Goal: Task Accomplishment & Management: Complete application form

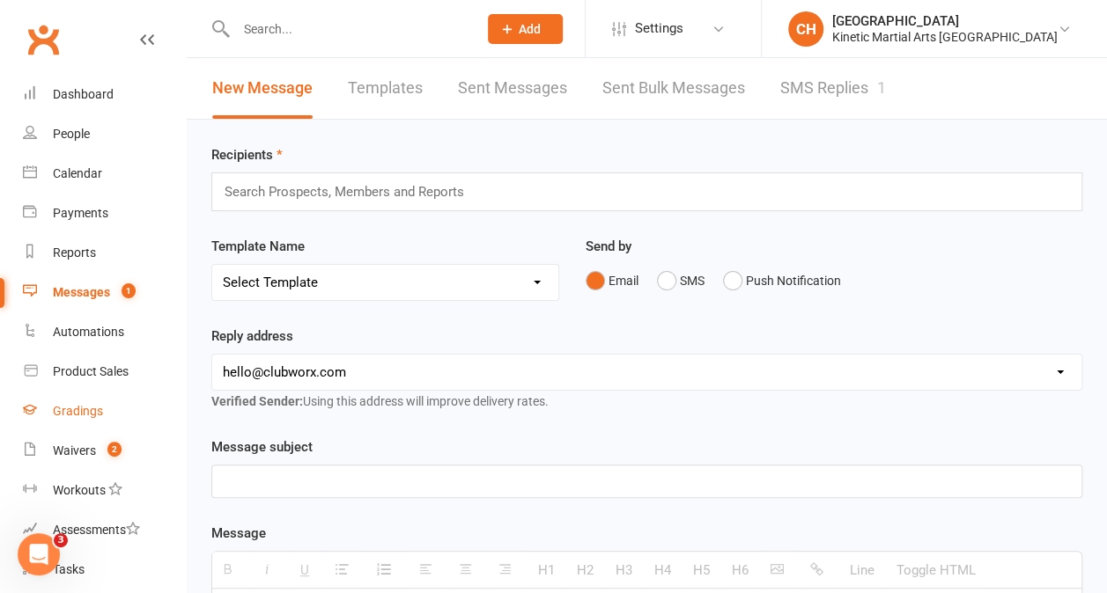
click at [89, 414] on div "Gradings" at bounding box center [78, 411] width 50 height 14
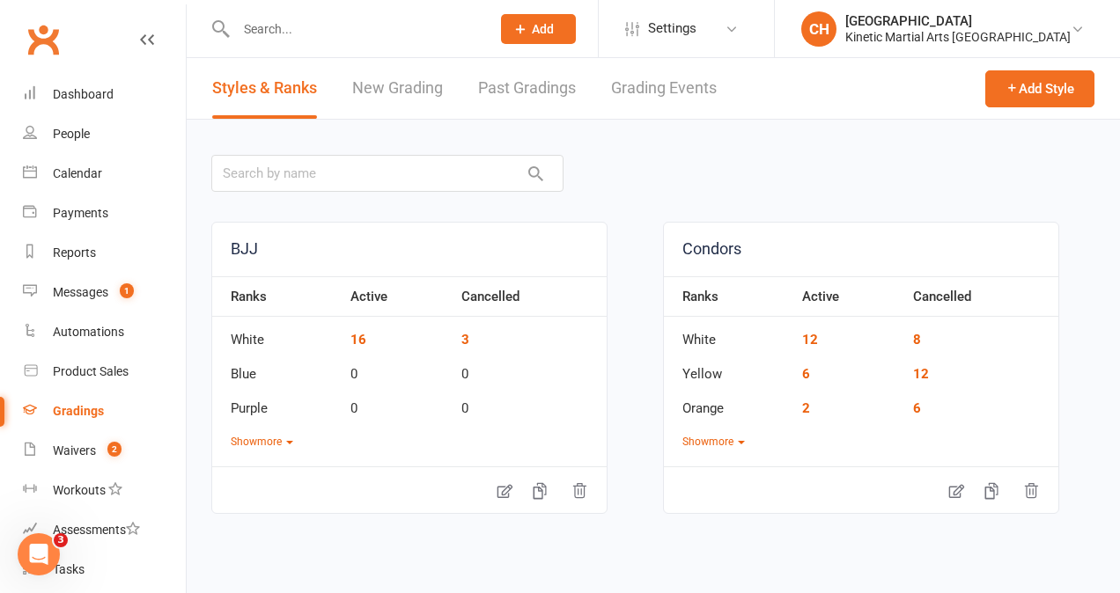
click at [682, 88] on link "Grading Events" at bounding box center [664, 88] width 106 height 61
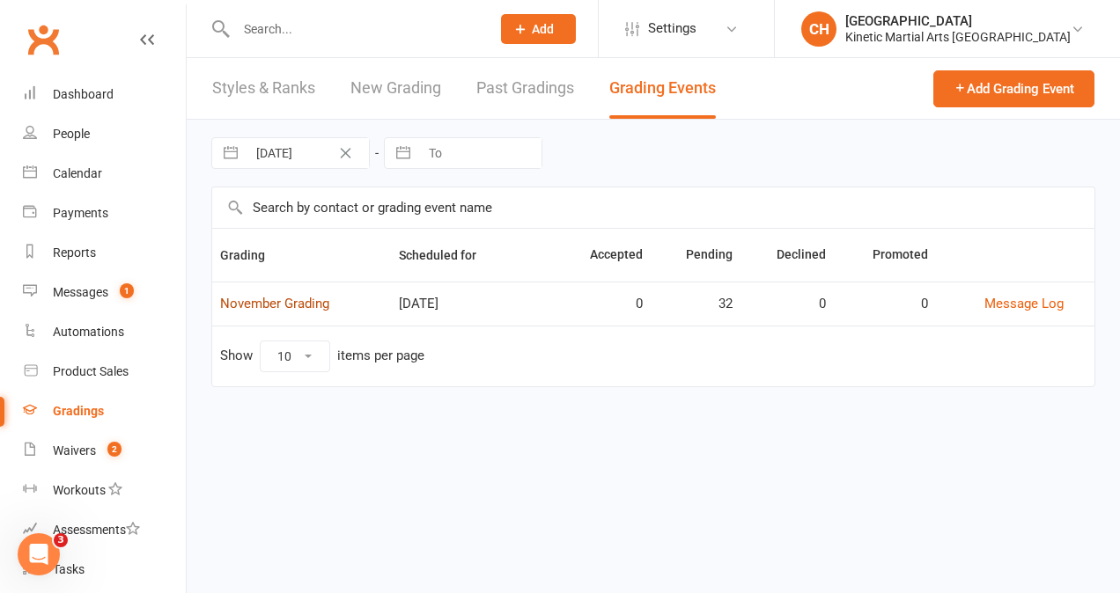
click at [291, 298] on link "November Grading" at bounding box center [274, 304] width 109 height 16
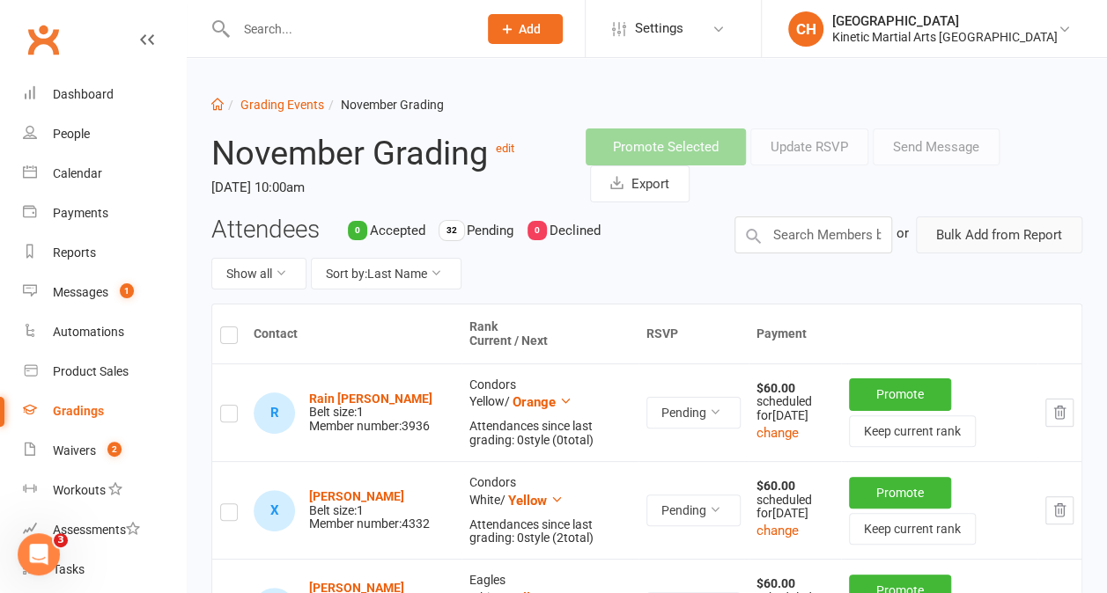
click at [953, 247] on button "Bulk Add from Report" at bounding box center [999, 235] width 166 height 37
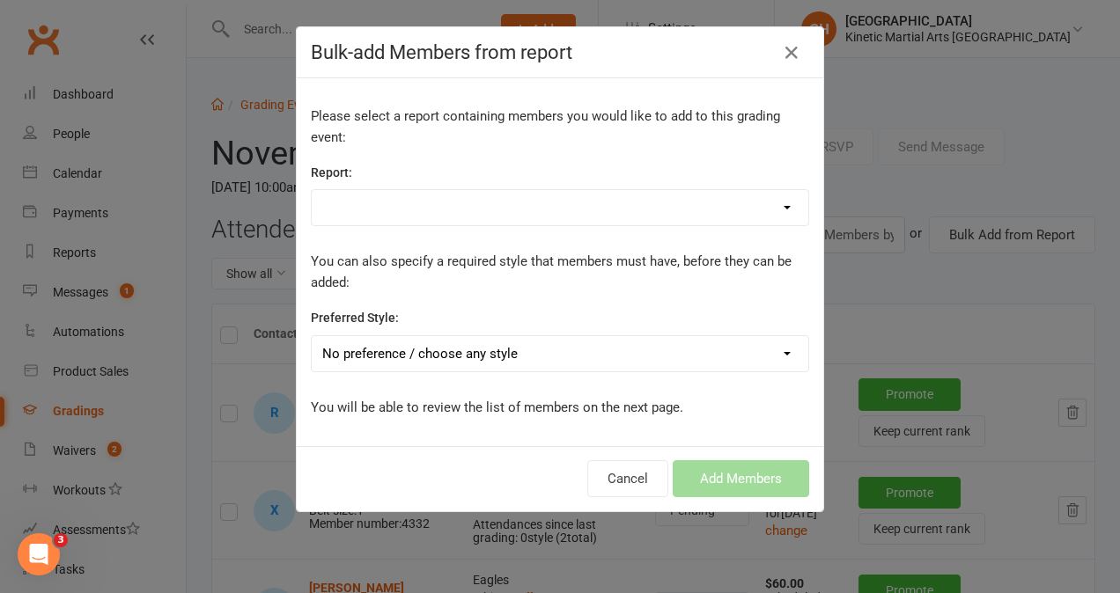
click at [475, 211] on select "Active Members that joined on or after [DATE] Active Members that joined on or …" at bounding box center [560, 207] width 497 height 35
select select "123790"
click at [312, 190] on select "Active Members that joined on or after [DATE] Active Members that joined on or …" at bounding box center [560, 207] width 497 height 35
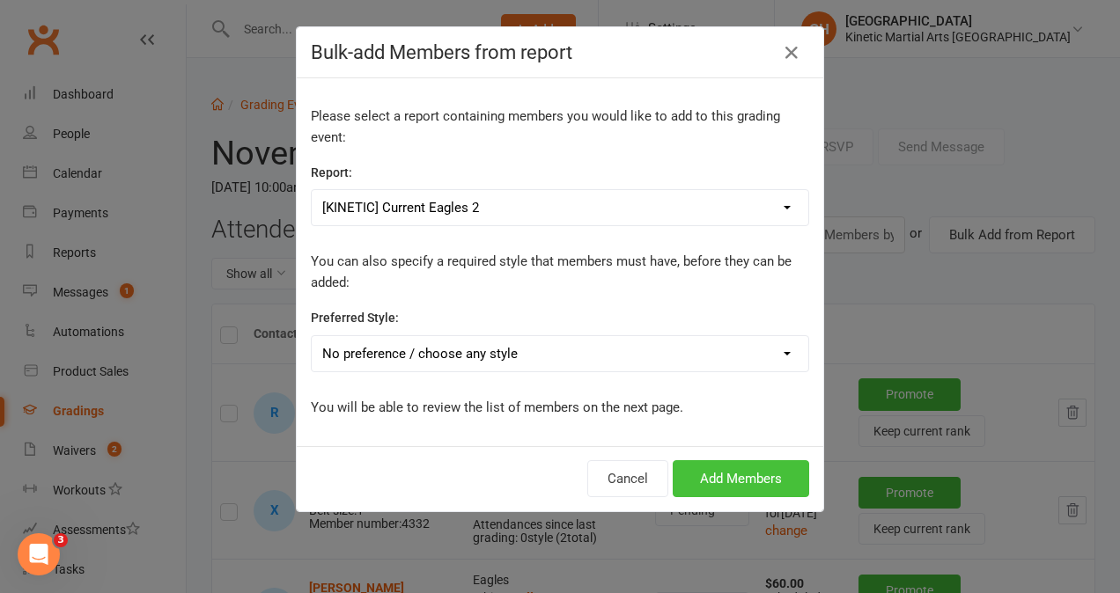
click at [740, 477] on button "Add Members" at bounding box center [741, 478] width 136 height 37
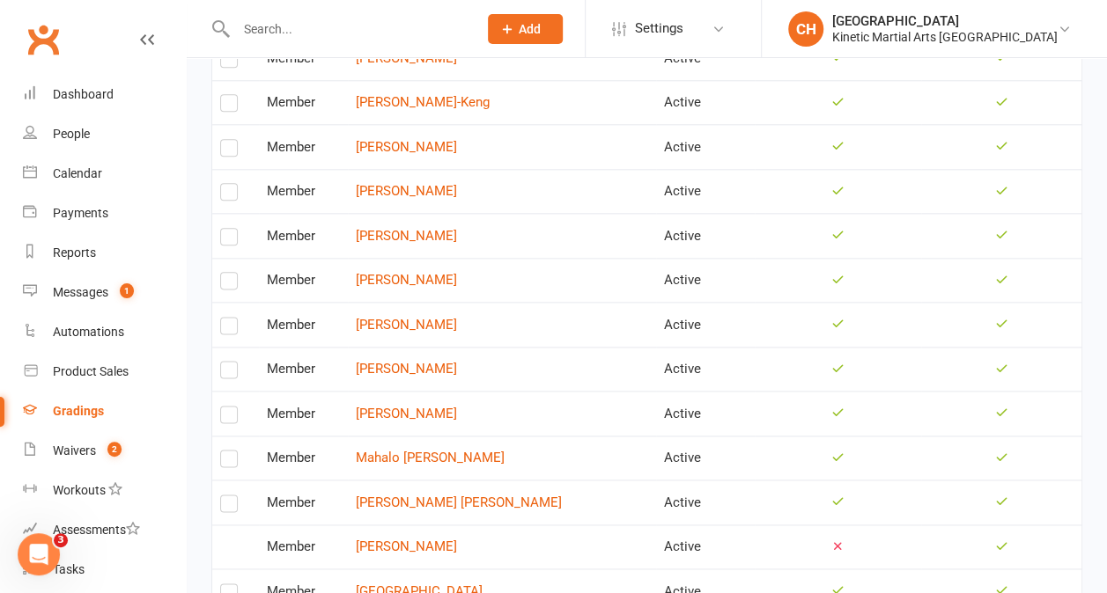
scroll to position [985, 0]
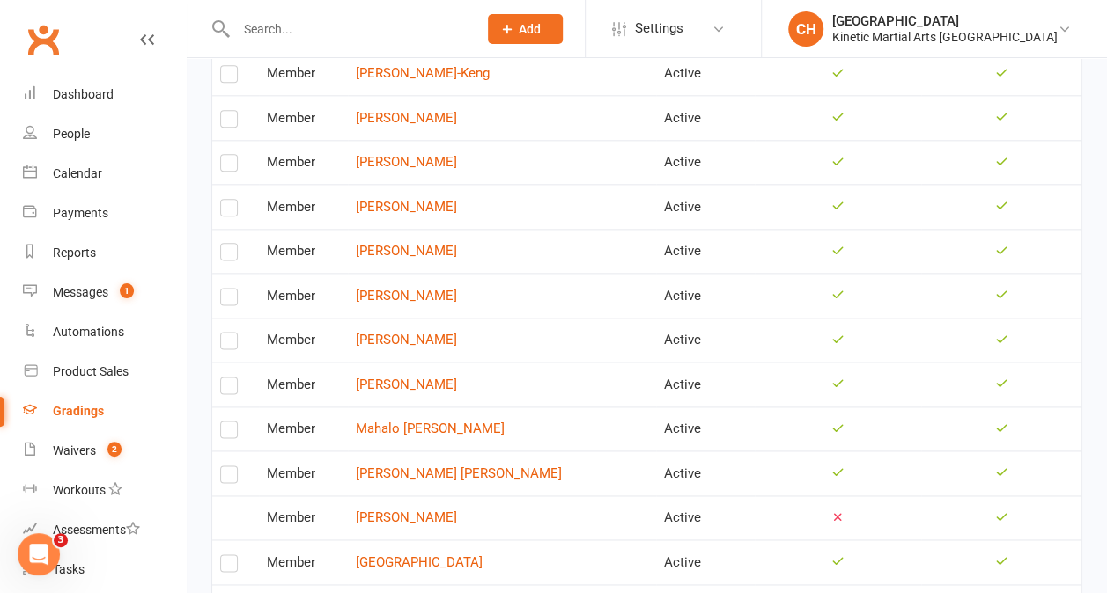
click at [229, 478] on label at bounding box center [229, 478] width 18 height 0
click at [229, 467] on input "checkbox" at bounding box center [229, 467] width 18 height 0
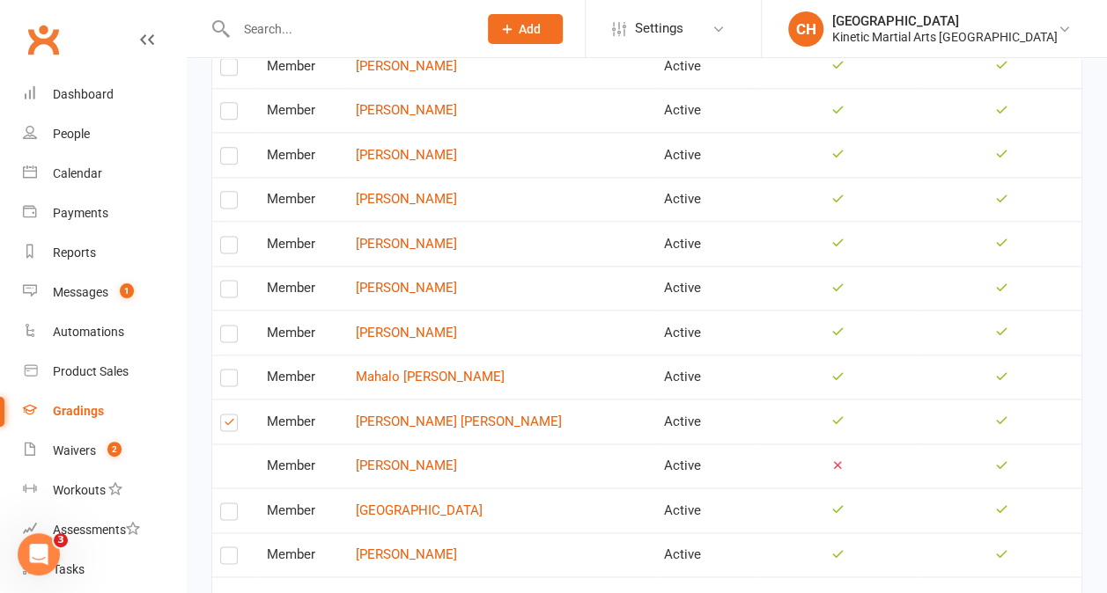
scroll to position [1040, 0]
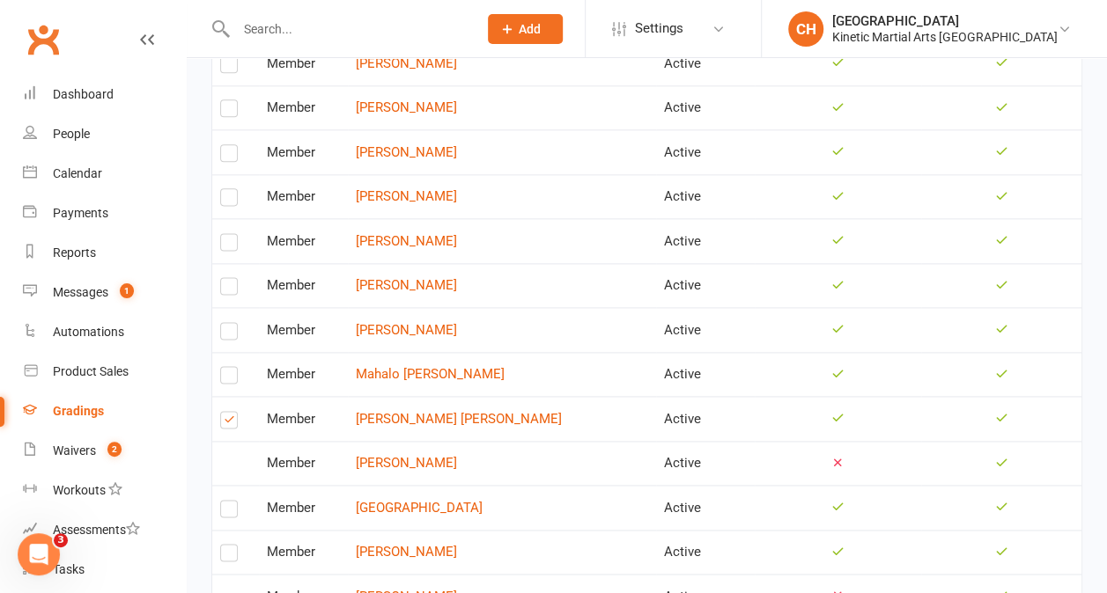
click at [405, 530] on td "[PERSON_NAME]" at bounding box center [502, 552] width 308 height 45
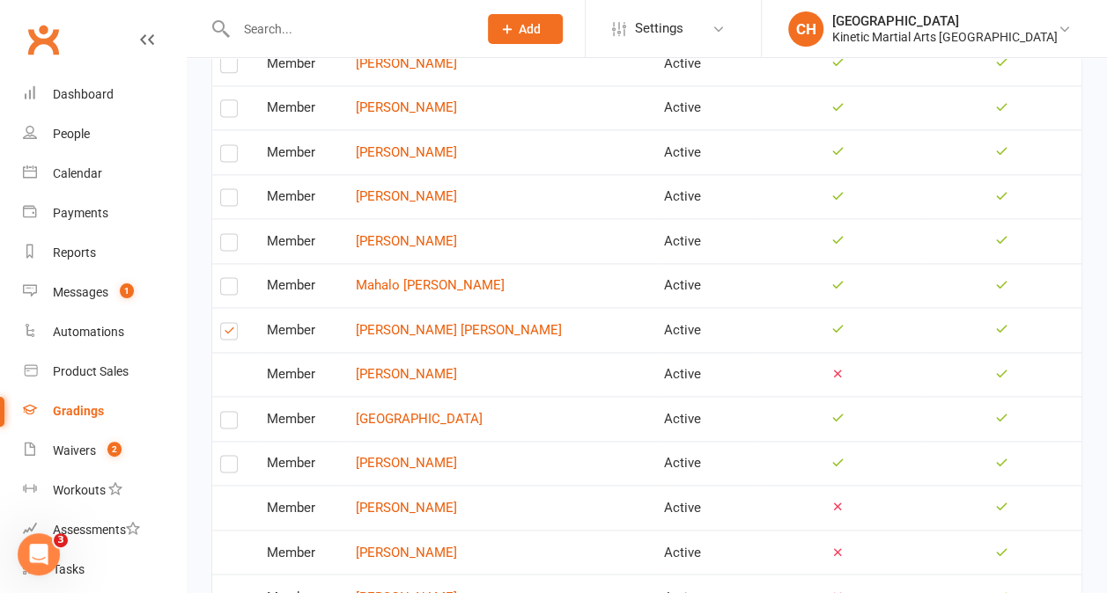
scroll to position [1156, 0]
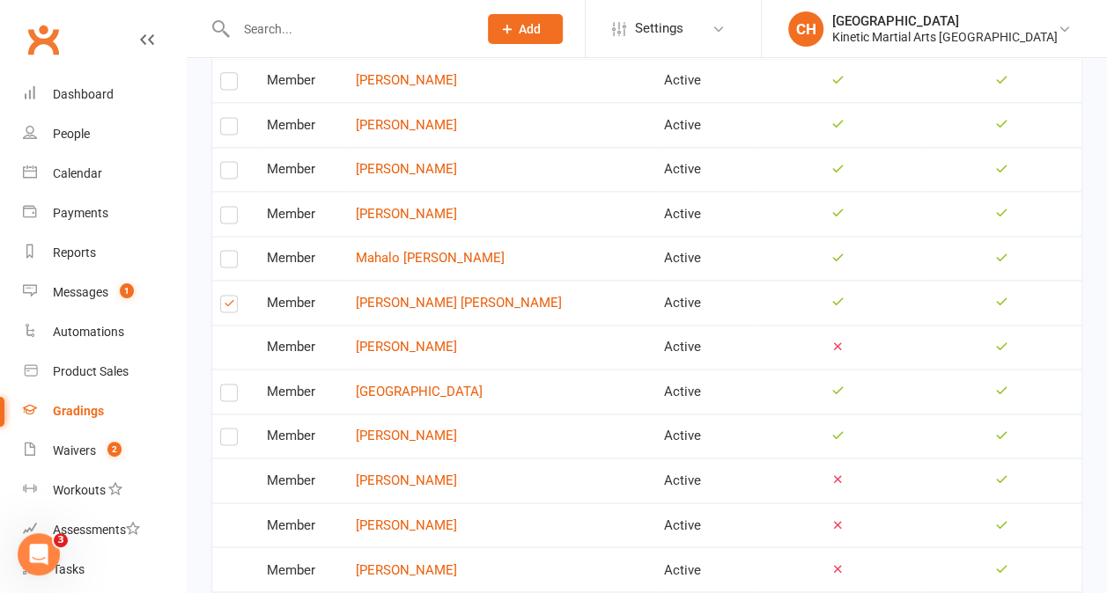
click at [227, 396] on label at bounding box center [229, 396] width 18 height 0
click at [227, 385] on input "checkbox" at bounding box center [229, 385] width 18 height 0
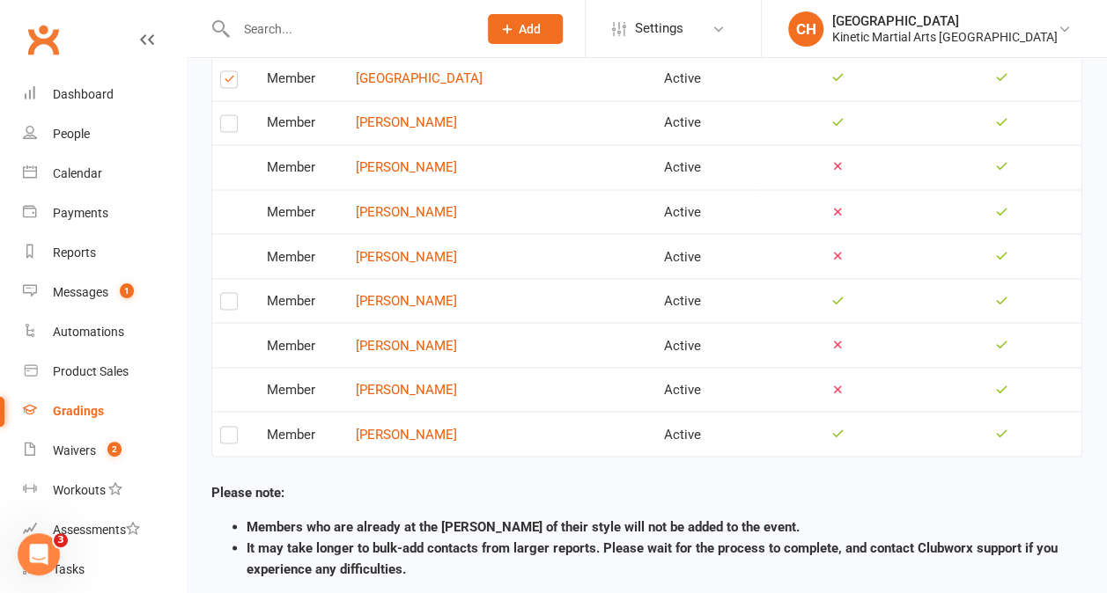
scroll to position [1566, 0]
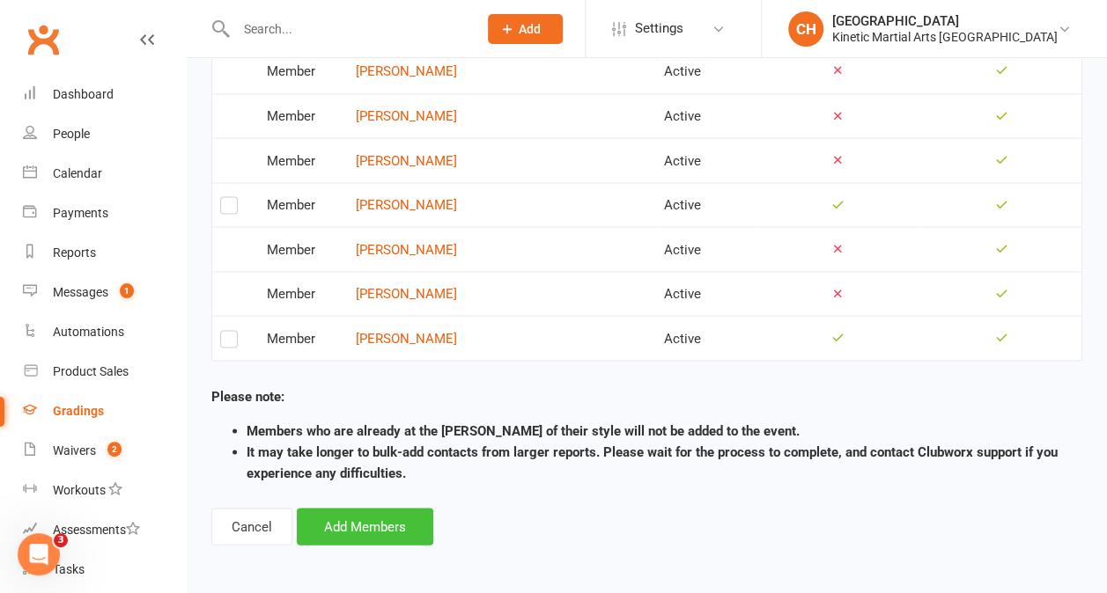
click at [414, 515] on button "Add Members" at bounding box center [365, 526] width 136 height 37
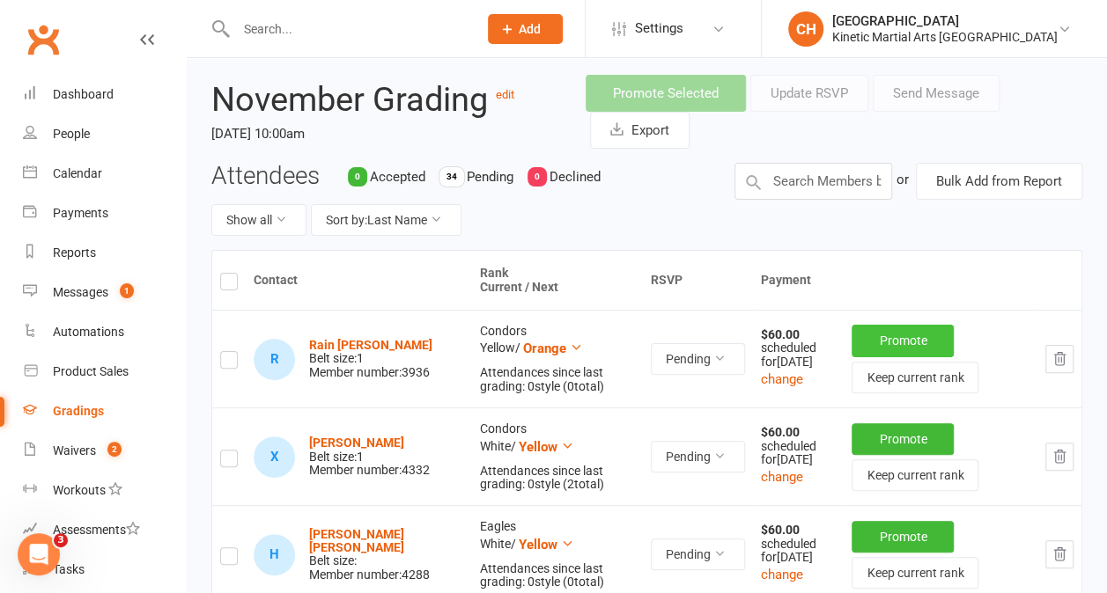
scroll to position [51, 0]
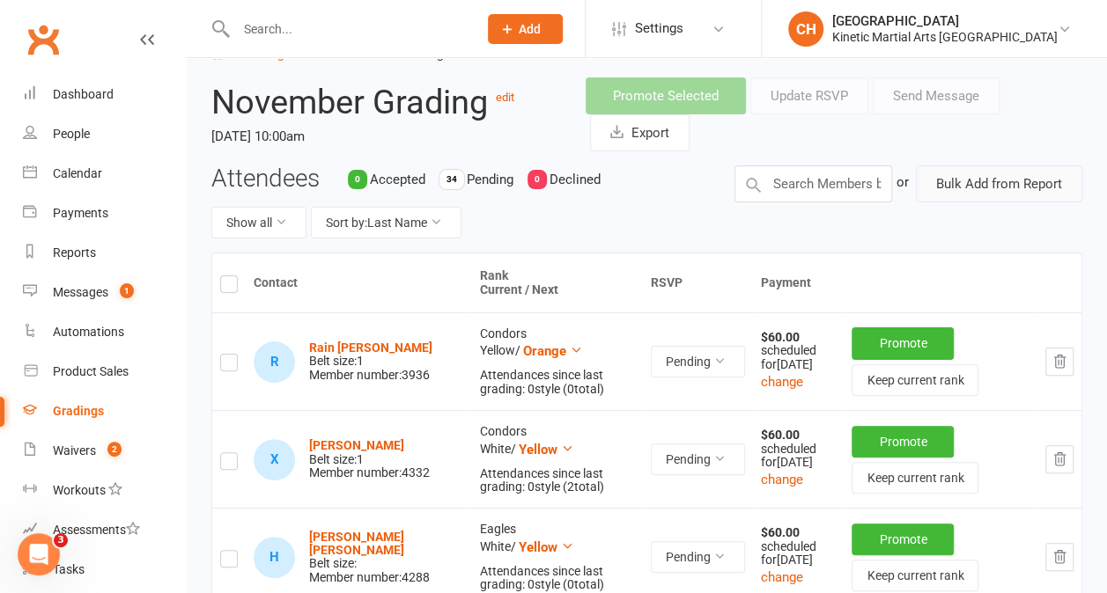
click at [1014, 183] on button "Bulk Add from Report" at bounding box center [999, 184] width 166 height 37
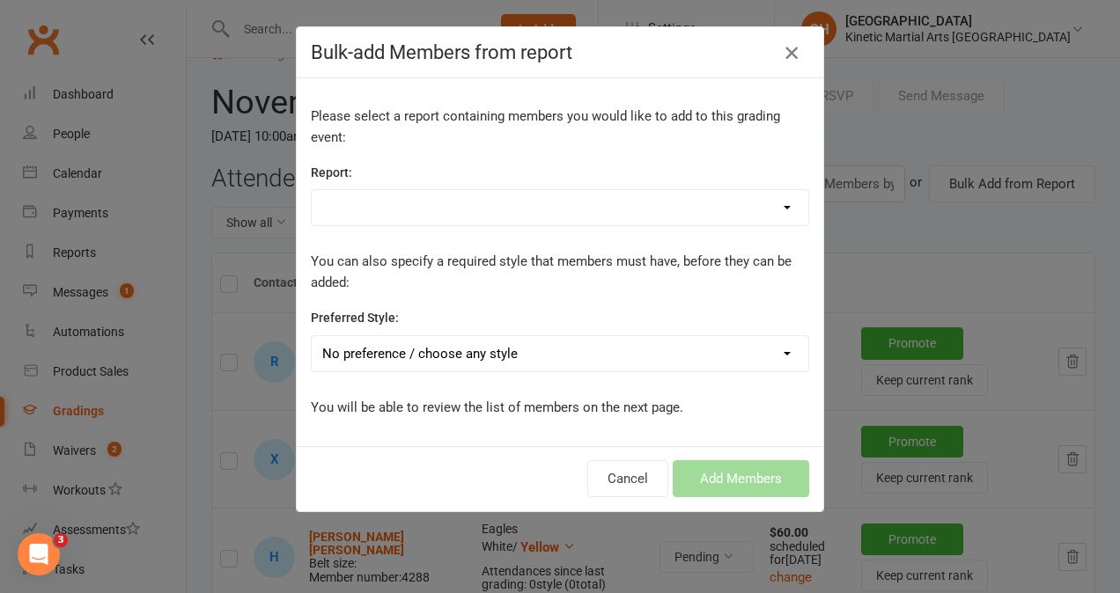
click at [781, 55] on icon "button" at bounding box center [791, 52] width 21 height 21
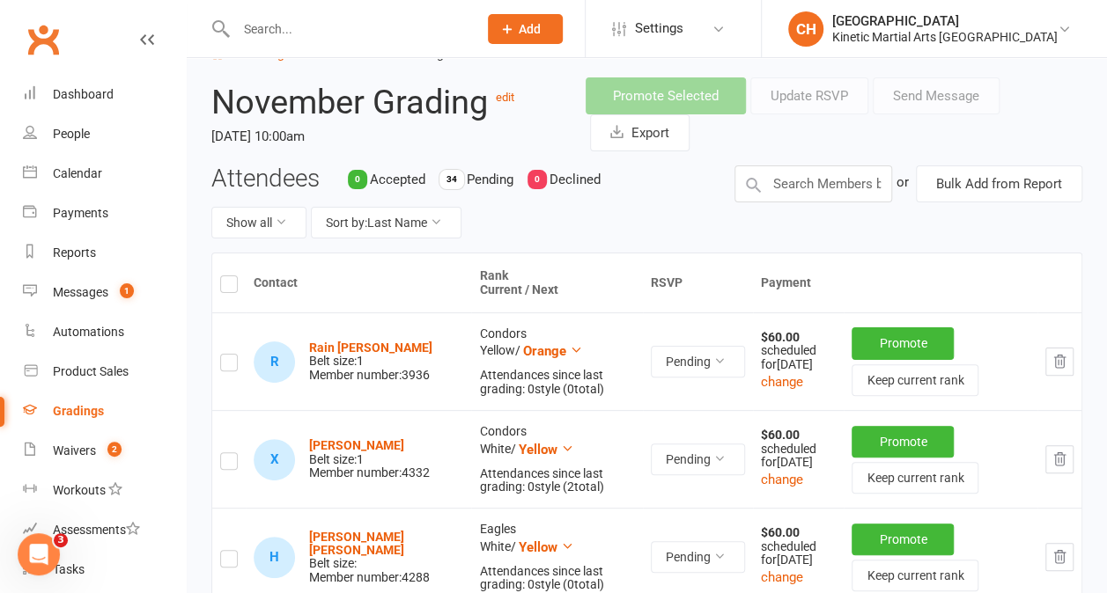
click at [253, 35] on input "text" at bounding box center [348, 29] width 234 height 25
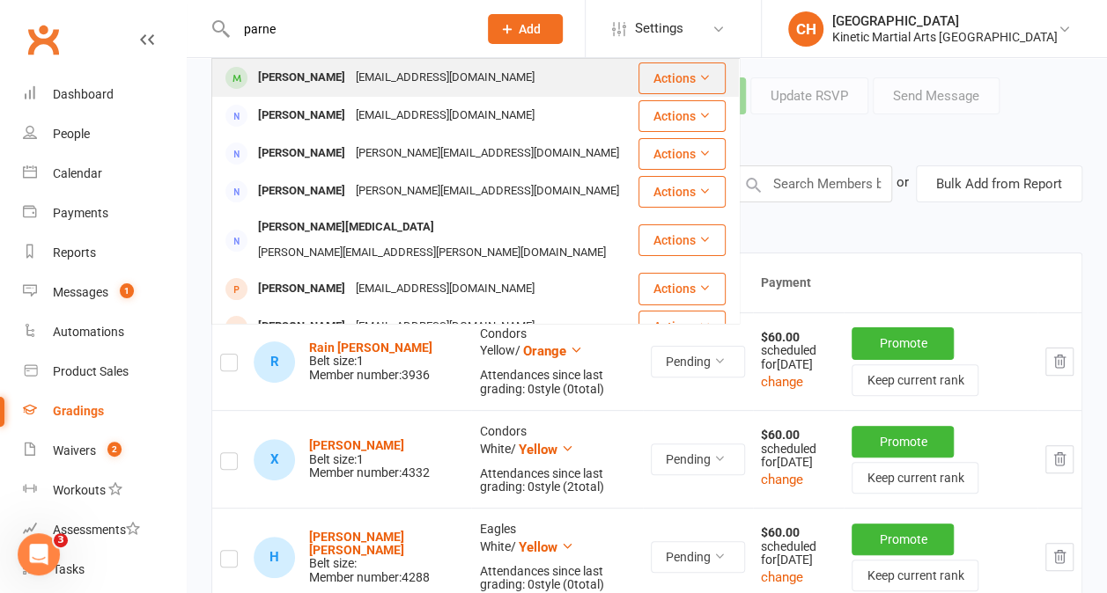
type input "parne"
click at [289, 88] on div "[PERSON_NAME]" at bounding box center [302, 78] width 98 height 26
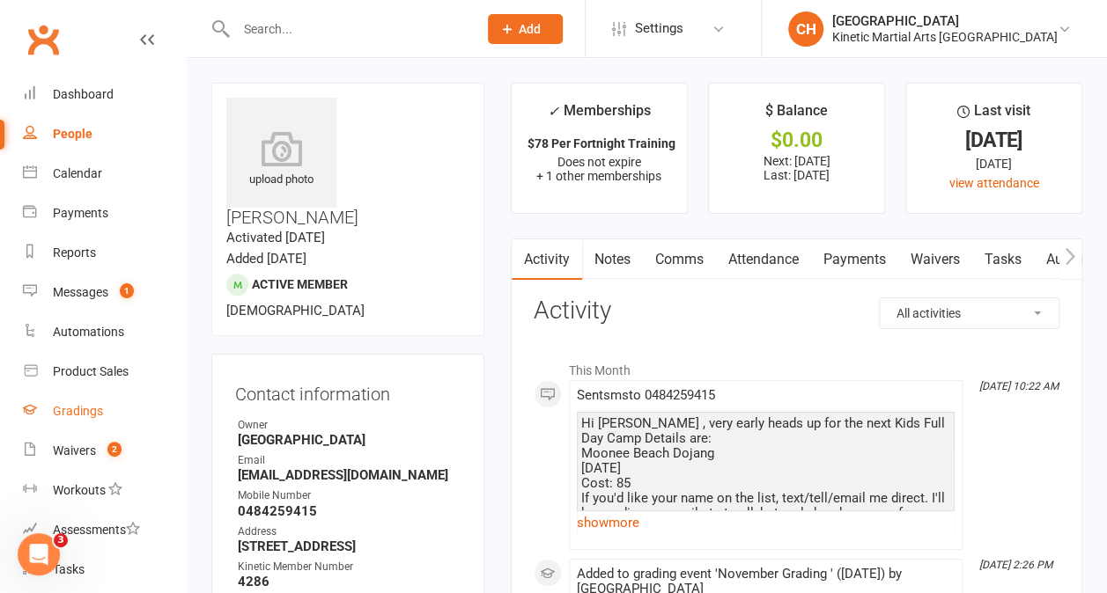
click at [84, 402] on link "Gradings" at bounding box center [104, 412] width 163 height 40
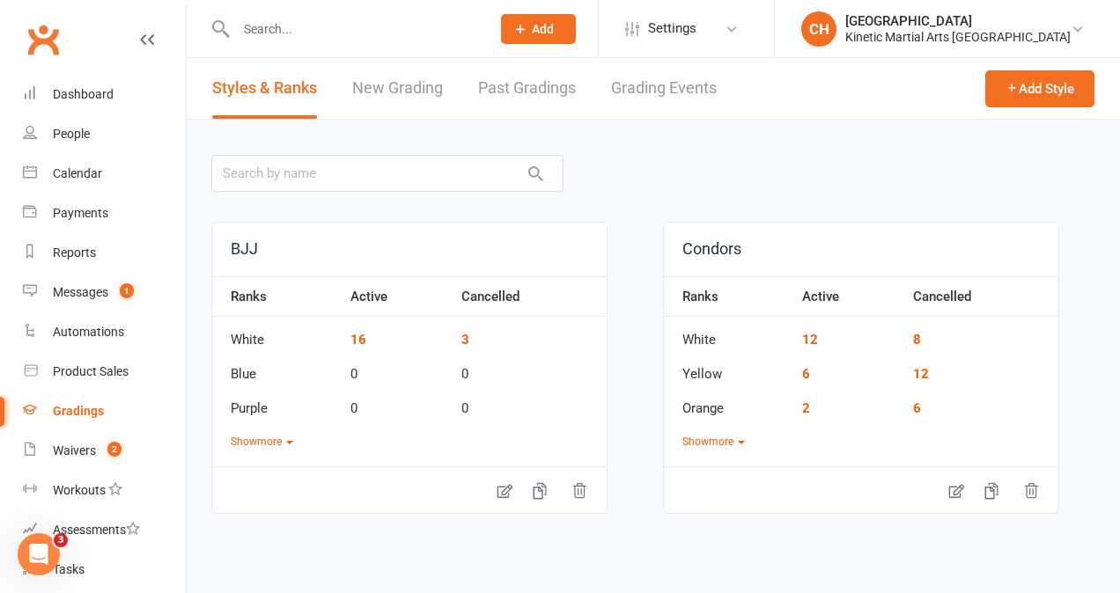
click at [641, 91] on link "Grading Events" at bounding box center [664, 88] width 106 height 61
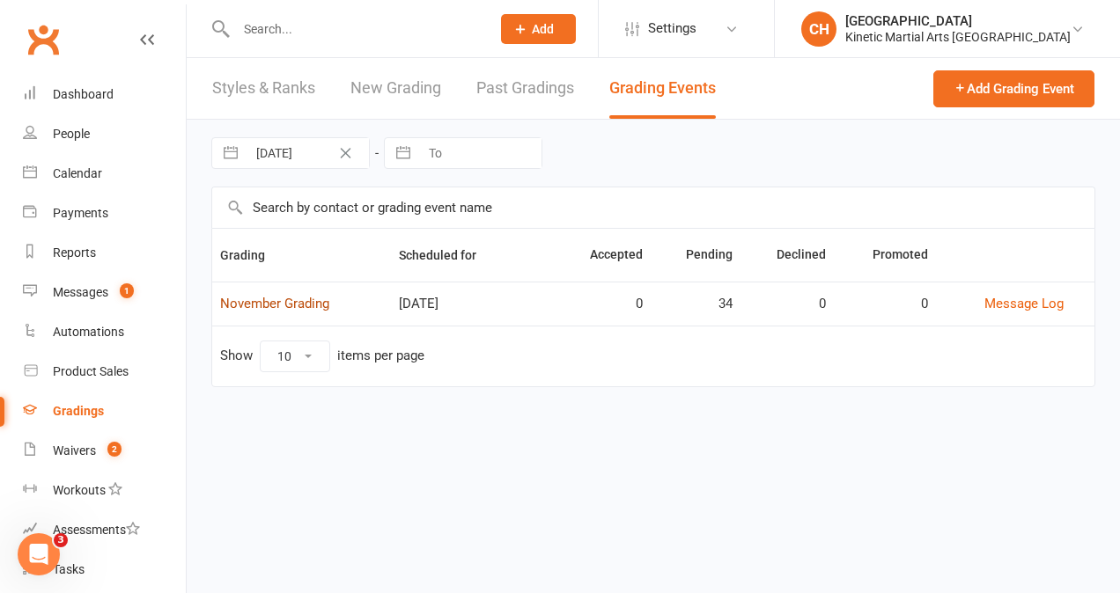
click at [278, 303] on link "November Grading" at bounding box center [274, 304] width 109 height 16
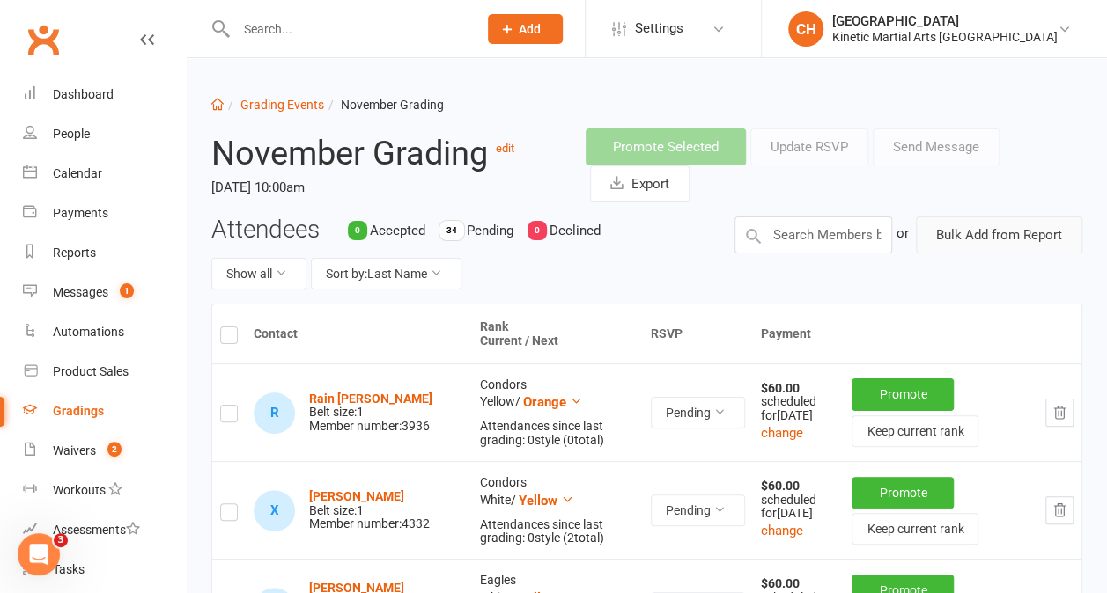
click at [916, 234] on button "Bulk Add from Report" at bounding box center [999, 235] width 166 height 37
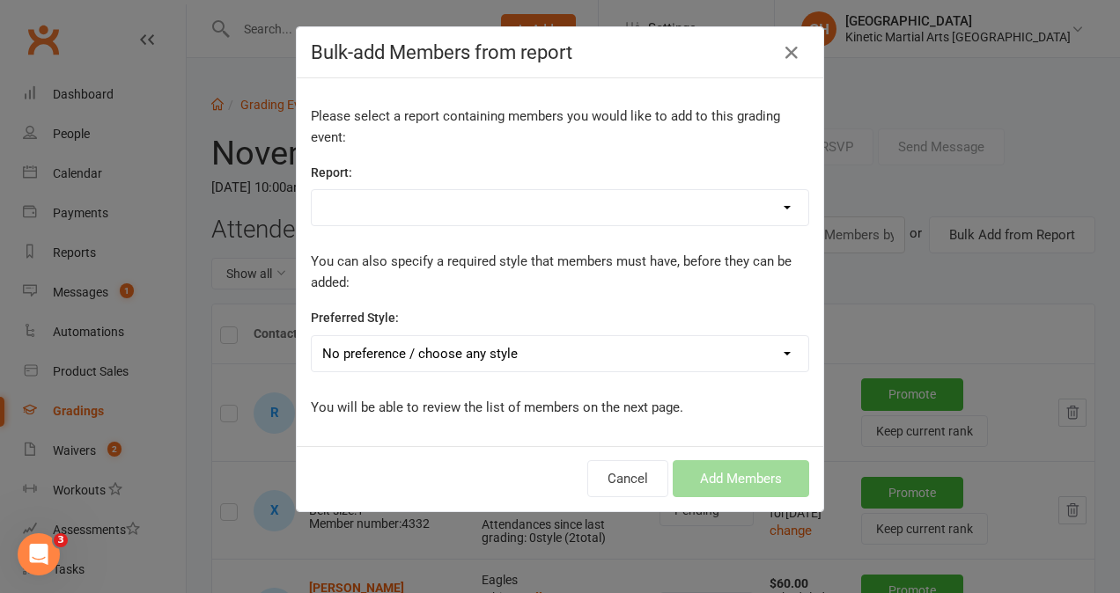
click at [666, 202] on select "Active Members that joined on or after [DATE] Active Members that joined on or …" at bounding box center [560, 207] width 497 height 35
select select "123843"
click at [312, 190] on select "Active Members that joined on or after [DATE] Active Members that joined on or …" at bounding box center [560, 207] width 497 height 35
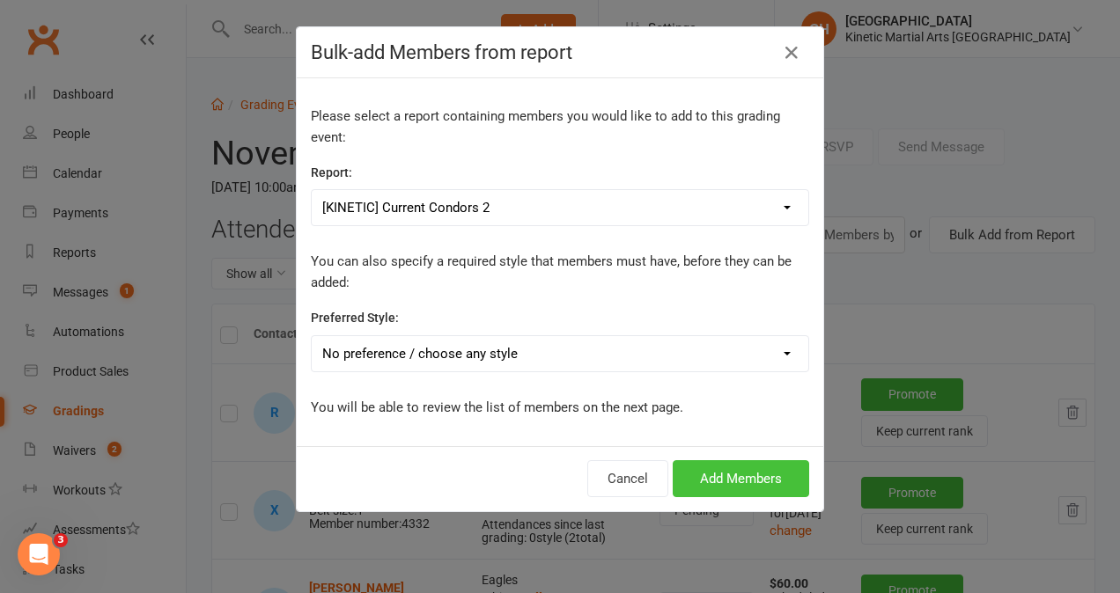
click at [801, 474] on button "Add Members" at bounding box center [741, 478] width 136 height 37
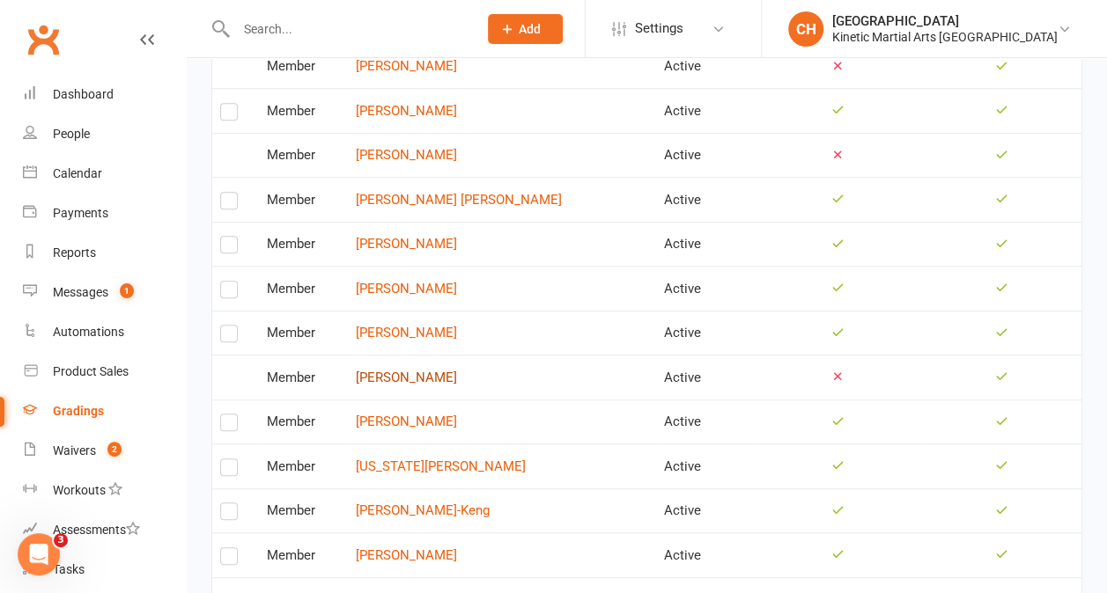
scroll to position [579, 0]
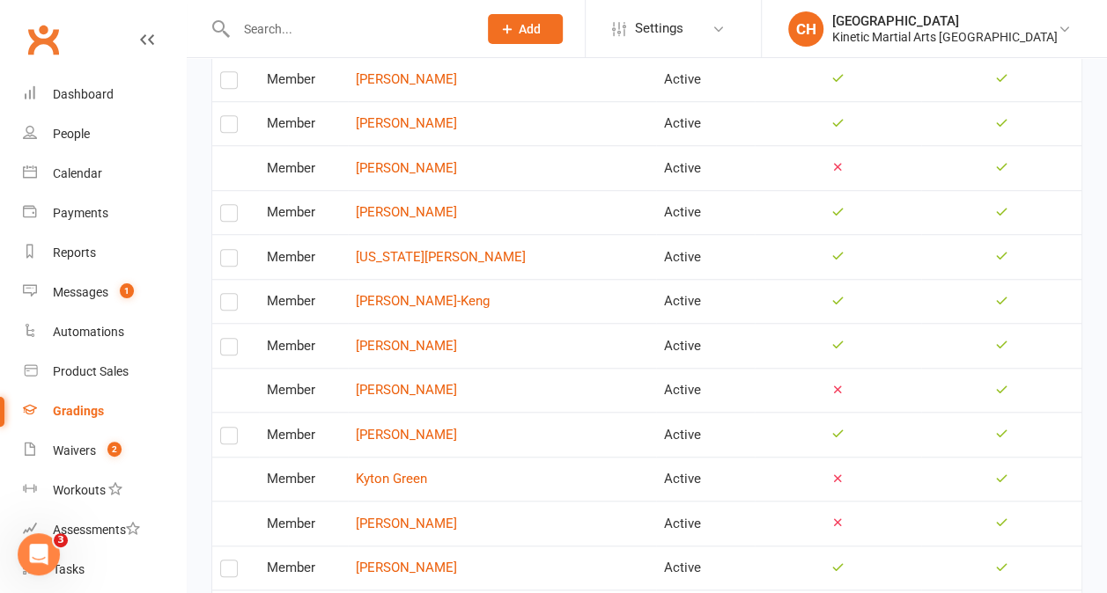
click at [222, 306] on label at bounding box center [229, 306] width 18 height 0
click at [222, 294] on input "checkbox" at bounding box center [229, 294] width 18 height 0
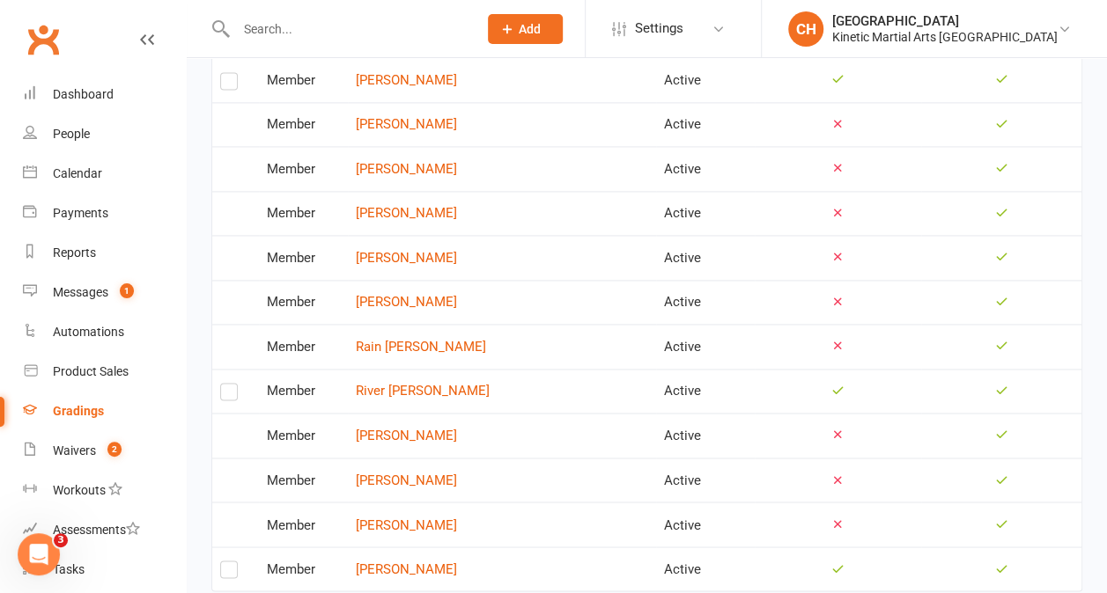
scroll to position [1202, 0]
click at [232, 394] on label at bounding box center [229, 394] width 18 height 0
click at [232, 383] on input "checkbox" at bounding box center [229, 383] width 18 height 0
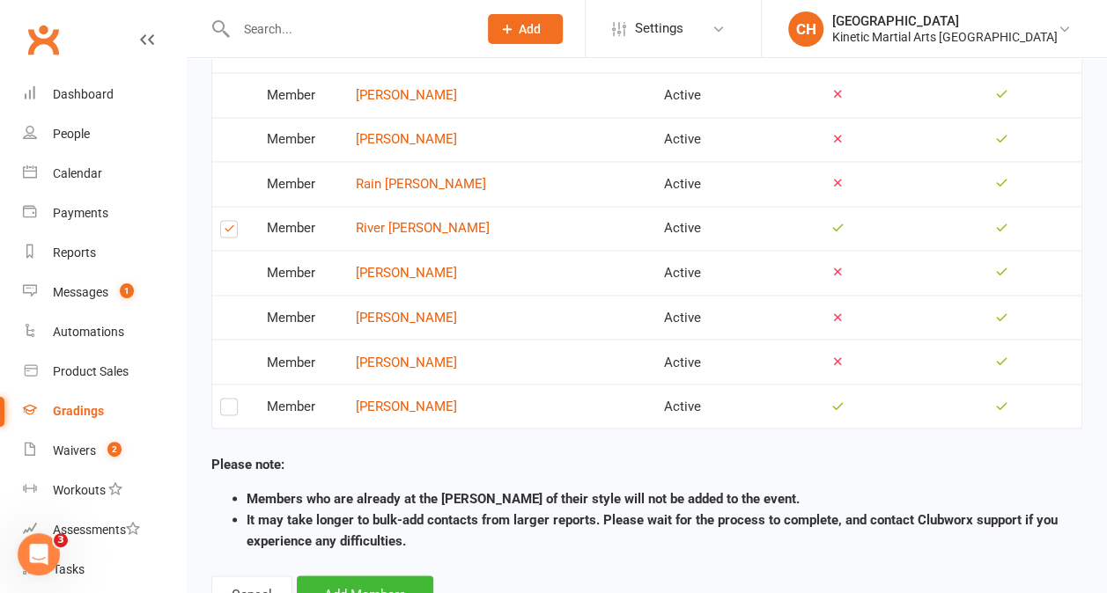
scroll to position [1432, 0]
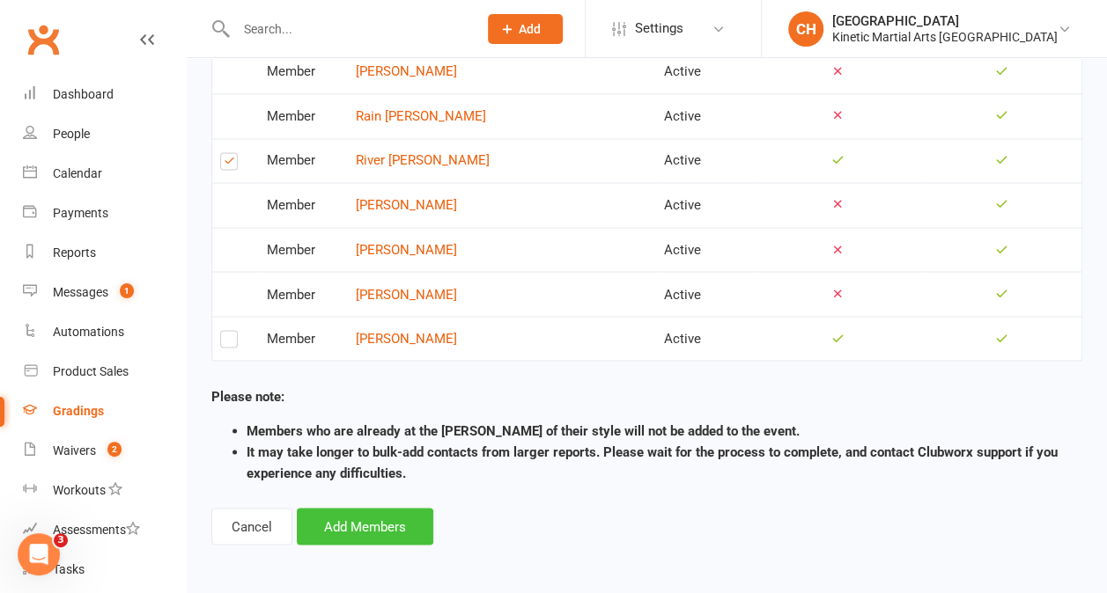
click at [374, 529] on button "Add Members" at bounding box center [365, 526] width 136 height 37
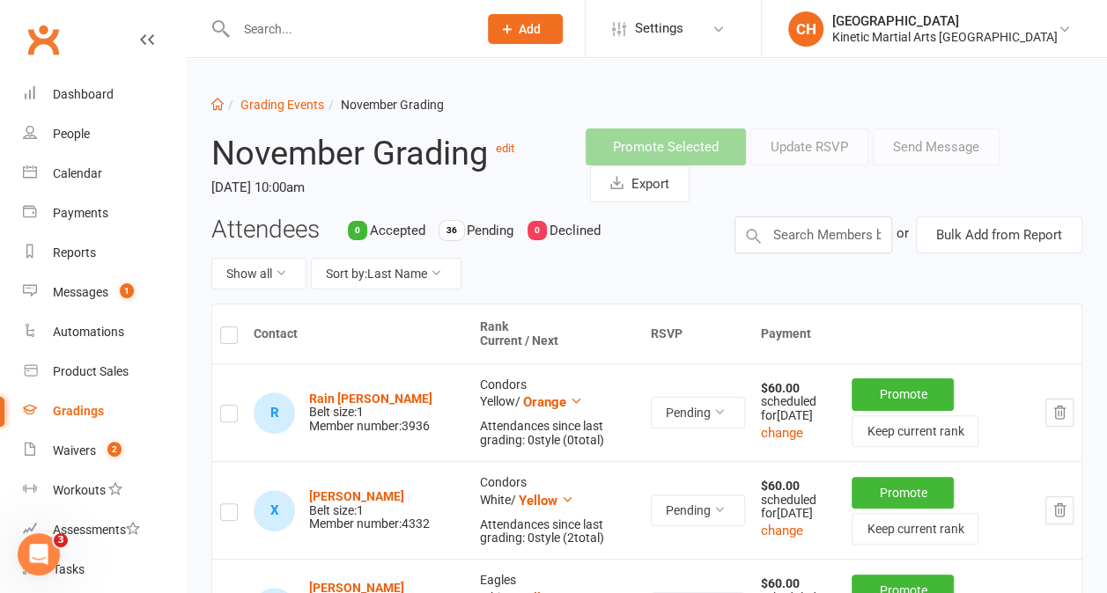
click at [232, 338] on label at bounding box center [229, 338] width 18 height 0
click at [232, 328] on input "checkbox" at bounding box center [229, 328] width 18 height 0
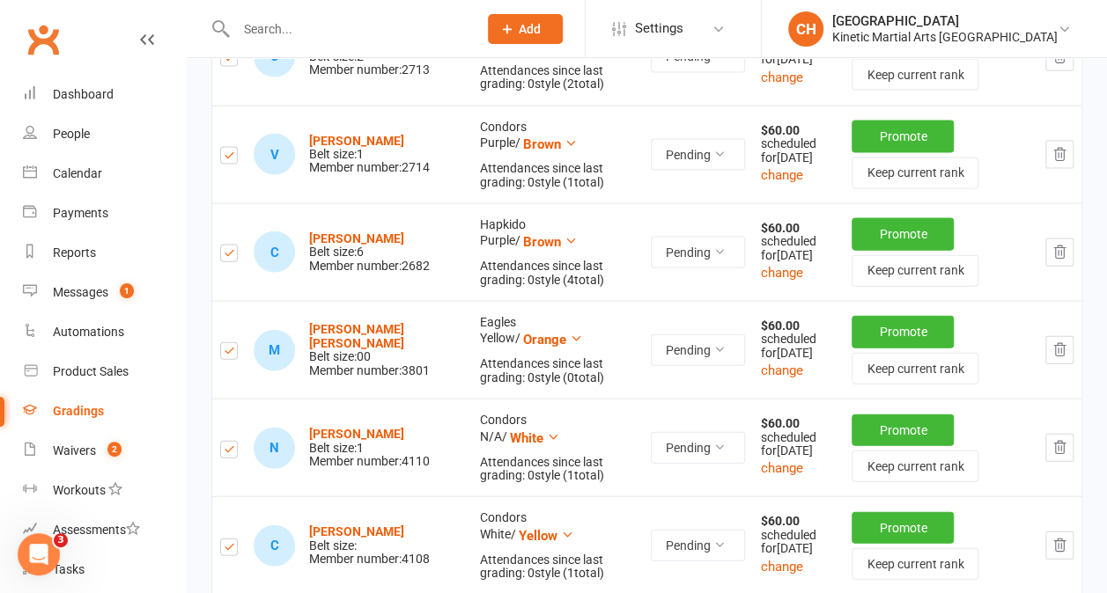
scroll to position [1831, 0]
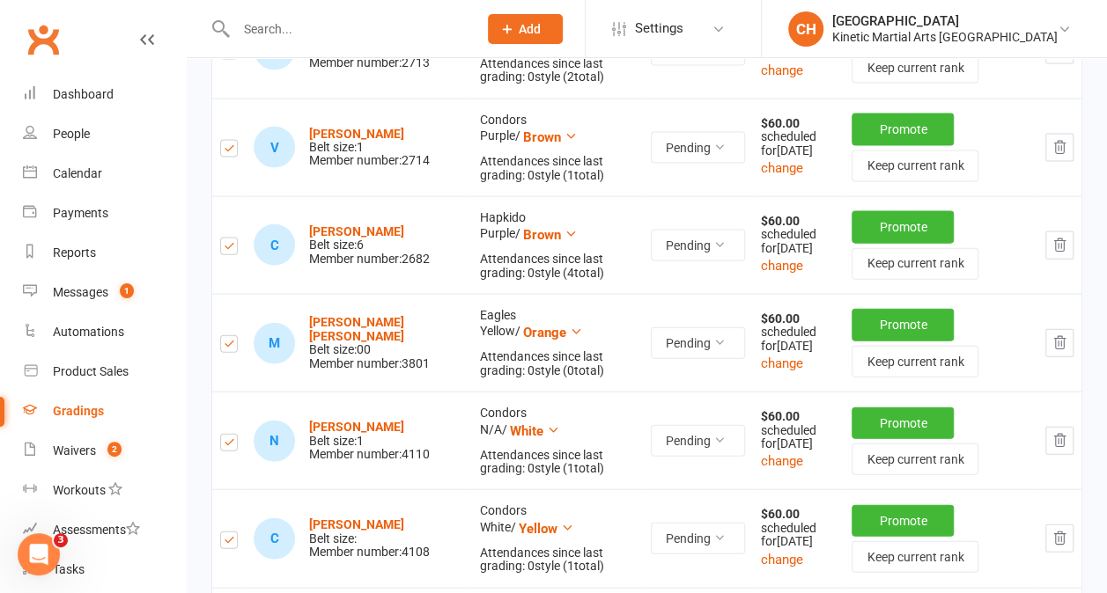
click at [228, 249] on label at bounding box center [229, 249] width 18 height 0
click at [228, 239] on input "checkbox" at bounding box center [229, 239] width 18 height 0
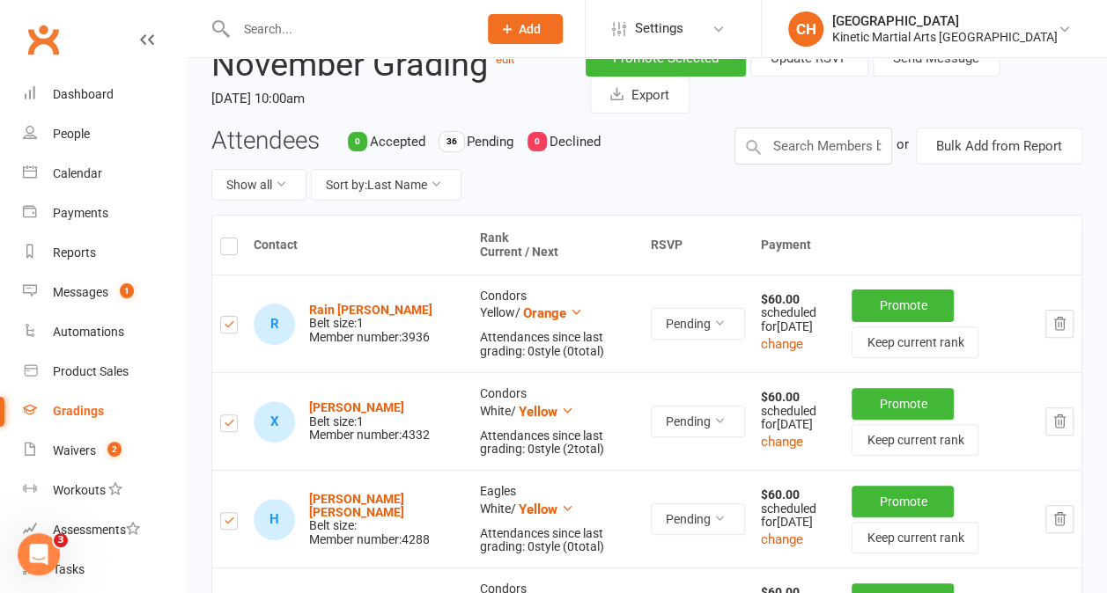
scroll to position [0, 0]
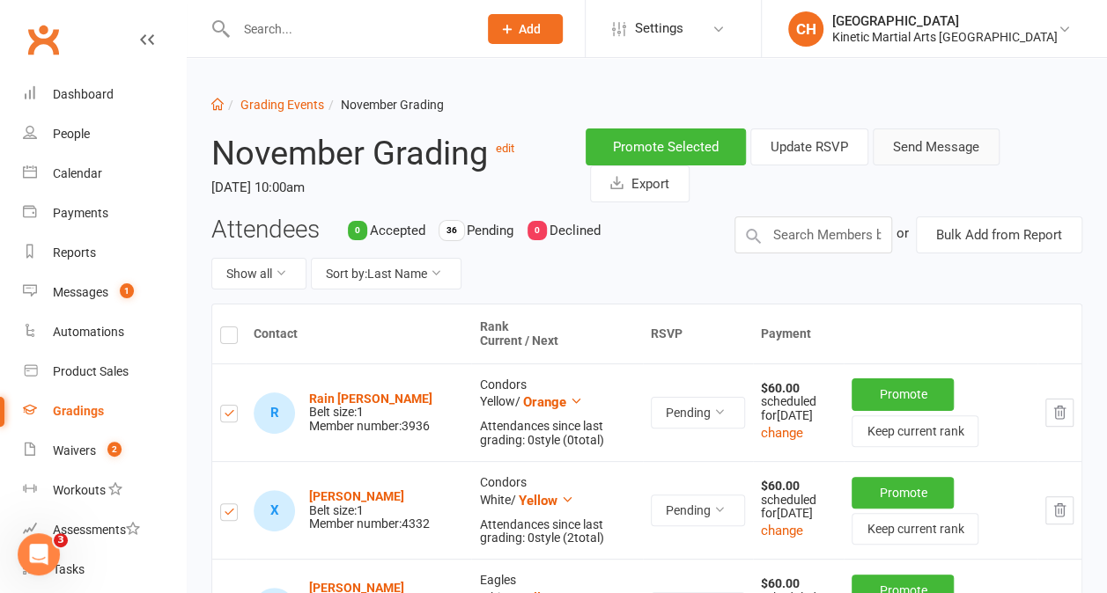
click at [958, 148] on button "Send Message" at bounding box center [936, 147] width 127 height 37
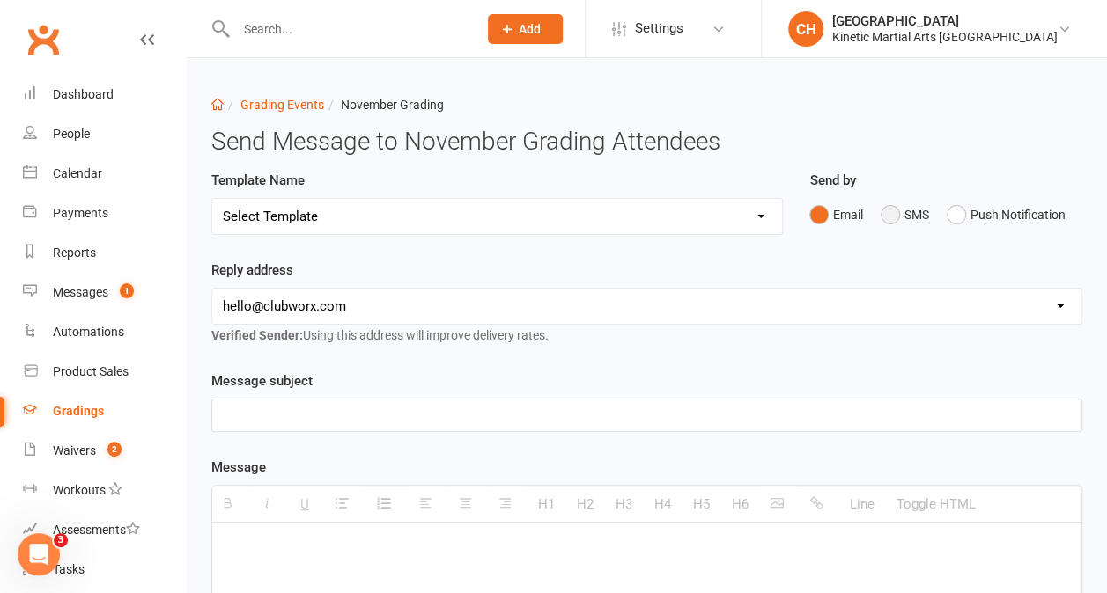
click at [893, 218] on button "SMS" at bounding box center [904, 214] width 48 height 33
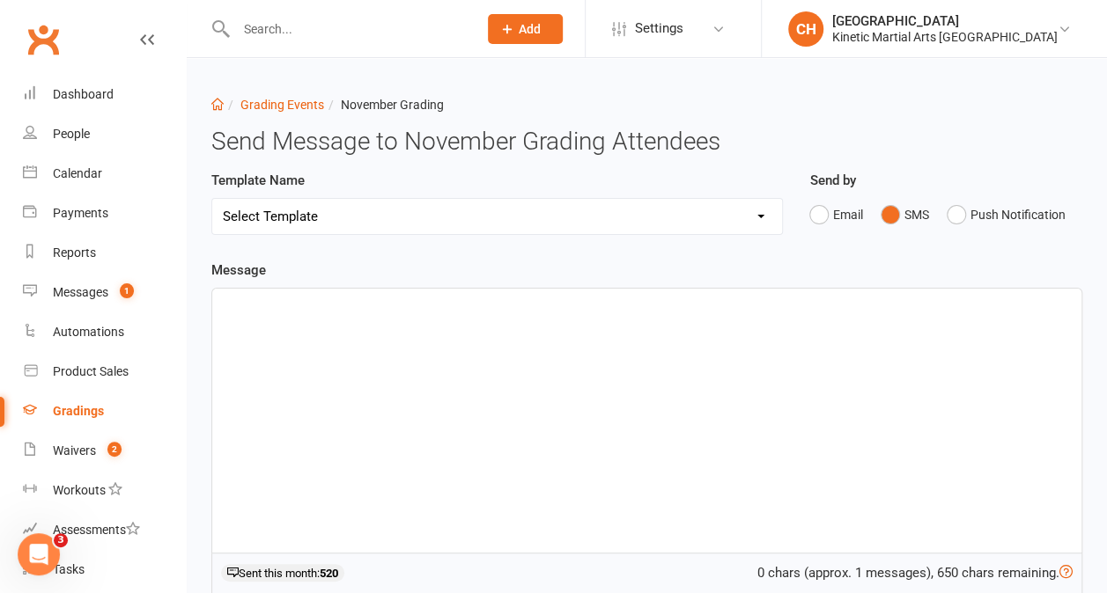
click at [761, 213] on select "Select Template [Email] 1 Save the date for Grading (Send to all in grading gro…" at bounding box center [497, 216] width 570 height 35
select select "1"
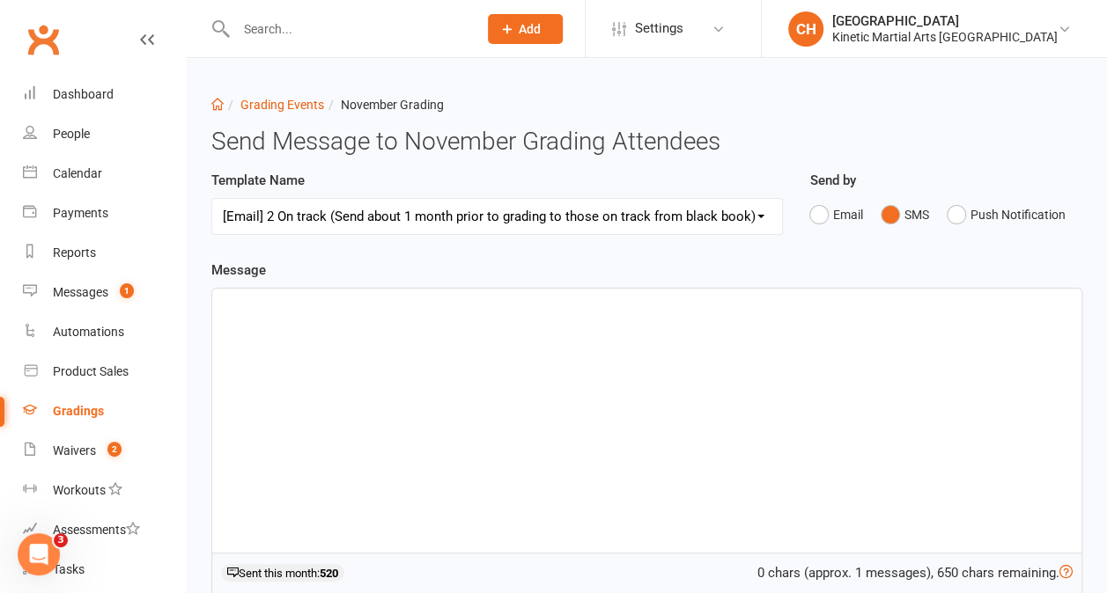
click at [212, 199] on select "Select Template [Email] 1 Save the date for Grading (Send to all in grading gro…" at bounding box center [497, 216] width 570 height 35
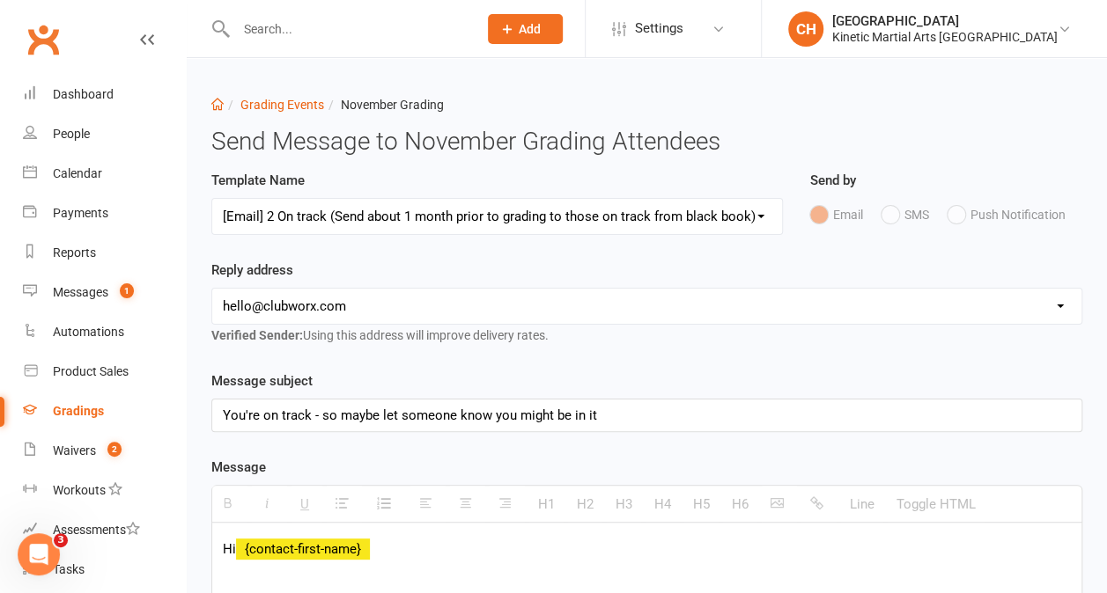
click at [701, 303] on select "[EMAIL_ADDRESS][DOMAIN_NAME] [PERSON_NAME][EMAIL_ADDRESS][DOMAIN_NAME] [PERSON_…" at bounding box center [646, 306] width 869 height 35
select select "7"
click at [212, 289] on select "[EMAIL_ADDRESS][DOMAIN_NAME] [PERSON_NAME][EMAIL_ADDRESS][DOMAIN_NAME] [PERSON_…" at bounding box center [646, 306] width 869 height 35
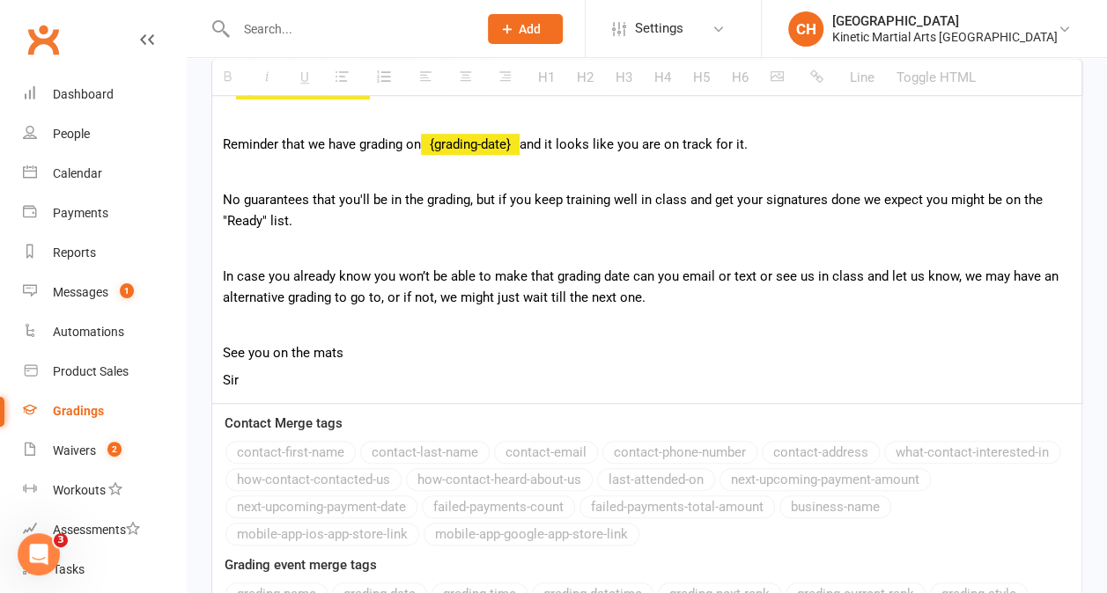
scroll to position [461, 0]
click at [515, 143] on p "Reminder that we have grading on {grading-date} and it looks like you are on tr…" at bounding box center [647, 143] width 848 height 21
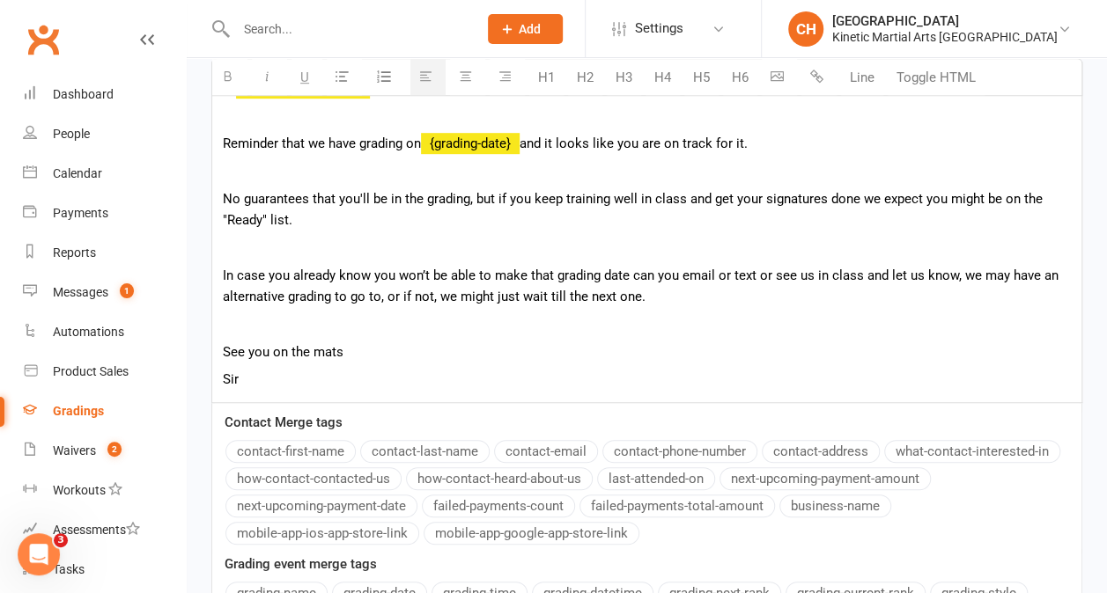
click at [856, 173] on p at bounding box center [647, 170] width 848 height 21
click at [803, 162] on p at bounding box center [647, 170] width 848 height 21
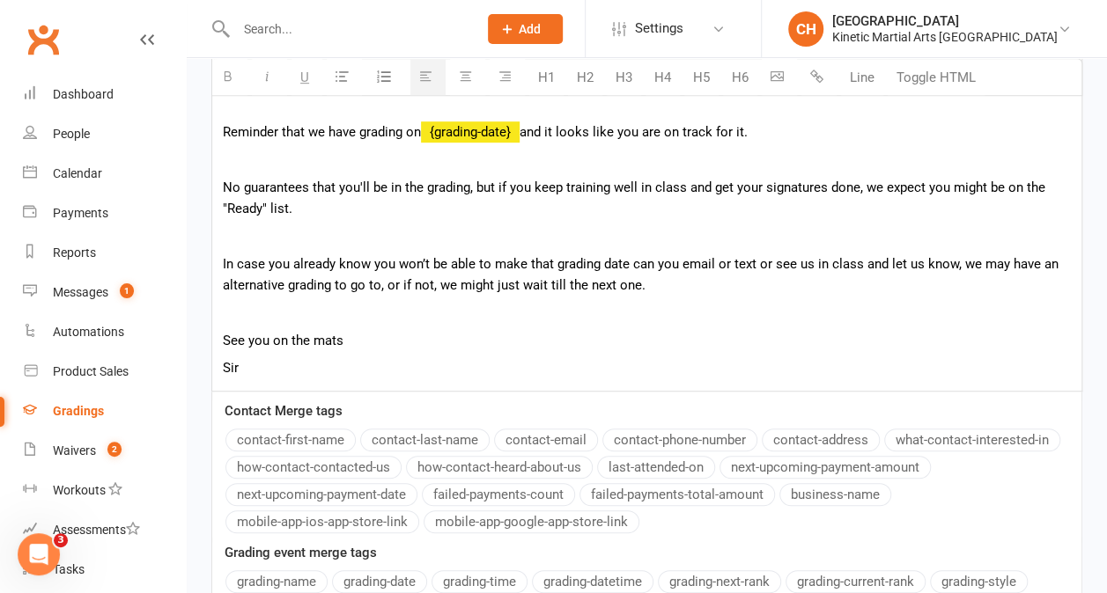
scroll to position [648, 0]
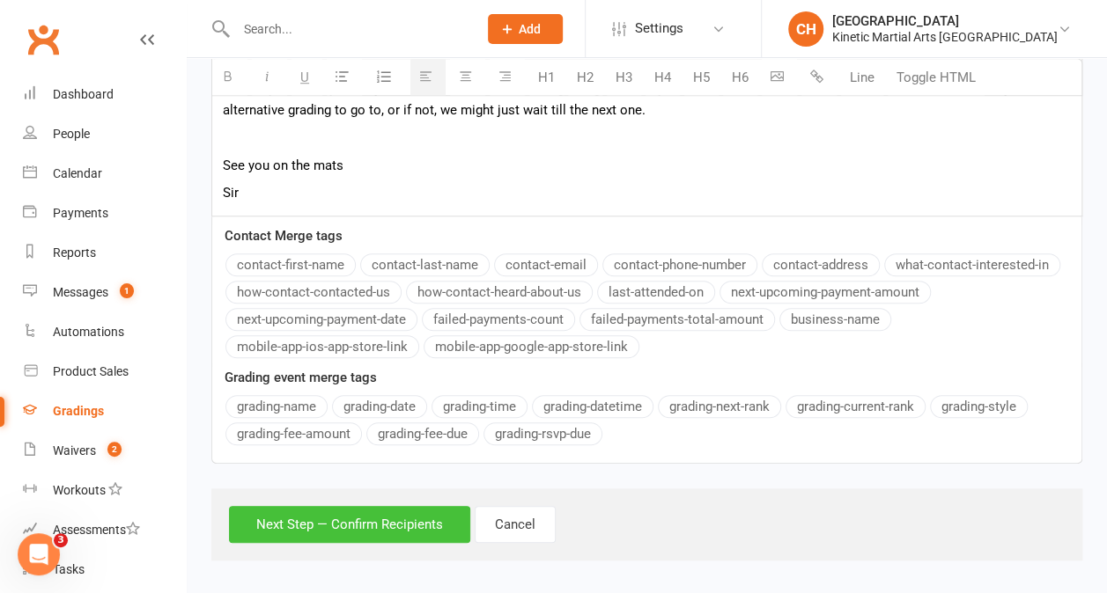
click at [387, 518] on button "Next Step — Confirm Recipients" at bounding box center [349, 524] width 241 height 37
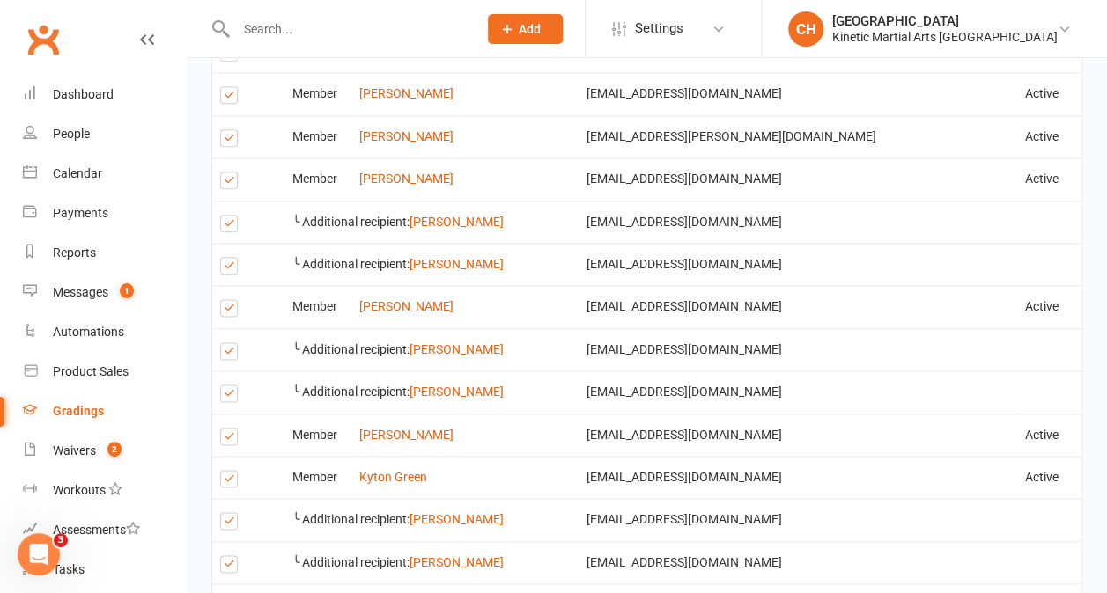
scroll to position [961, 0]
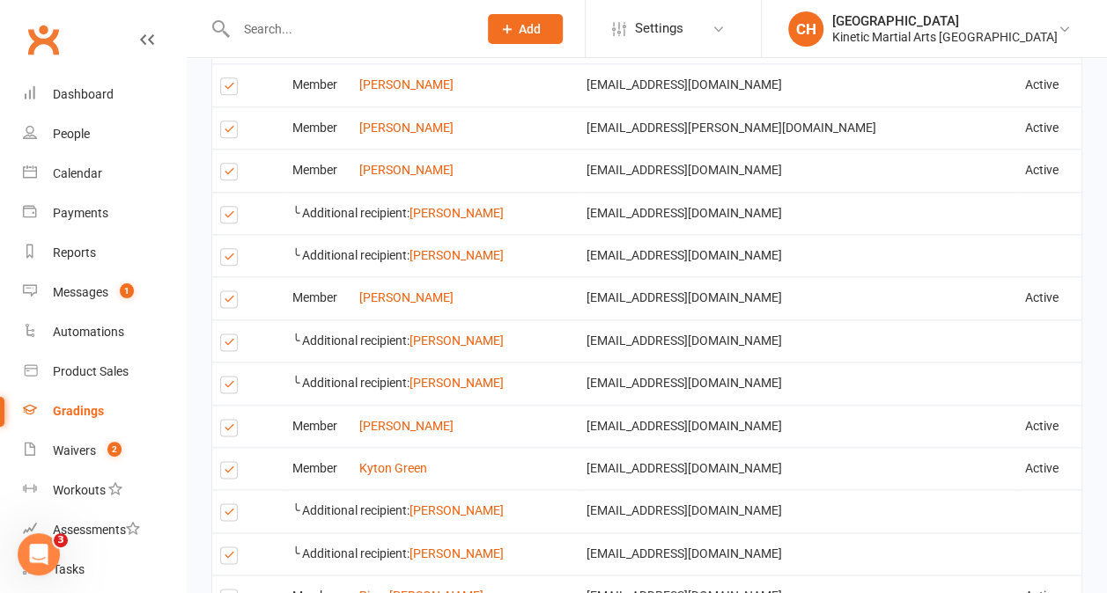
click at [234, 264] on td "Select this" at bounding box center [248, 255] width 72 height 42
click at [227, 260] on label at bounding box center [232, 260] width 24 height 0
click at [227, 249] on input "checkbox" at bounding box center [225, 249] width 11 height 0
click at [229, 387] on label at bounding box center [232, 387] width 24 height 0
click at [229, 377] on input "checkbox" at bounding box center [225, 377] width 11 height 0
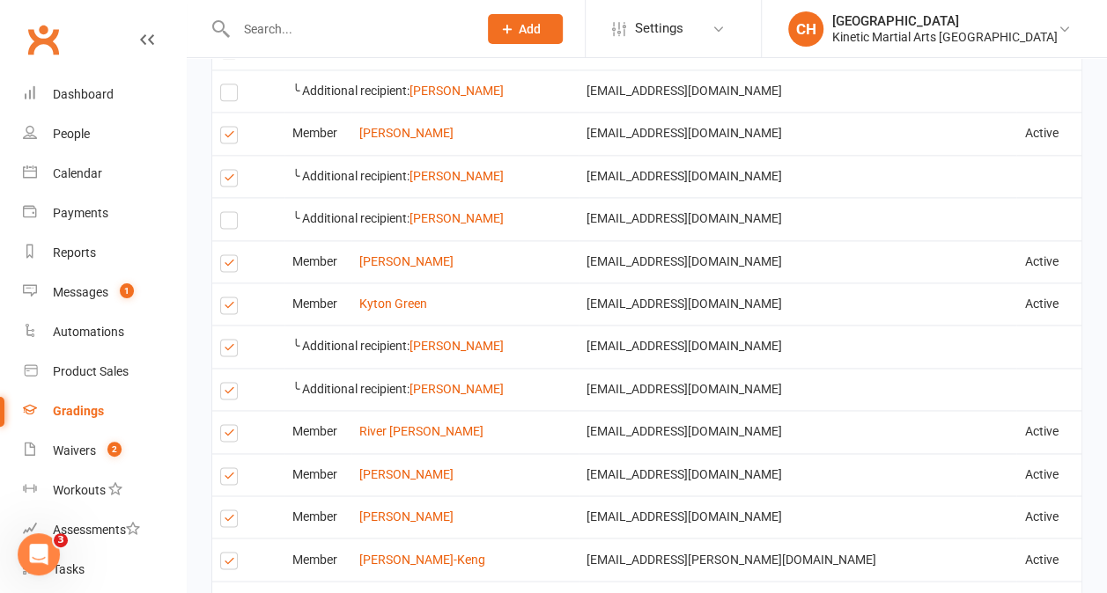
scroll to position [1126, 0]
click at [225, 393] on label at bounding box center [232, 393] width 24 height 0
click at [225, 382] on input "checkbox" at bounding box center [225, 382] width 11 height 0
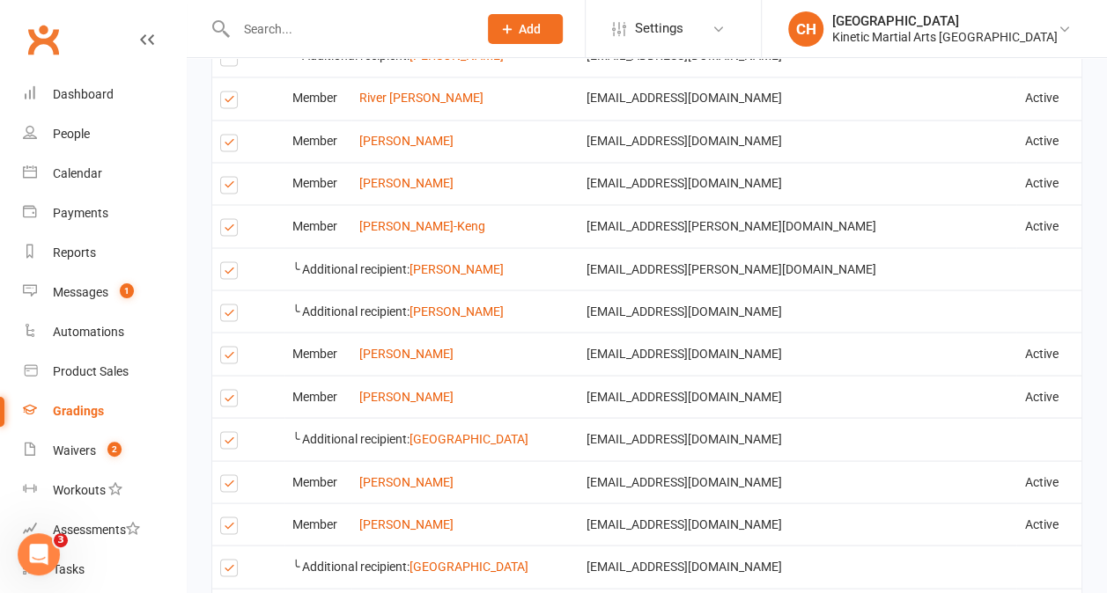
scroll to position [1461, 0]
click at [221, 313] on label at bounding box center [232, 313] width 24 height 0
click at [221, 303] on input "checkbox" at bounding box center [225, 303] width 11 height 0
click at [229, 441] on label at bounding box center [232, 441] width 24 height 0
click at [229, 431] on input "checkbox" at bounding box center [225, 431] width 11 height 0
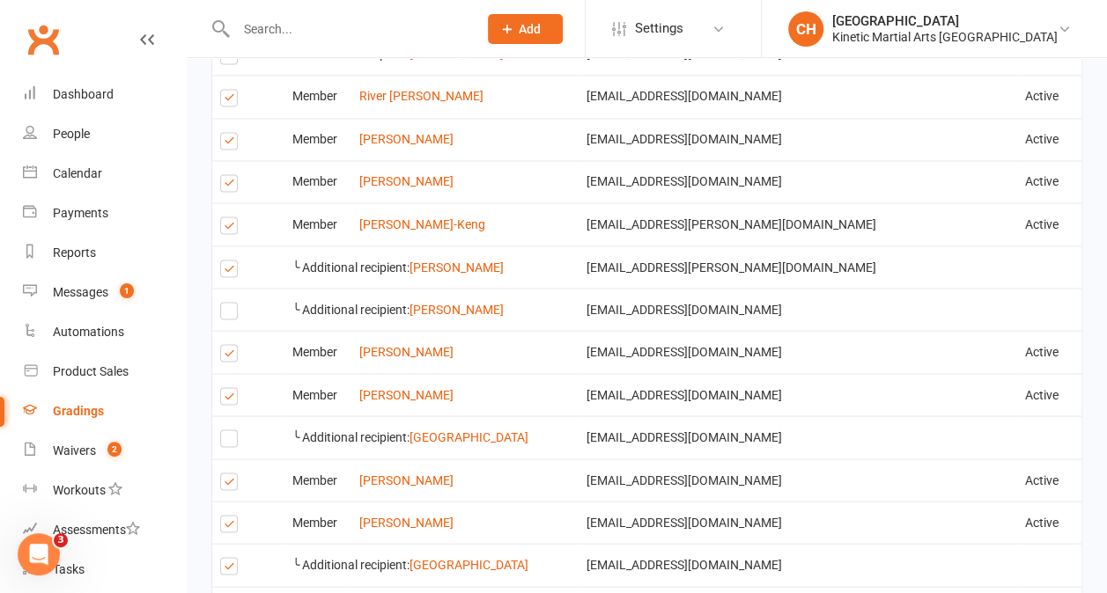
click at [225, 484] on label at bounding box center [232, 484] width 24 height 0
click at [225, 474] on input "checkbox" at bounding box center [225, 474] width 11 height 0
click at [230, 527] on label at bounding box center [232, 527] width 24 height 0
click at [230, 516] on input "checkbox" at bounding box center [225, 516] width 11 height 0
click at [220, 569] on label at bounding box center [232, 569] width 24 height 0
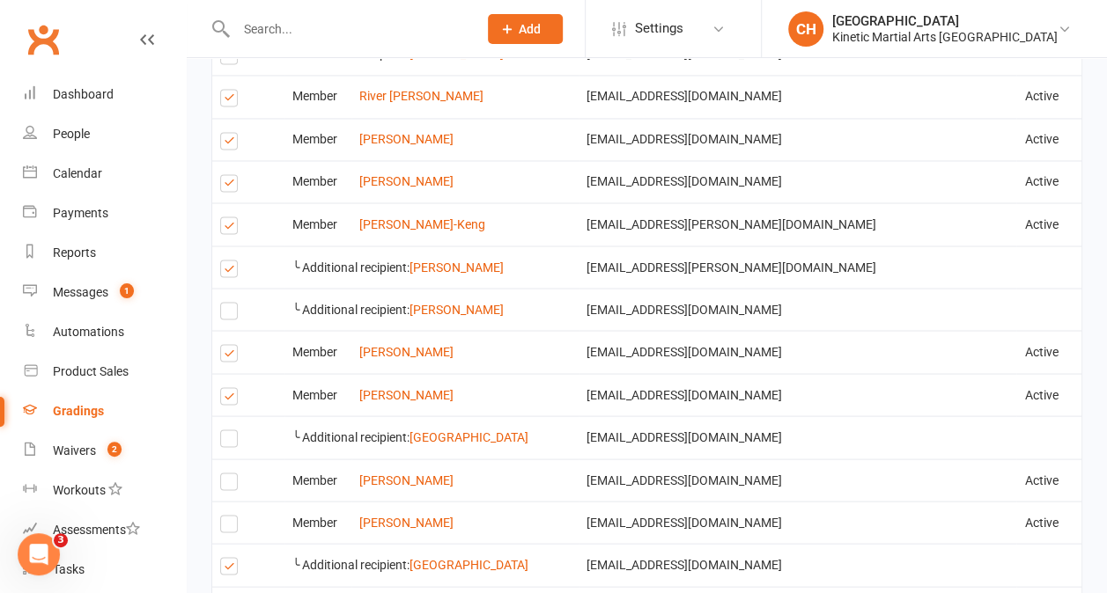
click at [220, 558] on input "checkbox" at bounding box center [225, 558] width 11 height 0
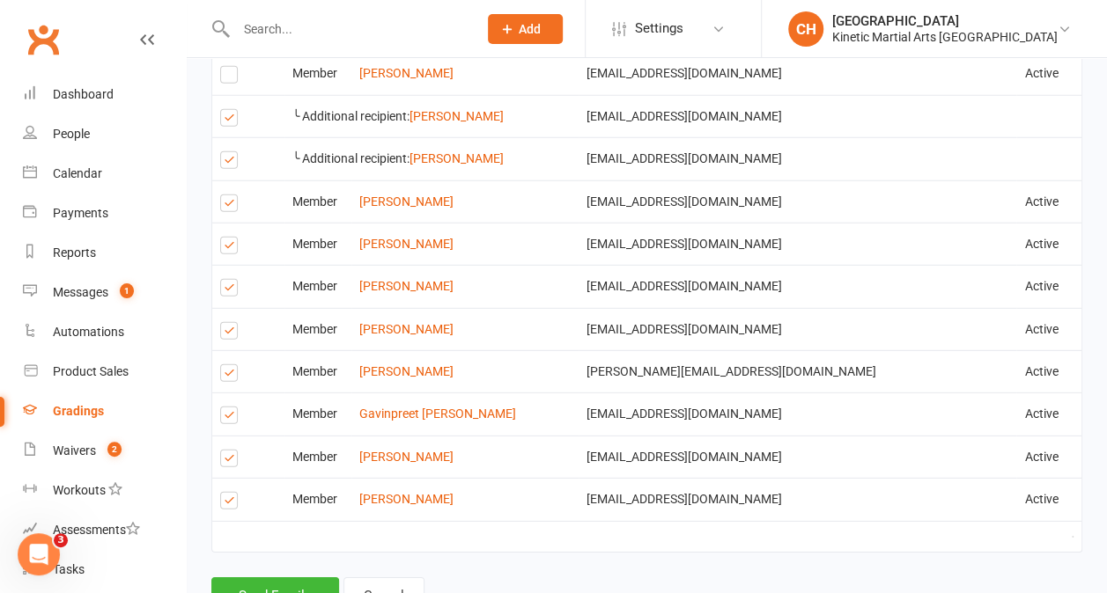
scroll to position [2448, 0]
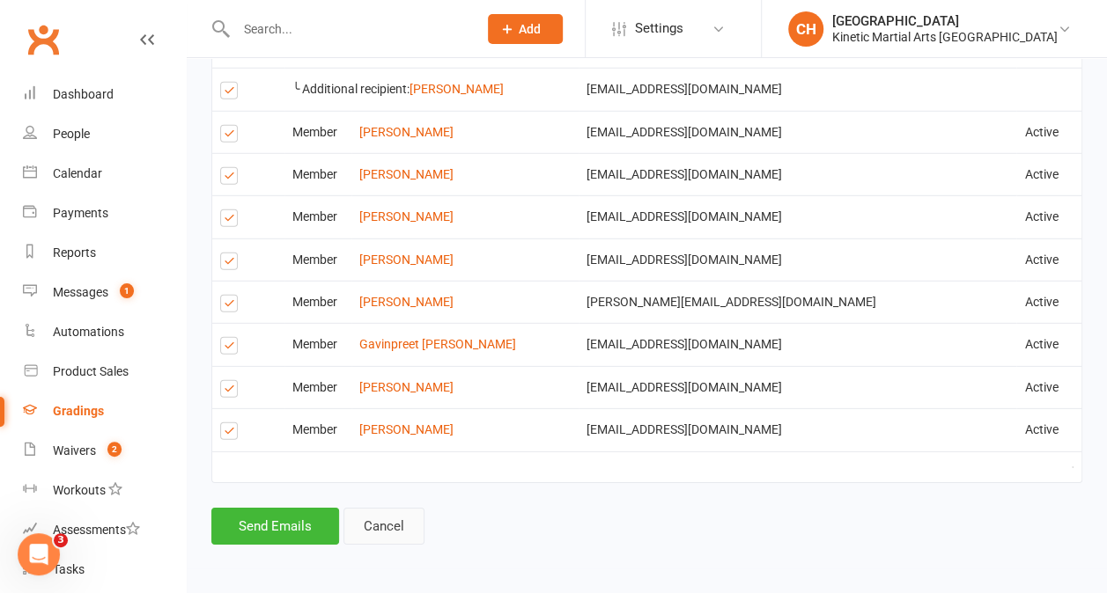
click at [408, 530] on button "Cancel" at bounding box center [383, 526] width 81 height 37
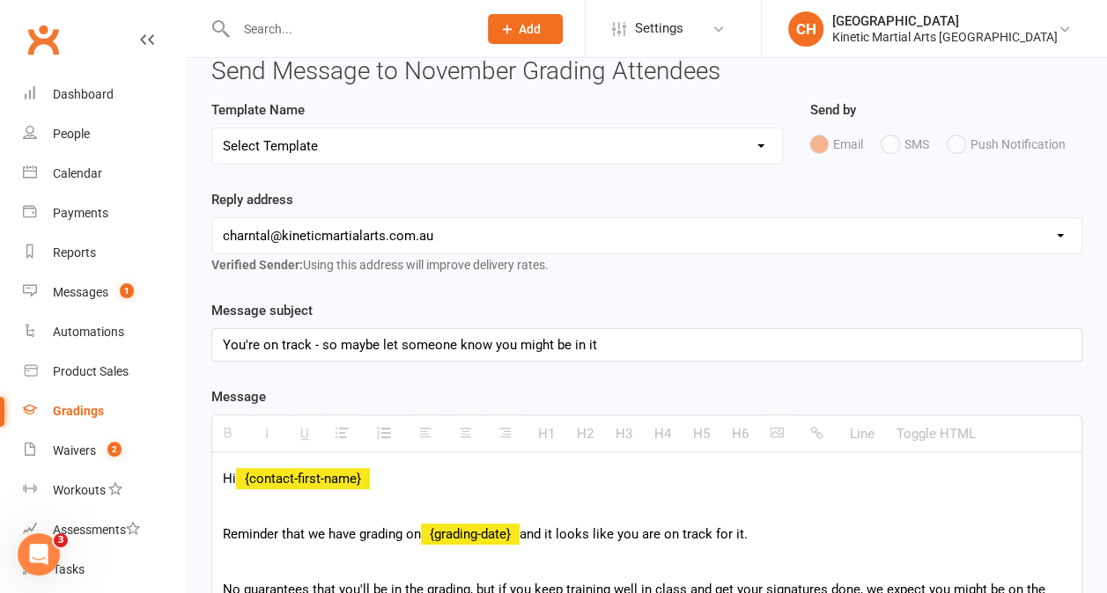
scroll to position [0, 0]
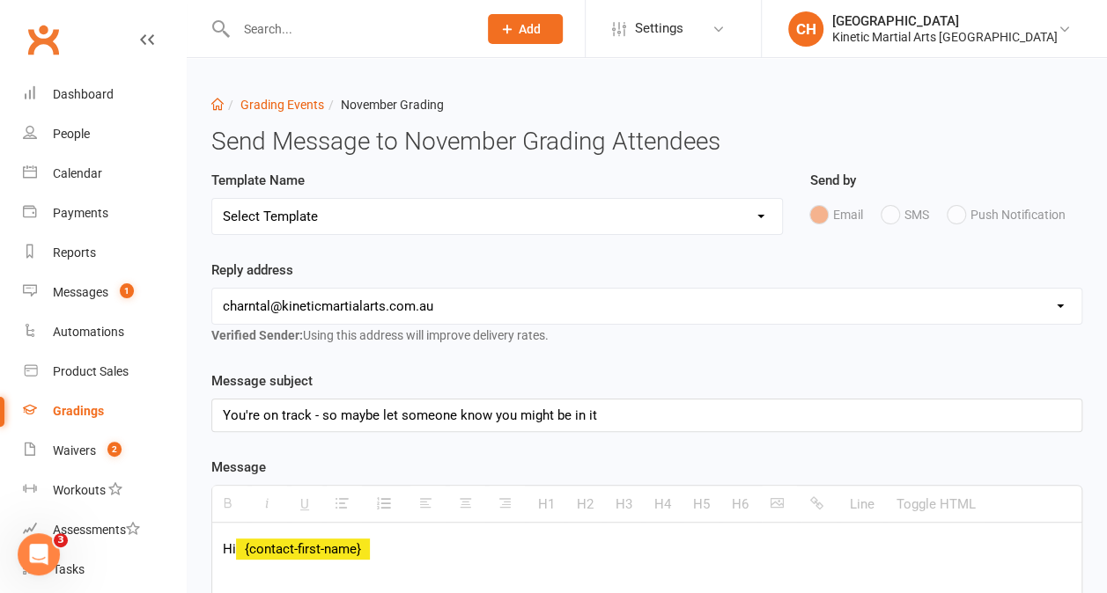
click at [891, 214] on div "Email SMS Push Notification" at bounding box center [945, 214] width 273 height 33
click at [763, 216] on select "Select Template [Email] 1 Save the date for Grading (Send to all in grading gro…" at bounding box center [497, 216] width 570 height 35
click at [495, 205] on select "Select Template [Email] 1 Save the date for Grading (Send to all in grading gro…" at bounding box center [497, 216] width 570 height 35
click at [897, 269] on div "Reply address [EMAIL_ADDRESS][DOMAIN_NAME] [PERSON_NAME][EMAIL_ADDRESS][DOMAIN_…" at bounding box center [646, 303] width 871 height 86
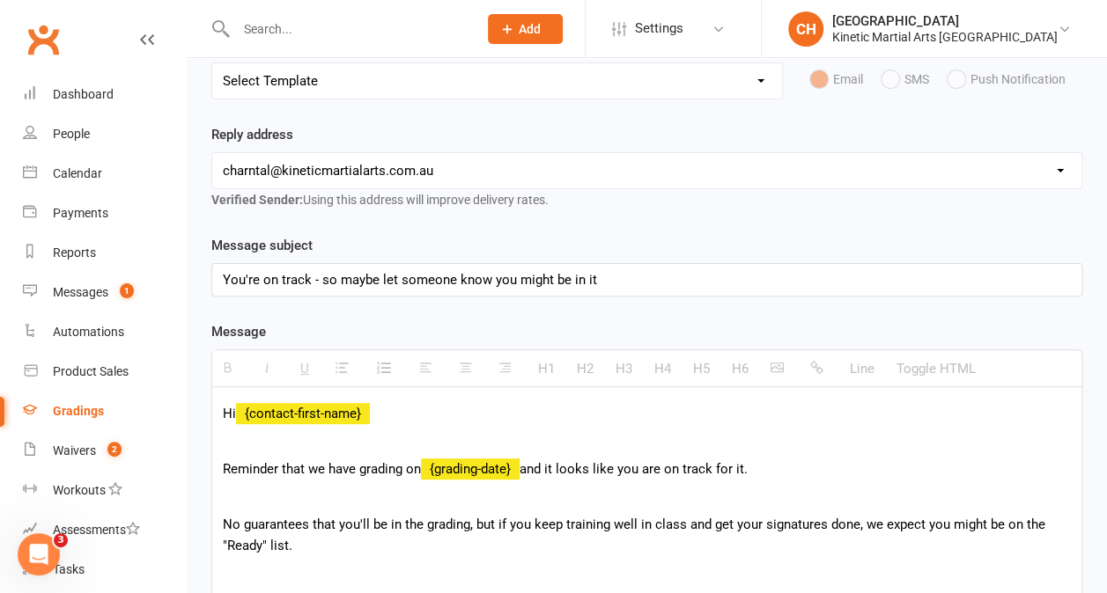
scroll to position [205, 0]
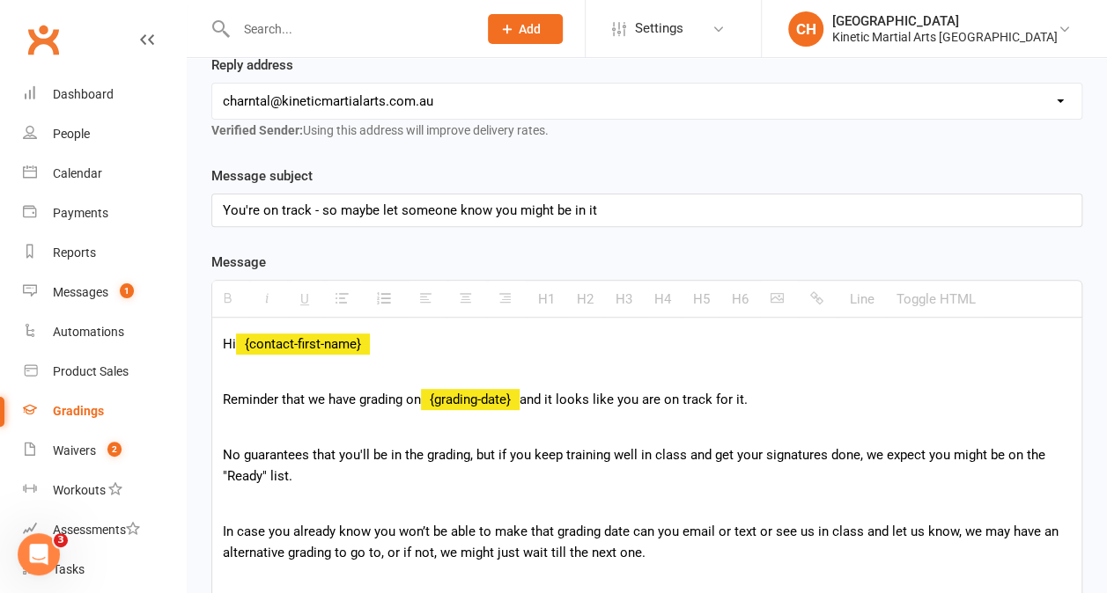
click at [613, 209] on div "You're on track - so maybe let someone know you might be in it" at bounding box center [646, 211] width 869 height 32
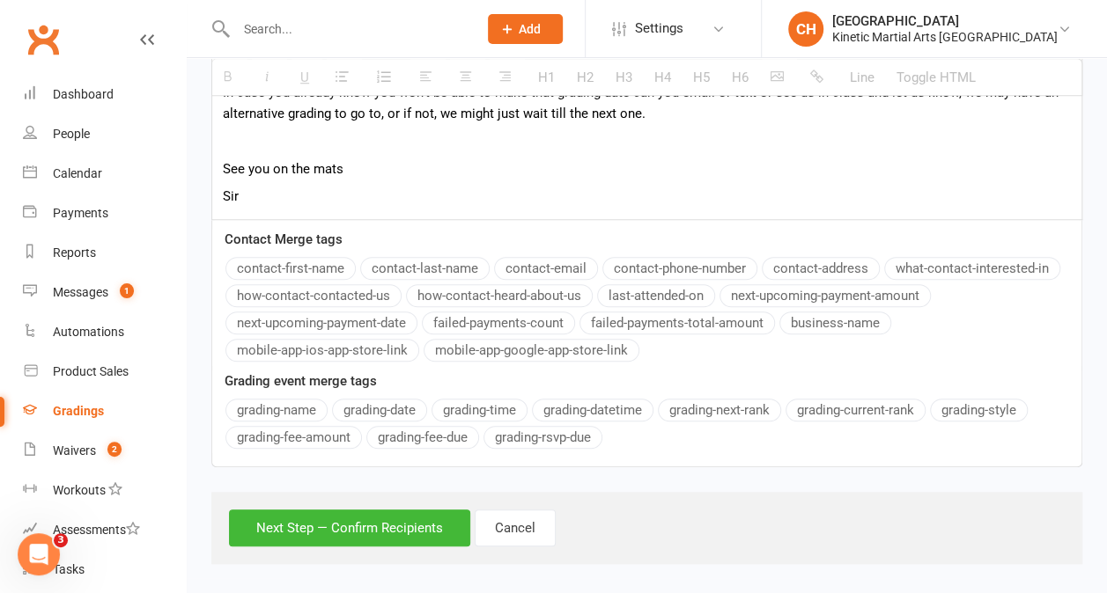
scroll to position [648, 0]
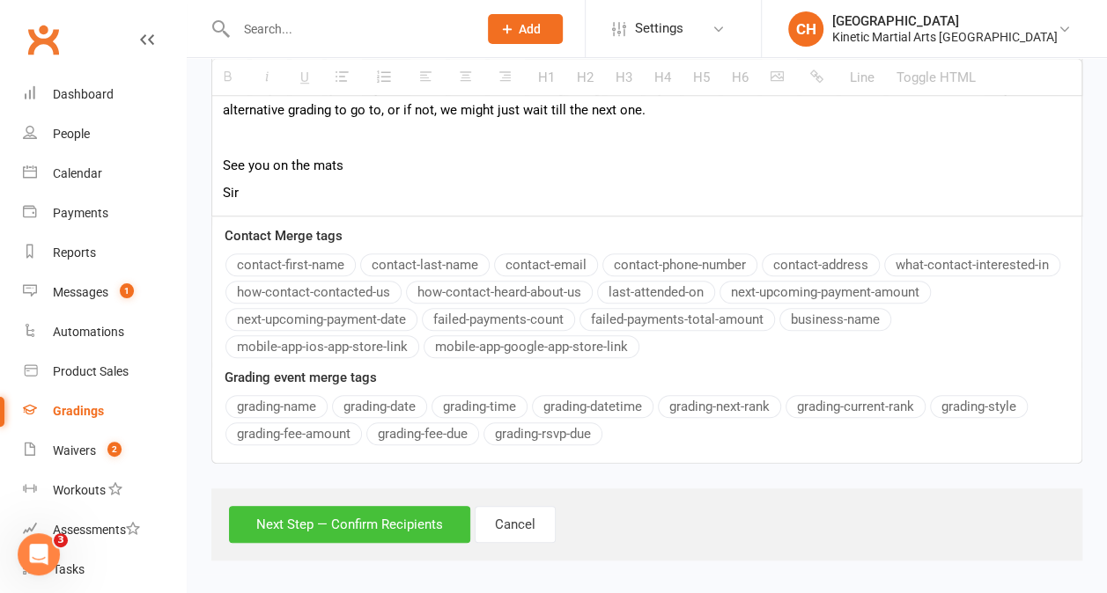
click at [424, 512] on button "Next Step — Confirm Recipients" at bounding box center [349, 524] width 241 height 37
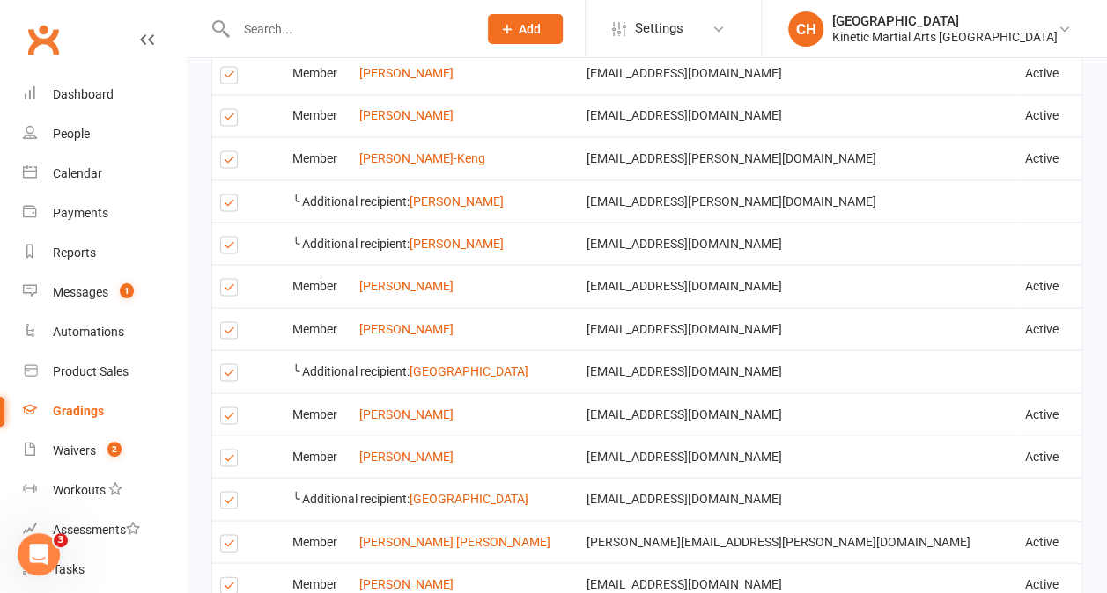
scroll to position [1541, 0]
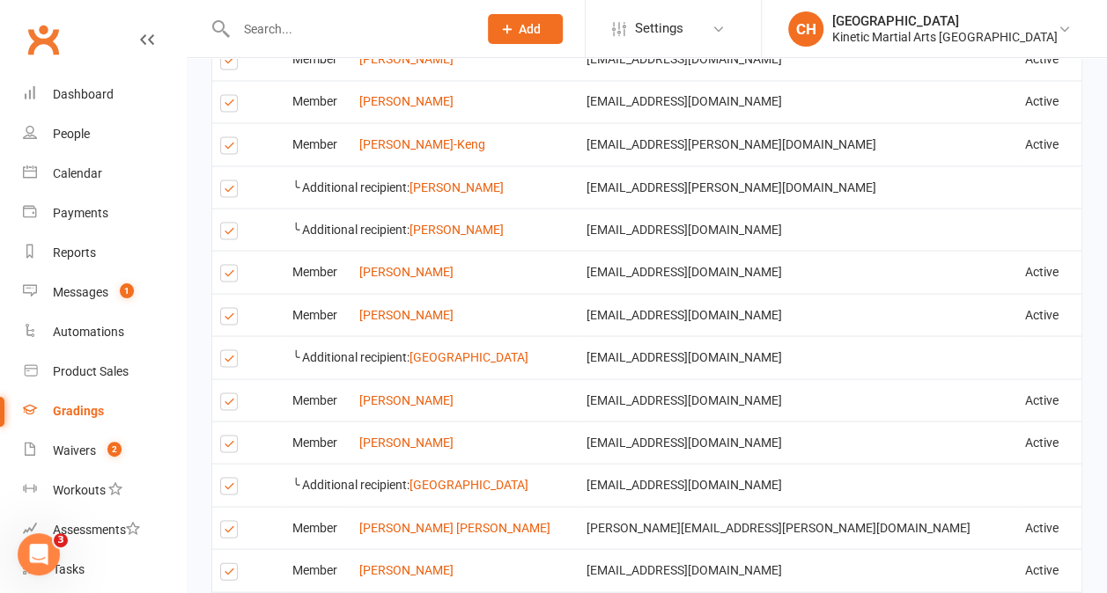
click at [231, 319] on label at bounding box center [232, 319] width 24 height 0
click at [231, 308] on input "checkbox" at bounding box center [225, 308] width 11 height 0
click at [230, 361] on label at bounding box center [232, 361] width 24 height 0
click at [230, 350] on input "checkbox" at bounding box center [225, 350] width 11 height 0
click at [226, 404] on label at bounding box center [232, 404] width 24 height 0
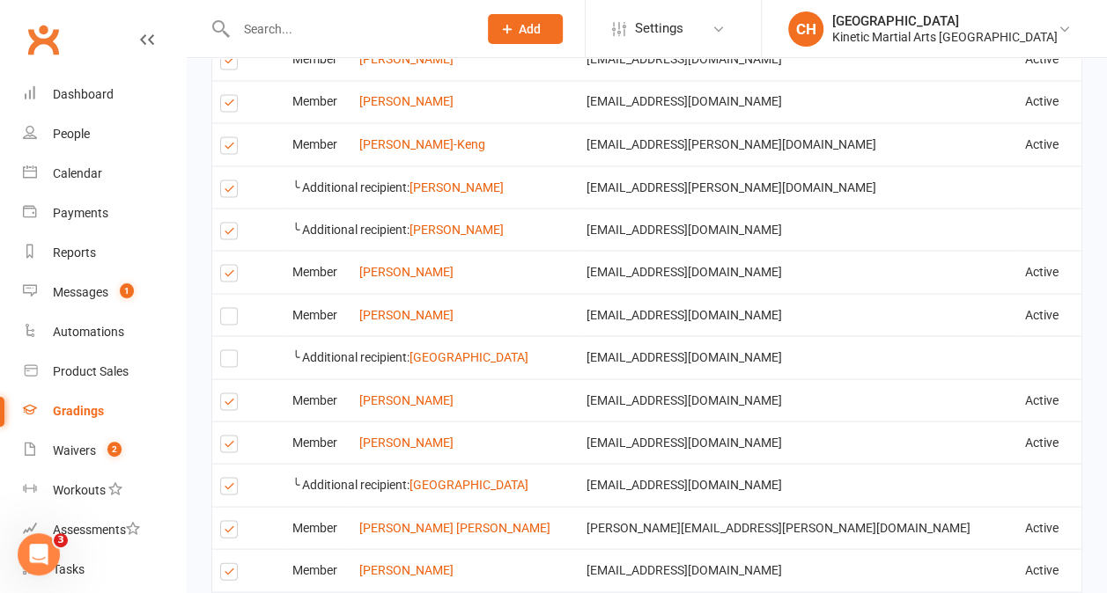
click at [226, 394] on input "checkbox" at bounding box center [225, 394] width 11 height 0
click at [230, 446] on label at bounding box center [232, 446] width 24 height 0
click at [230, 436] on input "checkbox" at bounding box center [225, 436] width 11 height 0
click at [230, 489] on label at bounding box center [232, 489] width 24 height 0
click at [230, 478] on input "checkbox" at bounding box center [225, 478] width 11 height 0
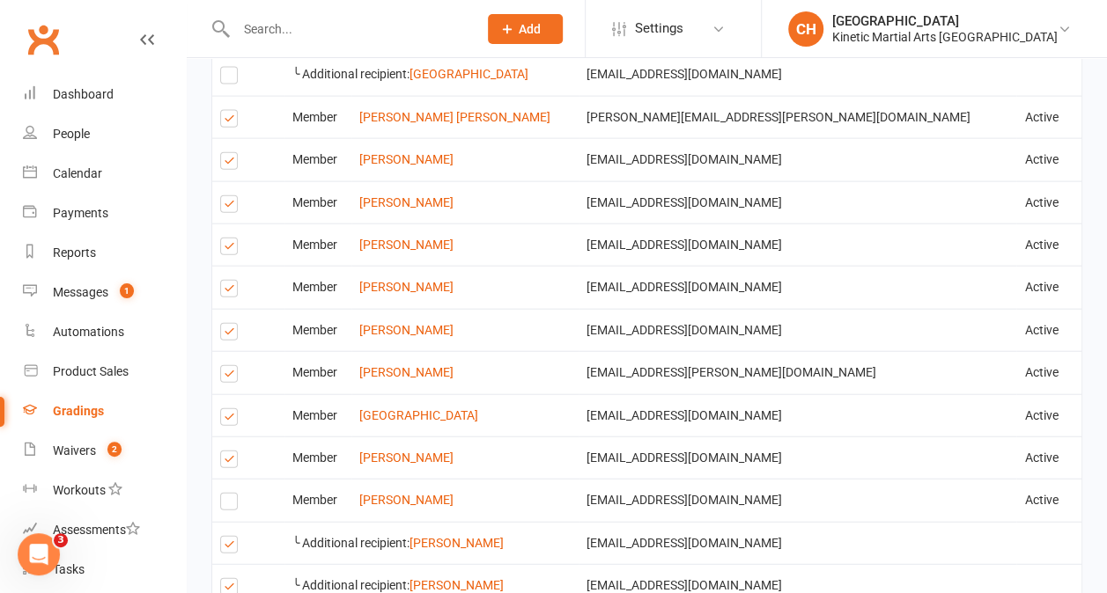
scroll to position [1951, 0]
click at [229, 420] on label at bounding box center [232, 420] width 24 height 0
click at [229, 409] on input "checkbox" at bounding box center [225, 409] width 11 height 0
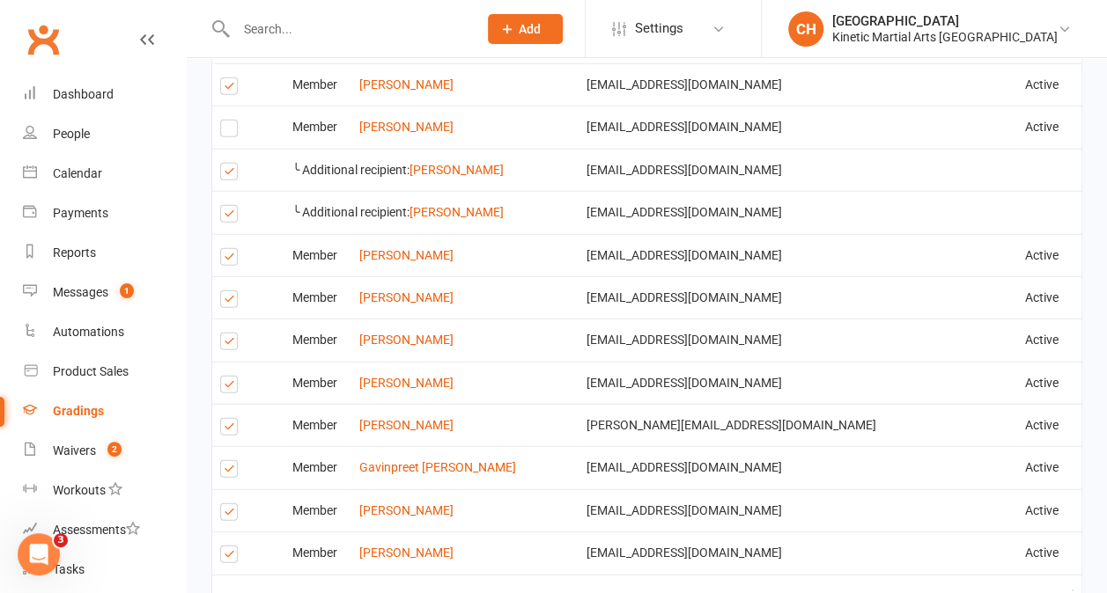
scroll to position [2339, 0]
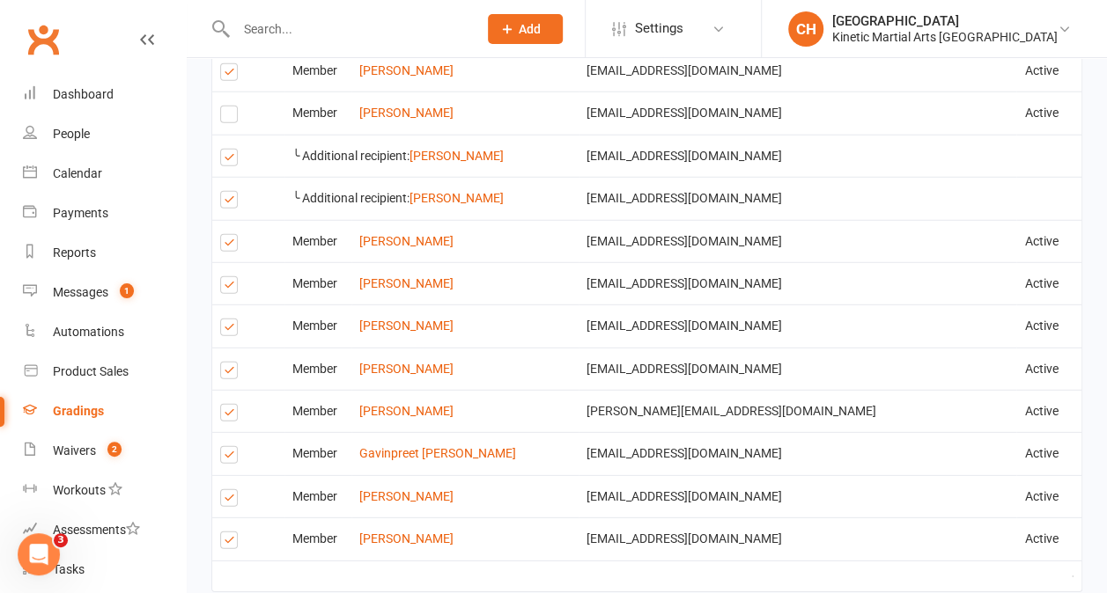
click at [228, 458] on label at bounding box center [232, 458] width 24 height 0
click at [228, 447] on input "checkbox" at bounding box center [225, 447] width 11 height 0
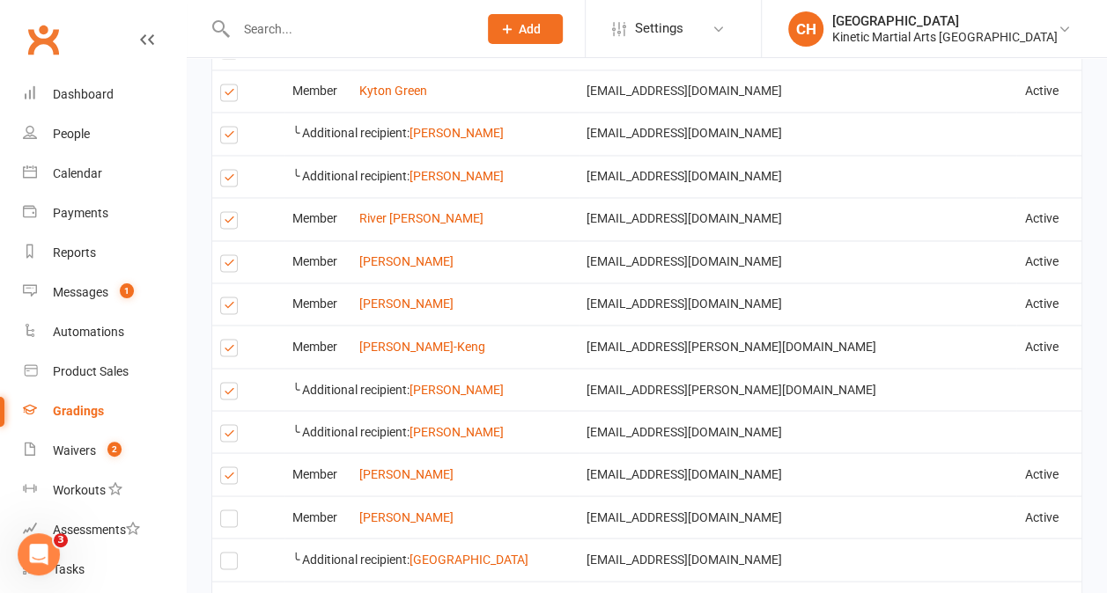
scroll to position [1338, 0]
click at [228, 436] on label at bounding box center [232, 436] width 24 height 0
click at [228, 425] on input "checkbox" at bounding box center [225, 425] width 11 height 0
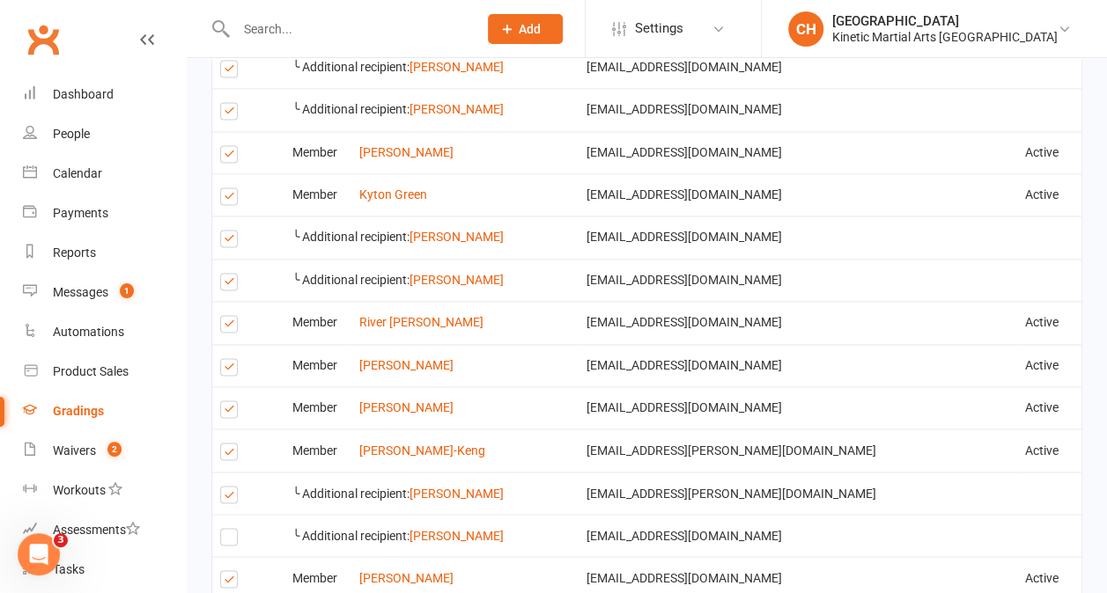
scroll to position [1233, 0]
click at [230, 286] on label at bounding box center [232, 286] width 24 height 0
click at [230, 276] on input "checkbox" at bounding box center [225, 276] width 11 height 0
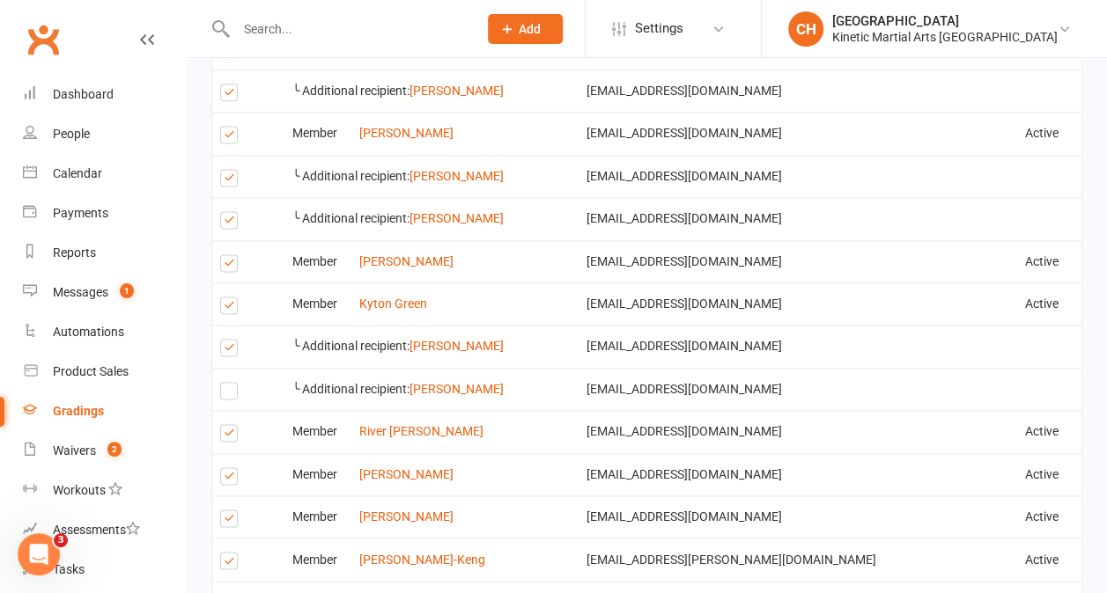
scroll to position [1124, 0]
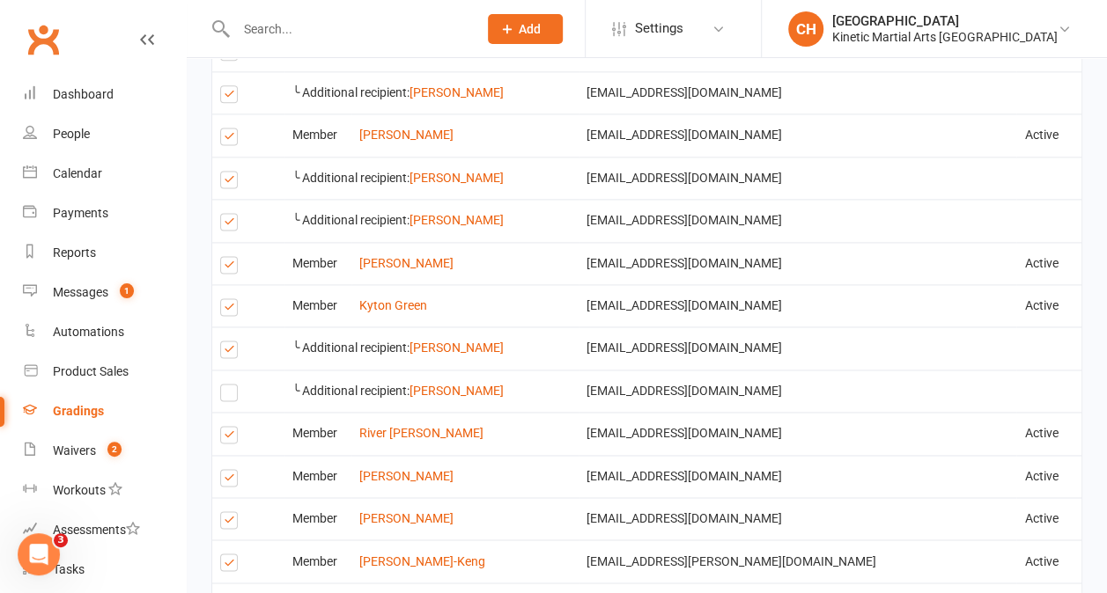
click at [228, 310] on label at bounding box center [232, 310] width 24 height 0
click at [228, 299] on input "checkbox" at bounding box center [225, 299] width 11 height 0
click at [227, 225] on label at bounding box center [232, 225] width 24 height 0
click at [227, 214] on input "checkbox" at bounding box center [225, 214] width 11 height 0
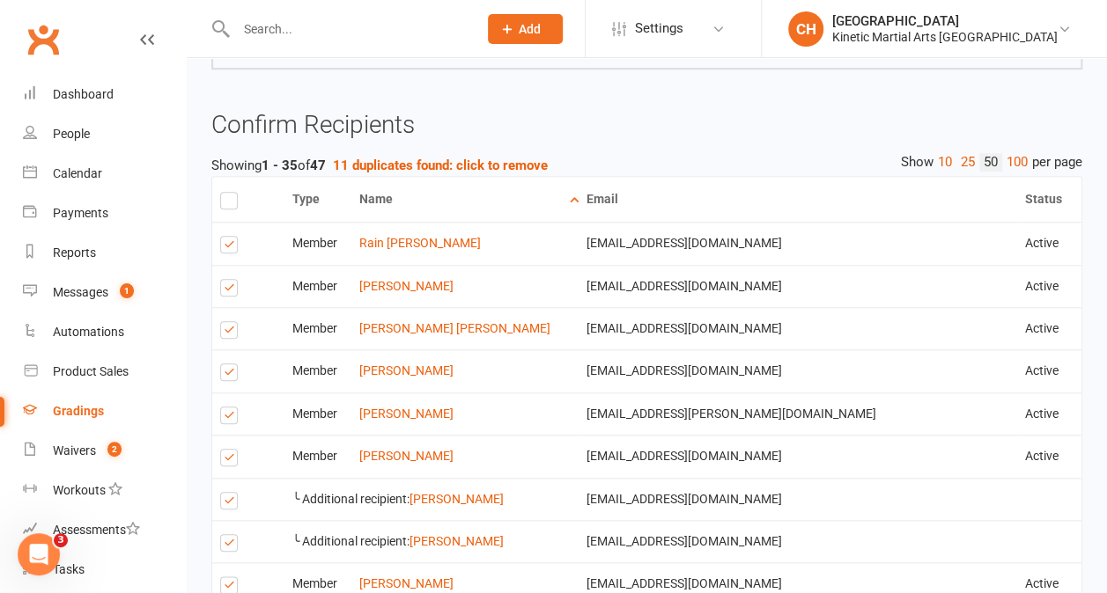
scroll to position [674, 0]
click at [518, 160] on strong "11 duplicates found: click to remove" at bounding box center [440, 166] width 215 height 16
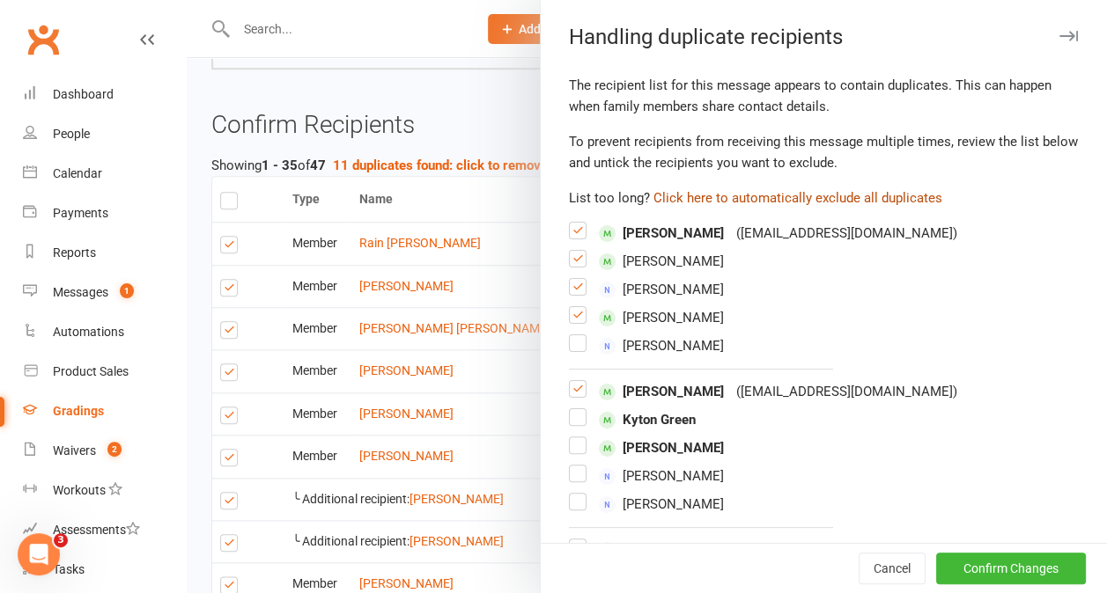
click at [773, 197] on button "Click here to automatically exclude all duplicates" at bounding box center [797, 198] width 289 height 21
click at [963, 581] on button "Confirm Changes" at bounding box center [1011, 569] width 150 height 32
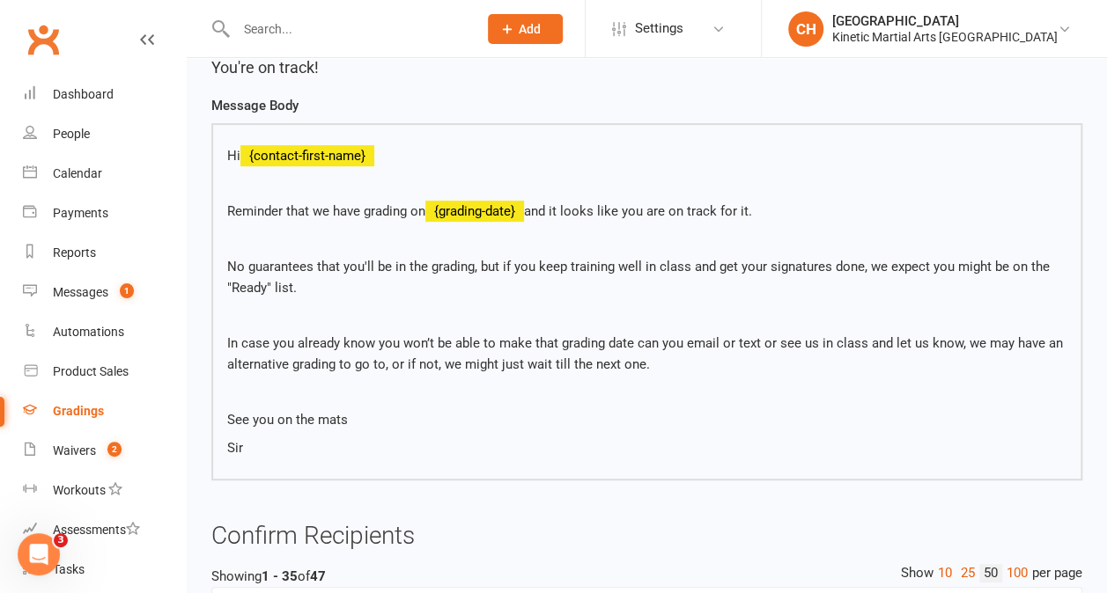
scroll to position [262, 0]
drag, startPoint x: 537, startPoint y: 214, endPoint x: 433, endPoint y: 211, distance: 103.9
click at [433, 211] on p "Reminder that we have grading on {grading-date} and it looks like you are on tr…" at bounding box center [646, 213] width 839 height 21
drag, startPoint x: 433, startPoint y: 211, endPoint x: 483, endPoint y: 227, distance: 51.8
click at [483, 227] on div "Hi {contact-first-name} Reminder that we have grading on {grading-date} and it …" at bounding box center [646, 303] width 839 height 313
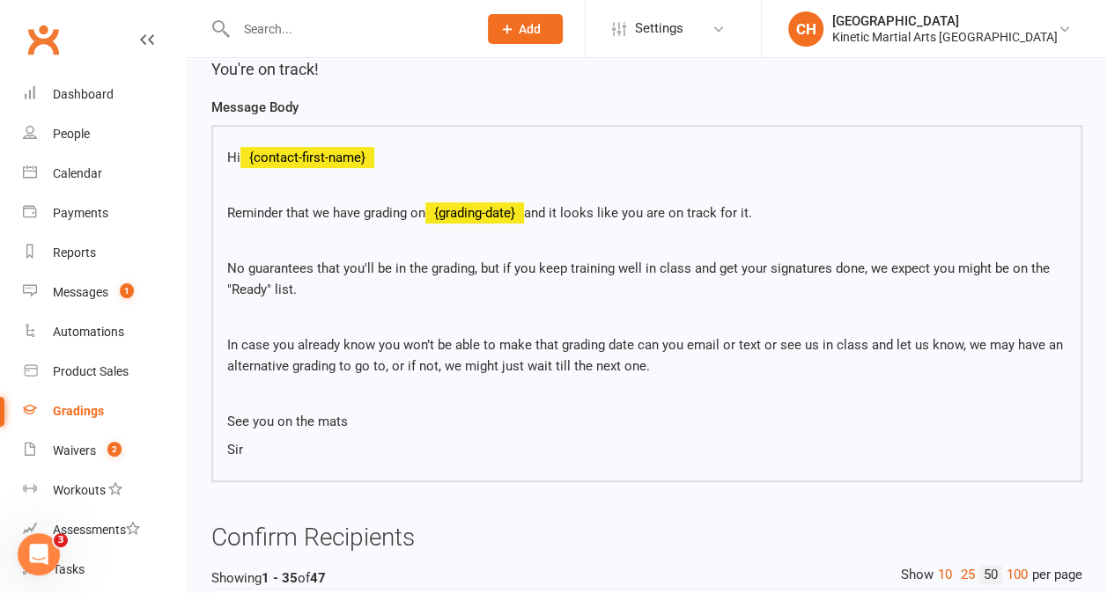
click at [500, 217] on p "Reminder that we have grading on {grading-date} and it looks like you are on tr…" at bounding box center [646, 213] width 839 height 21
drag, startPoint x: 500, startPoint y: 217, endPoint x: 527, endPoint y: 213, distance: 26.6
click at [527, 213] on p "Reminder that we have grading on {grading-date} and it looks like you are on tr…" at bounding box center [646, 213] width 839 height 21
click at [538, 215] on p "Reminder that we have grading on {grading-date} and it looks like you are on tr…" at bounding box center [646, 213] width 839 height 21
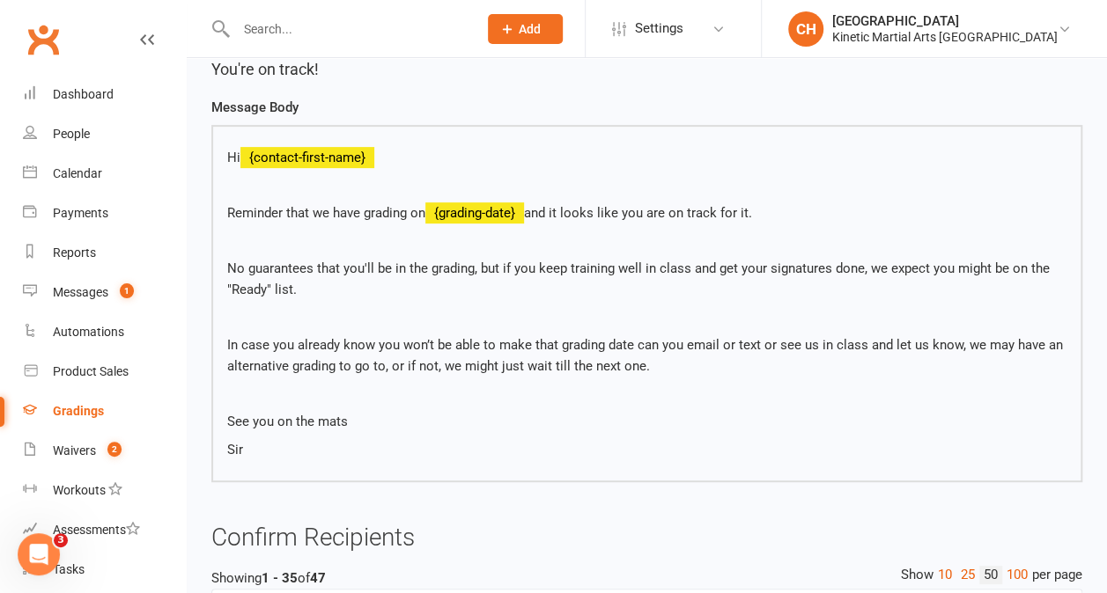
click at [533, 216] on p "Reminder that we have grading on {grading-date} and it looks like you are on tr…" at bounding box center [646, 213] width 839 height 21
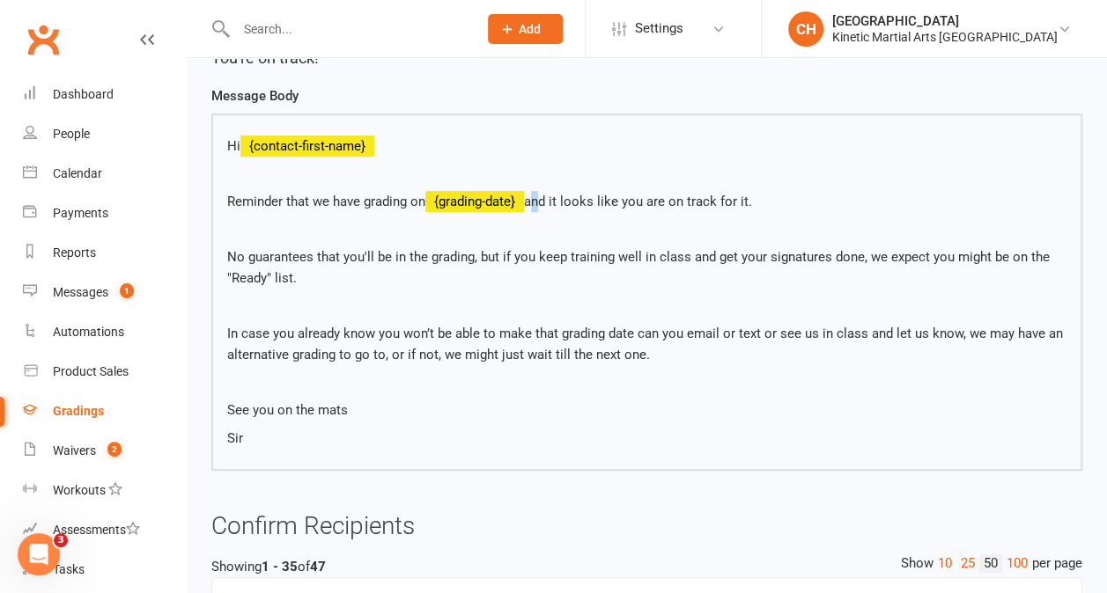
scroll to position [272, 0]
click at [786, 210] on p "Reminder that we have grading on {grading-date} and it looks like you are on tr…" at bounding box center [646, 202] width 839 height 21
click at [767, 199] on p "Reminder that we have grading on {grading-date} and it looks like you are on tr…" at bounding box center [646, 202] width 839 height 21
click at [757, 202] on p "Reminder that we have grading on {grading-date} and it looks like you are on tr…" at bounding box center [646, 202] width 839 height 21
click at [763, 203] on p "Reminder that we have grading on {grading-date} and it looks like you are on tr…" at bounding box center [646, 202] width 839 height 21
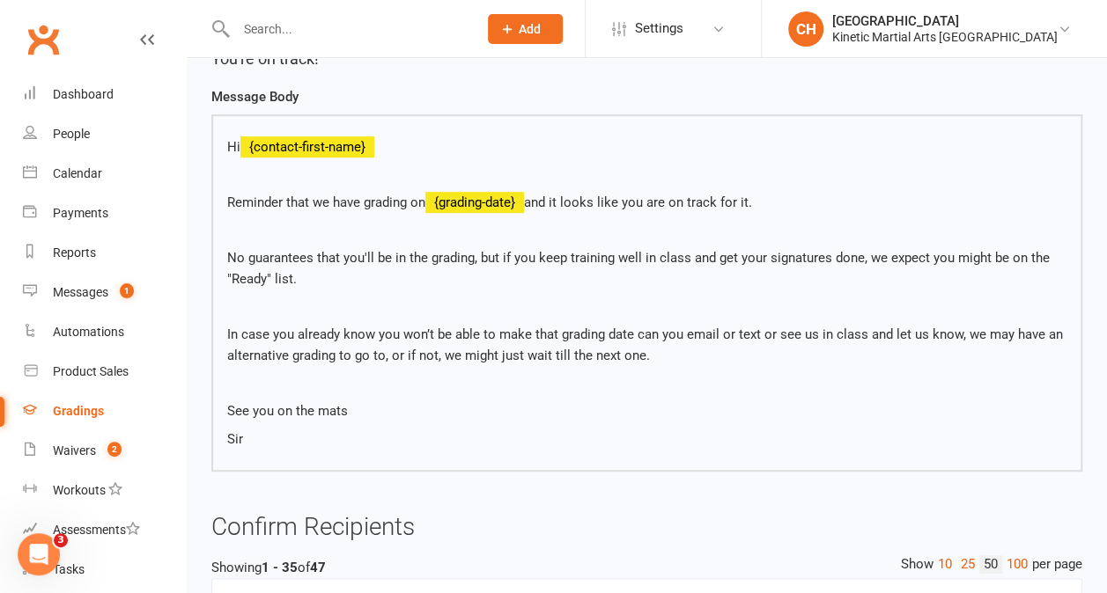
click at [740, 207] on p "Reminder that we have grading on {grading-date} and it looks like you are on tr…" at bounding box center [646, 202] width 839 height 21
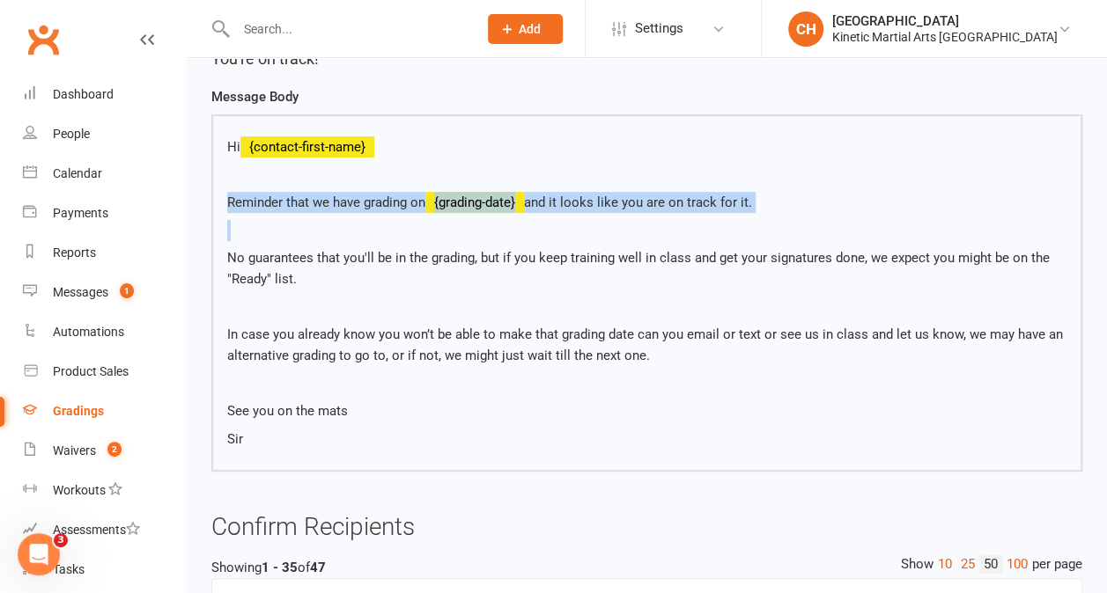
click at [740, 207] on p "Reminder that we have grading on {grading-date} and it looks like you are on tr…" at bounding box center [646, 202] width 839 height 21
drag, startPoint x: 740, startPoint y: 207, endPoint x: 785, endPoint y: 232, distance: 52.0
click at [785, 232] on p at bounding box center [646, 230] width 839 height 21
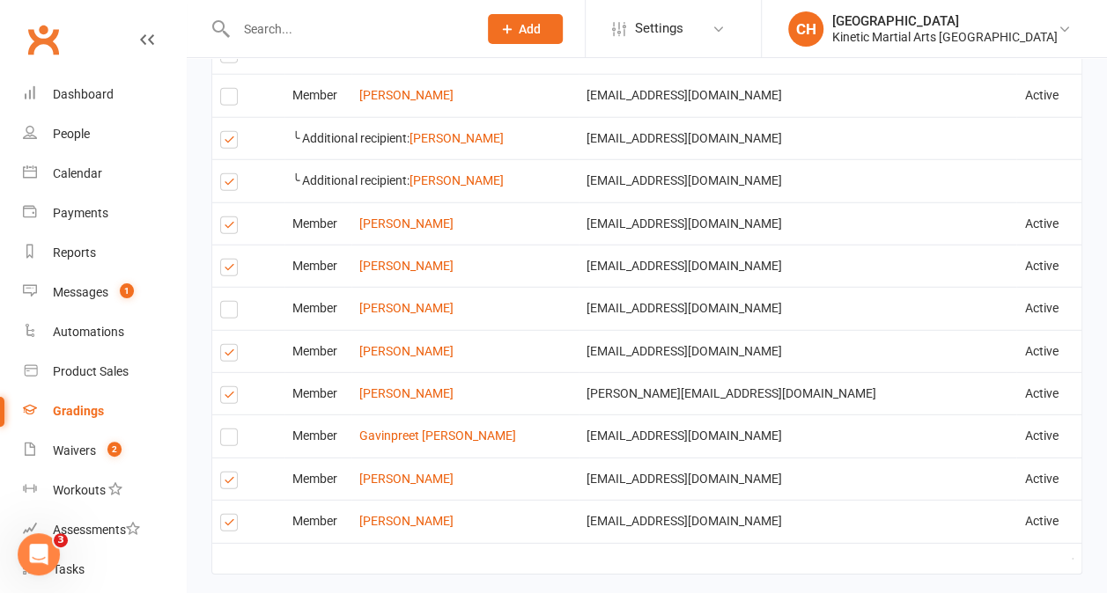
scroll to position [2448, 0]
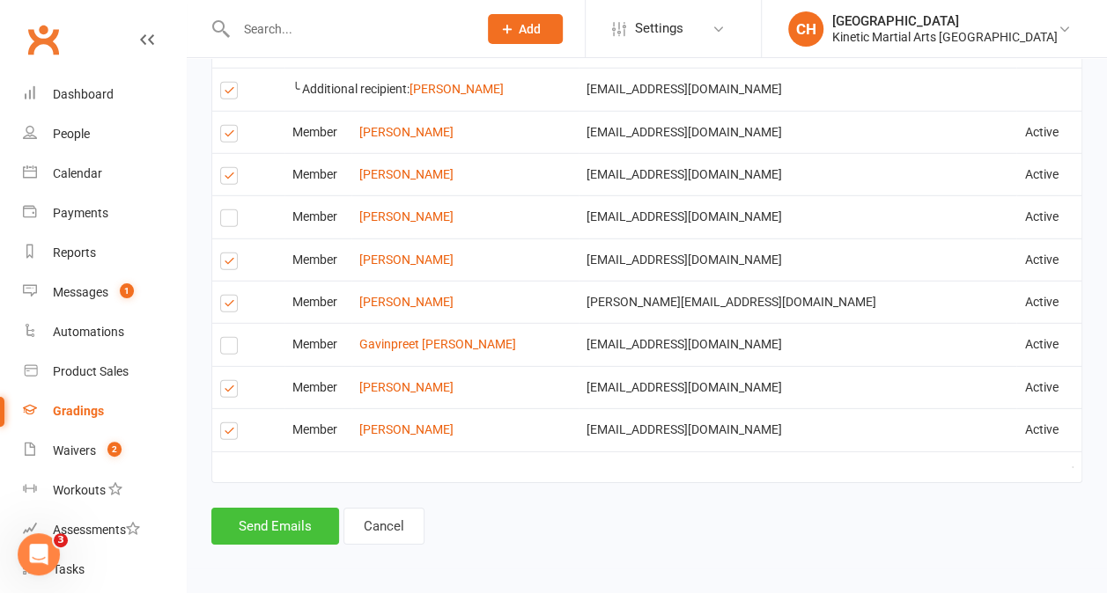
click at [280, 525] on button "Send Emails" at bounding box center [275, 526] width 128 height 37
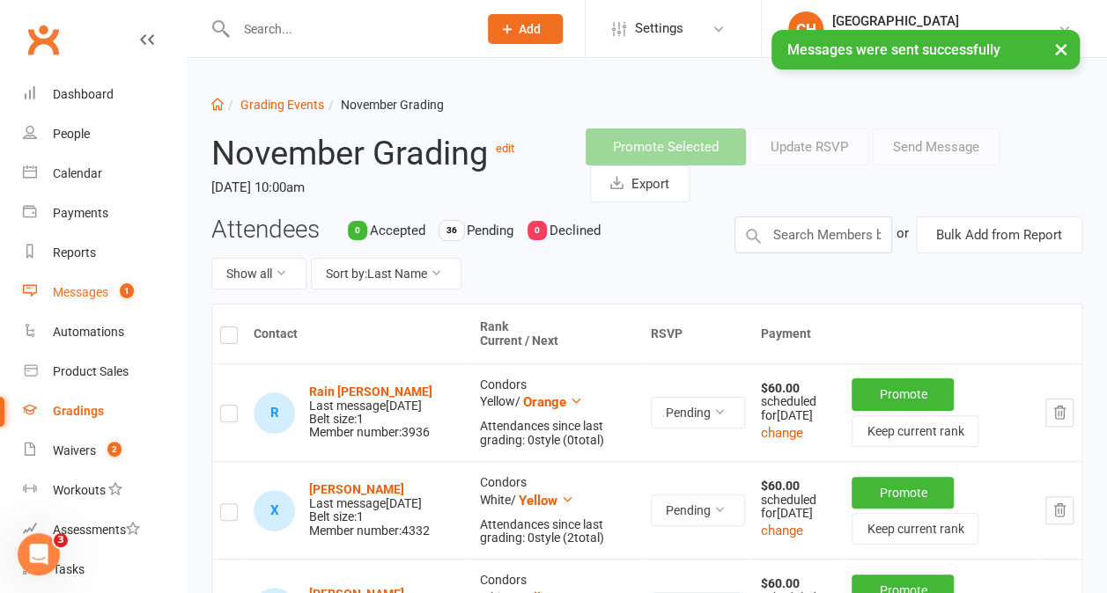
click at [106, 293] on div "Messages" at bounding box center [80, 292] width 55 height 14
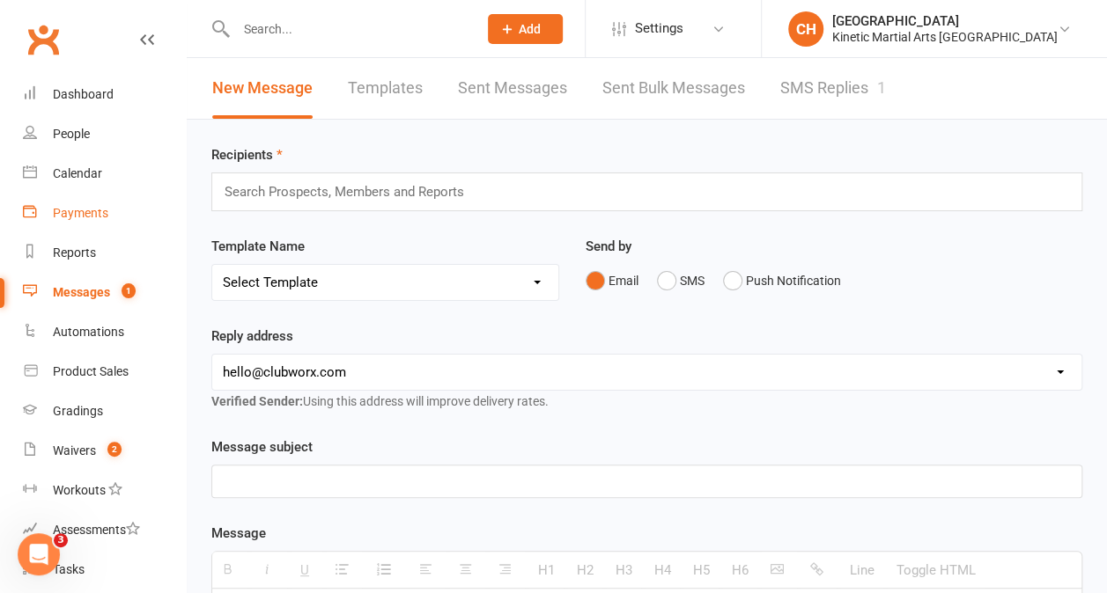
click at [90, 217] on div "Payments" at bounding box center [80, 213] width 55 height 14
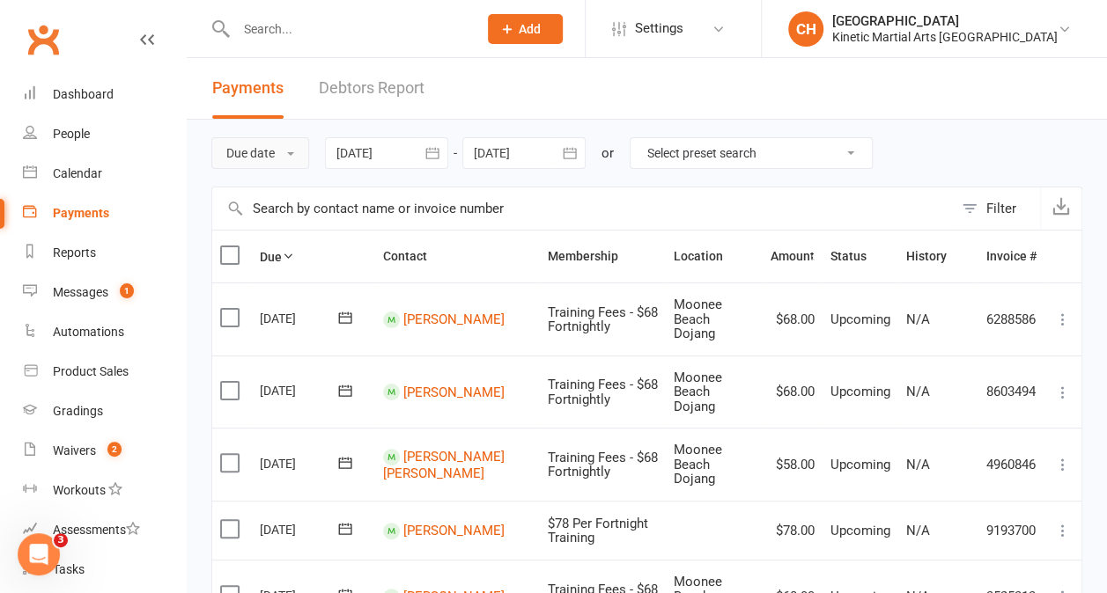
click at [261, 150] on button "Due date" at bounding box center [260, 153] width 98 height 32
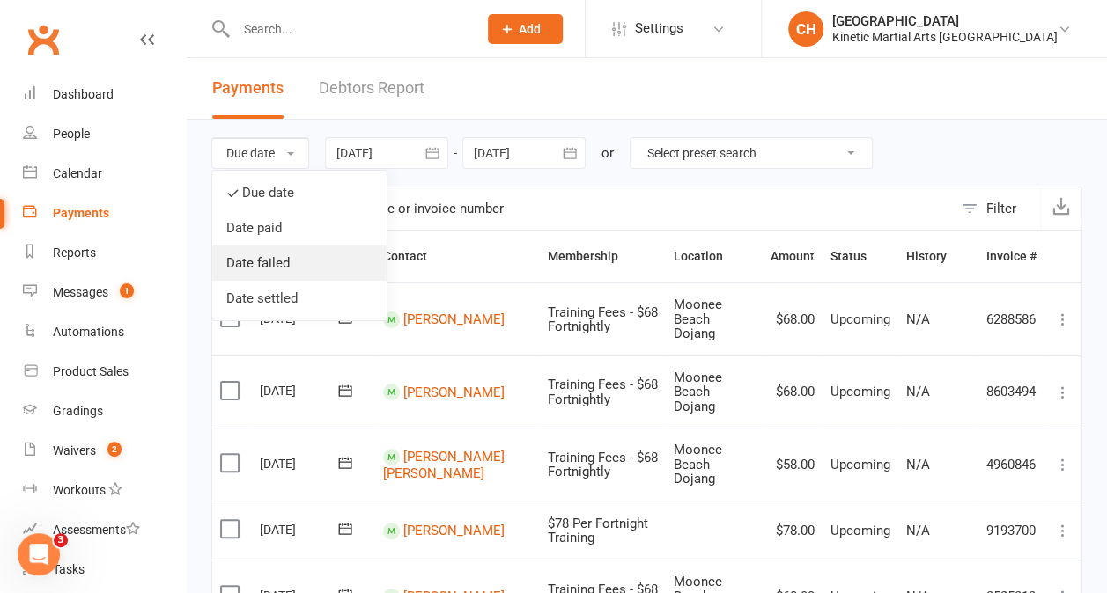
click at [271, 261] on link "Date failed" at bounding box center [299, 263] width 174 height 35
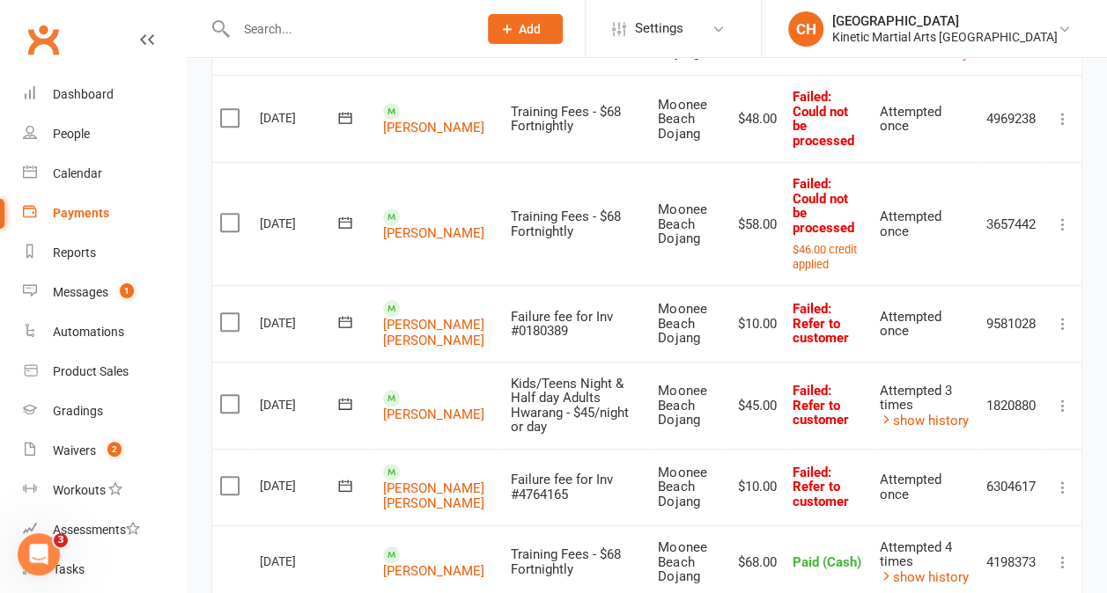
scroll to position [399, 0]
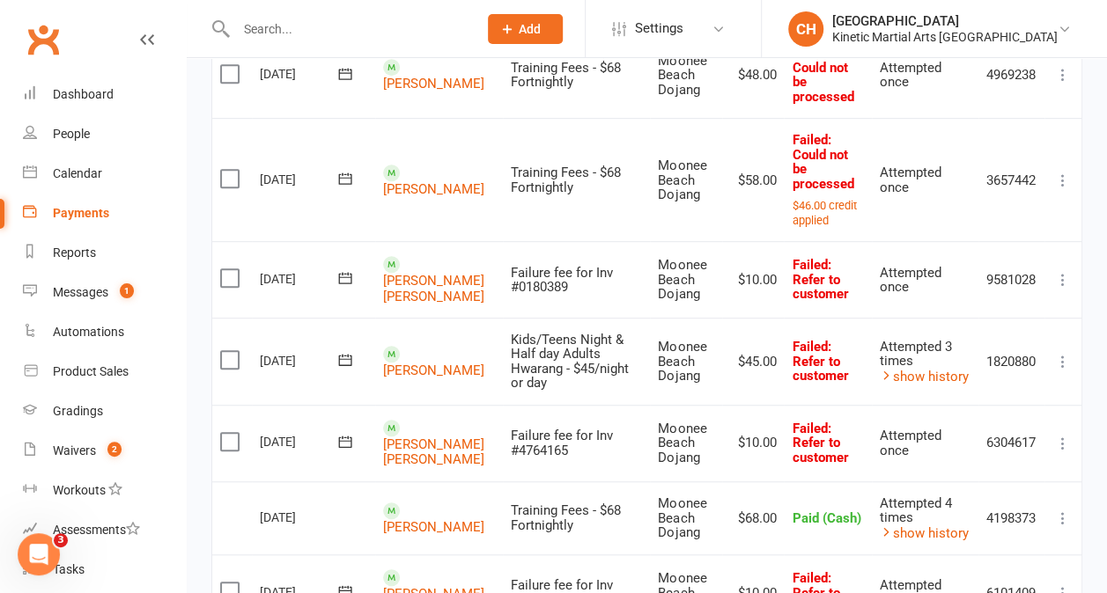
click at [229, 351] on label at bounding box center [232, 360] width 24 height 18
click at [229, 351] on input "checkbox" at bounding box center [225, 351] width 11 height 0
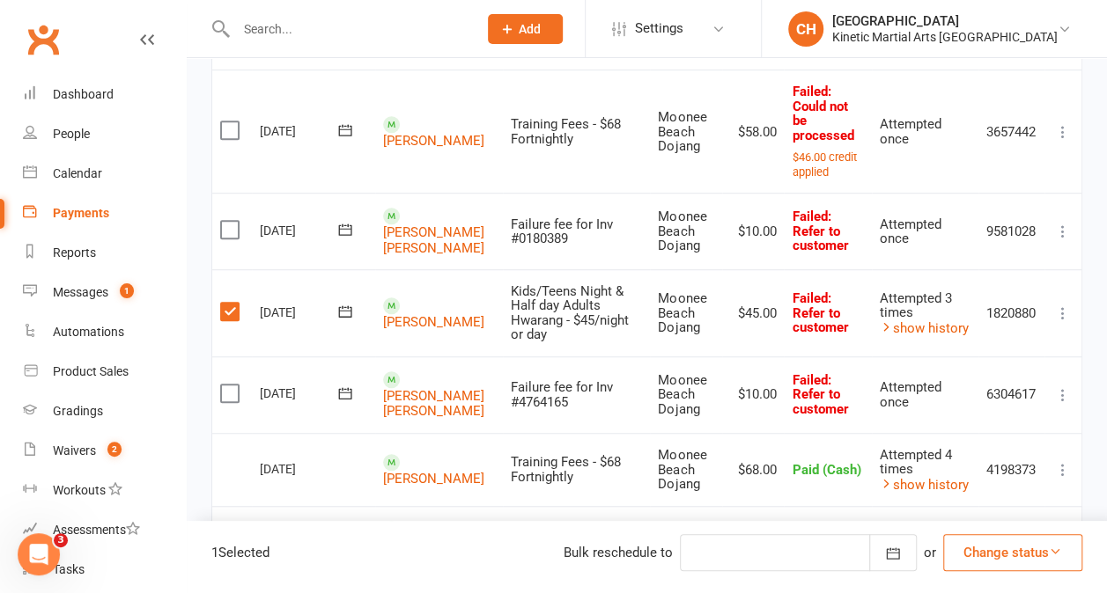
scroll to position [446, 0]
click at [877, 552] on button "button" at bounding box center [893, 552] width 48 height 37
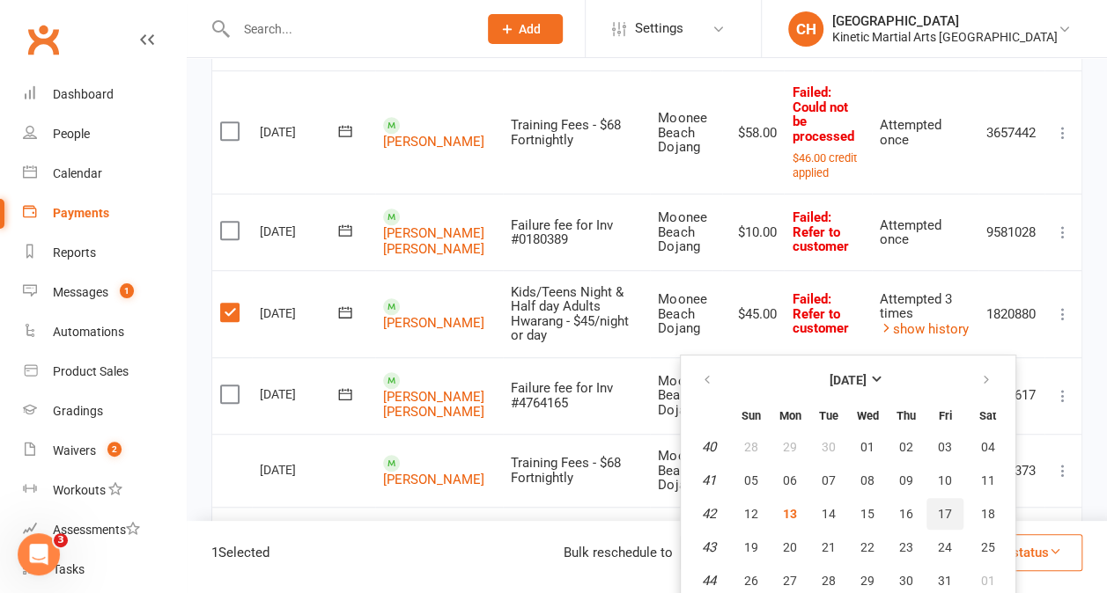
click at [952, 521] on span "17" at bounding box center [945, 514] width 14 height 14
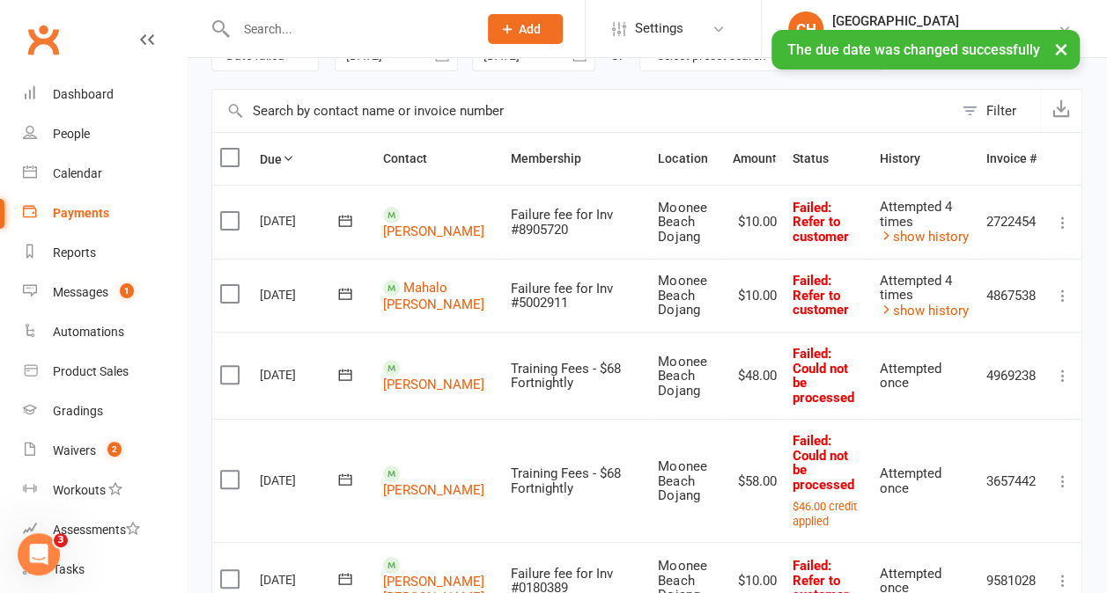
scroll to position [96, 0]
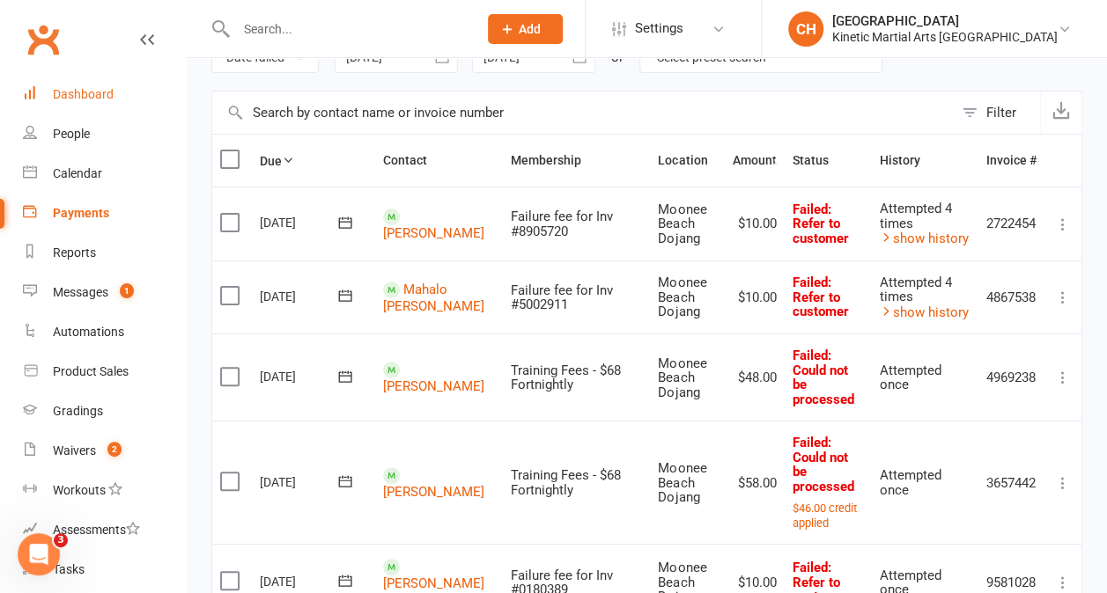
click at [95, 92] on div "Dashboard" at bounding box center [83, 94] width 61 height 14
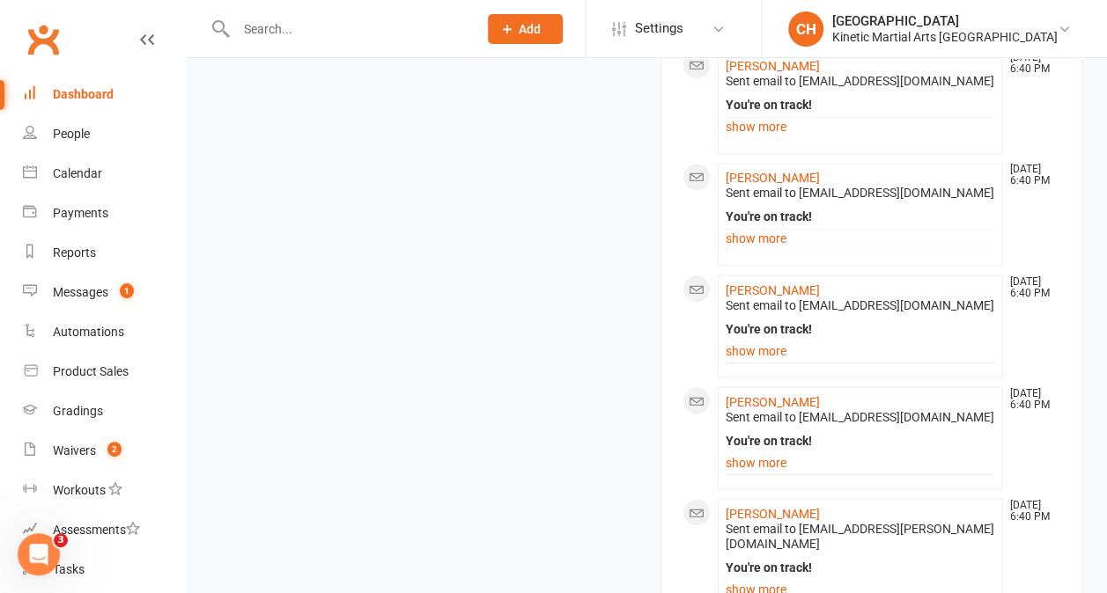
scroll to position [1397, 0]
click at [92, 88] on div "Dashboard" at bounding box center [83, 94] width 61 height 14
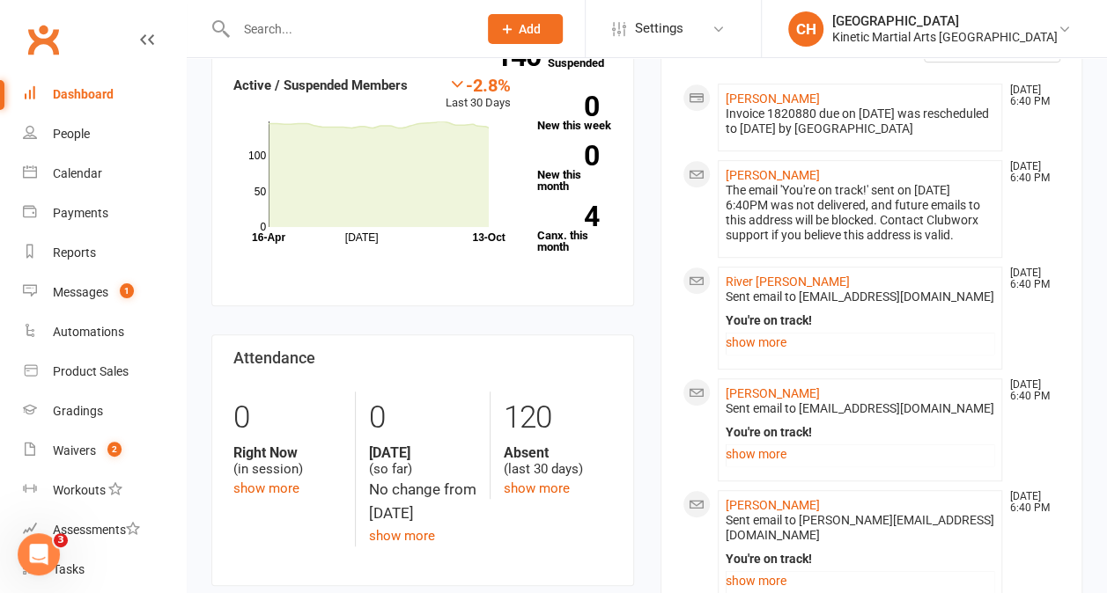
scroll to position [0, 0]
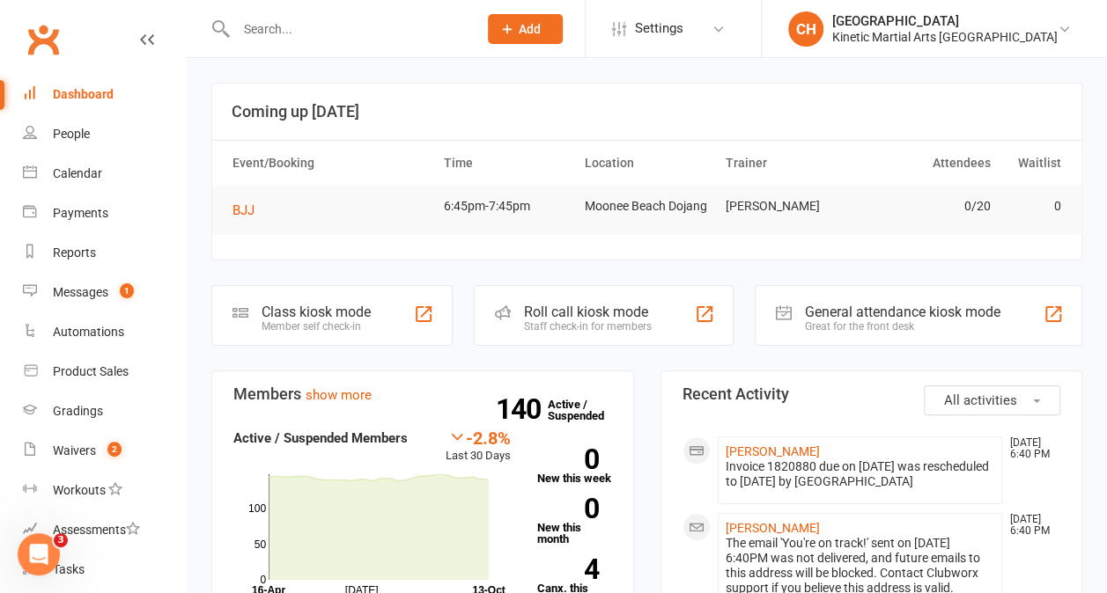
click at [465, 23] on input "text" at bounding box center [348, 29] width 234 height 25
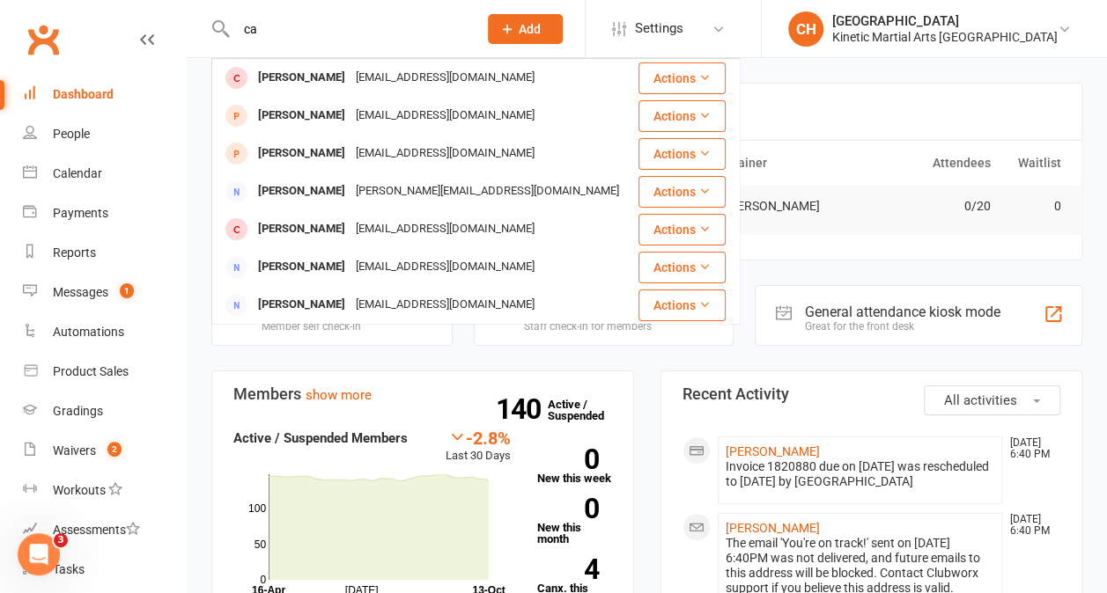
type input "c"
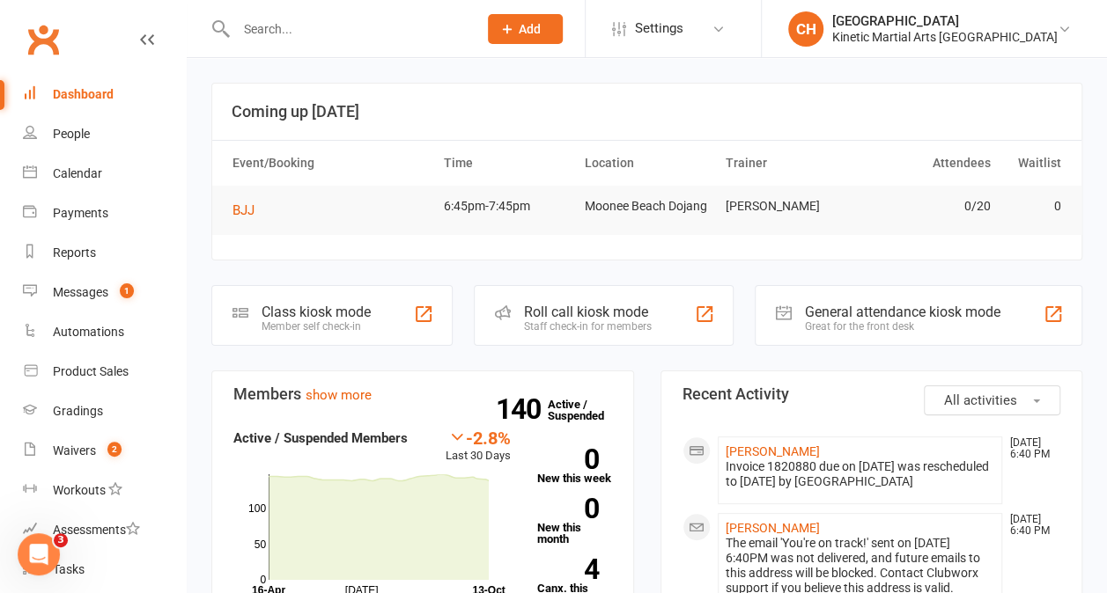
click at [541, 22] on span "Add" at bounding box center [530, 29] width 22 height 14
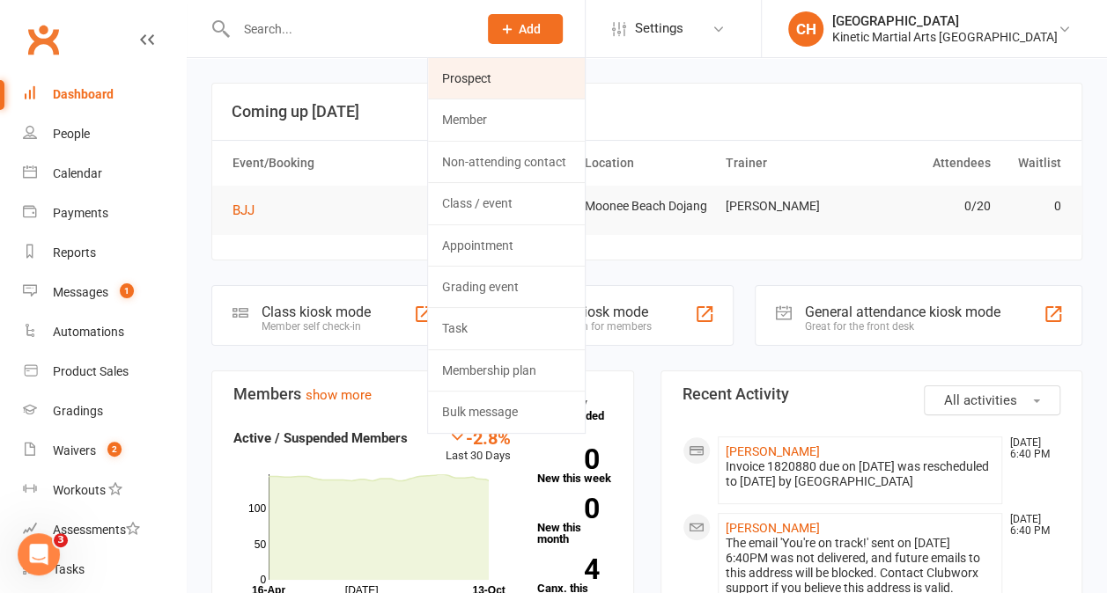
click at [521, 83] on link "Prospect" at bounding box center [506, 78] width 157 height 41
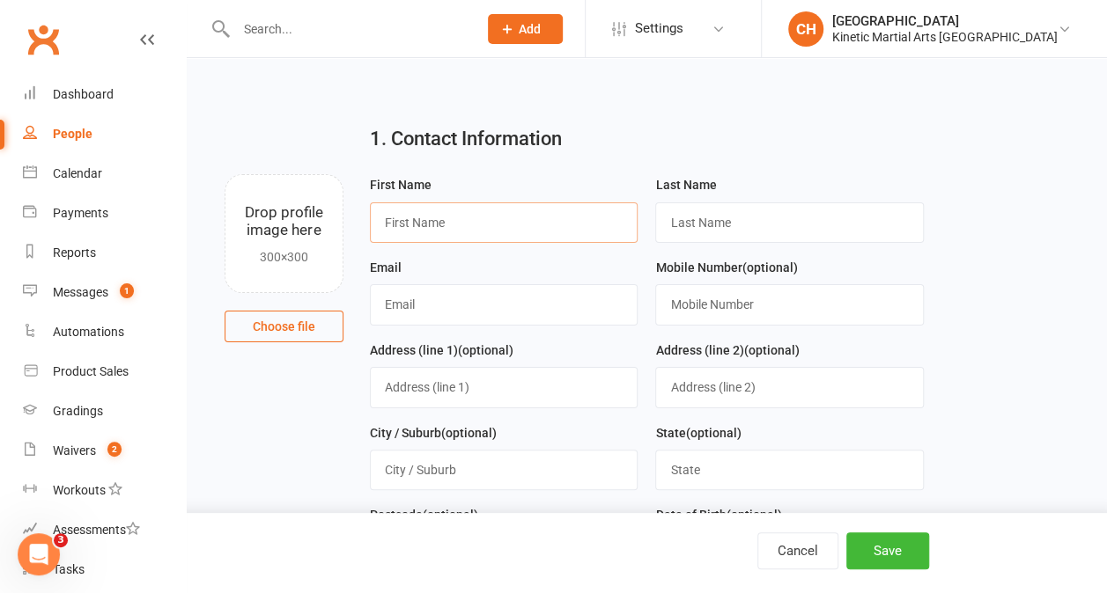
paste input "Finches Combined Adults Eagles Condors Adults Finches Combined Primary Instruct…"
type input "Finches Combined Adults Eagles Condors Adults Finches Combined Primary Instruct…"
click at [488, 232] on input "Finches Combined Adults Eagles Condors Adults Finches Combined Primary Instruct…" at bounding box center [504, 223] width 269 height 41
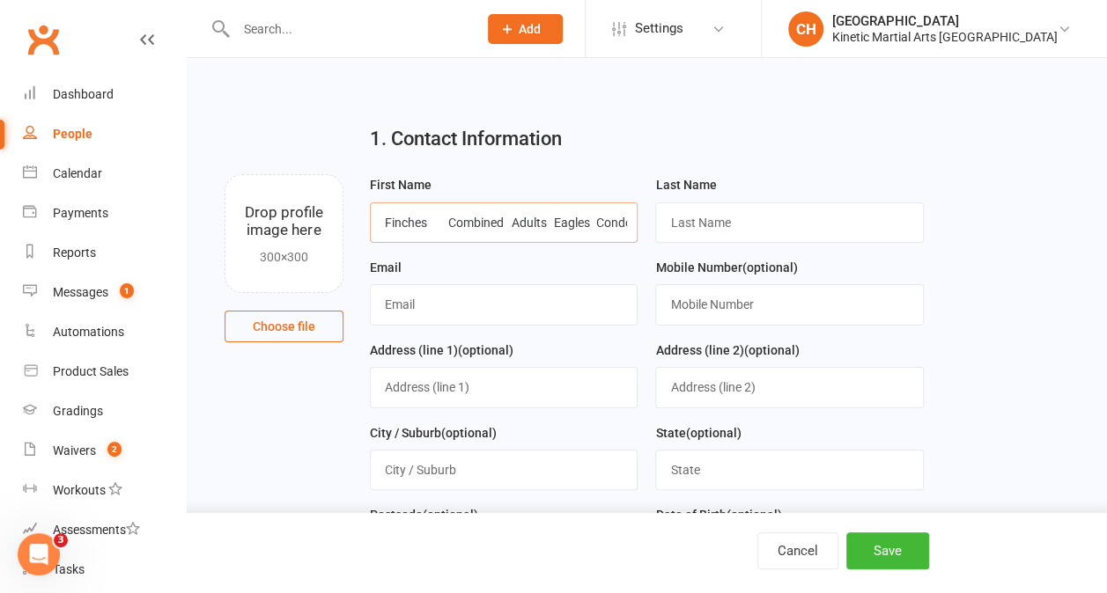
click at [488, 232] on input "Finches Combined Adults Eagles Condors Adults Finches Combined Primary Instruct…" at bounding box center [504, 223] width 269 height 41
type input "[PERSON_NAME]"
type input "Foldes"
click at [434, 308] on input "text" at bounding box center [504, 304] width 269 height 41
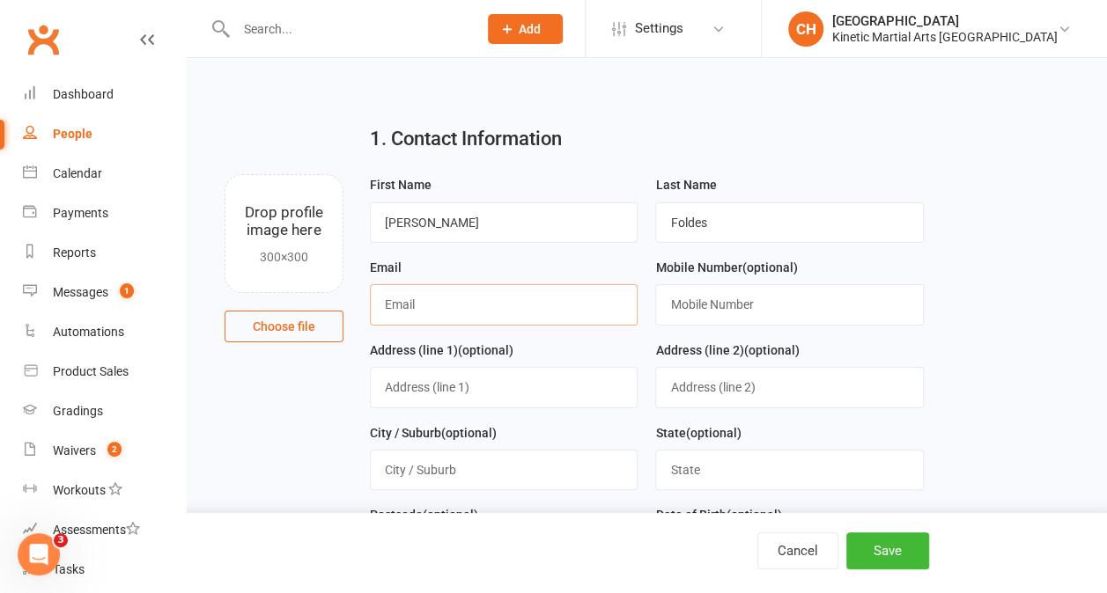
click at [421, 301] on input "text" at bounding box center [504, 304] width 269 height 41
paste input "[EMAIL_ADDRESS][DOMAIN_NAME]"
type input "[EMAIL_ADDRESS][DOMAIN_NAME]"
click at [787, 309] on input "text" at bounding box center [789, 304] width 269 height 41
paste input "0434603623"
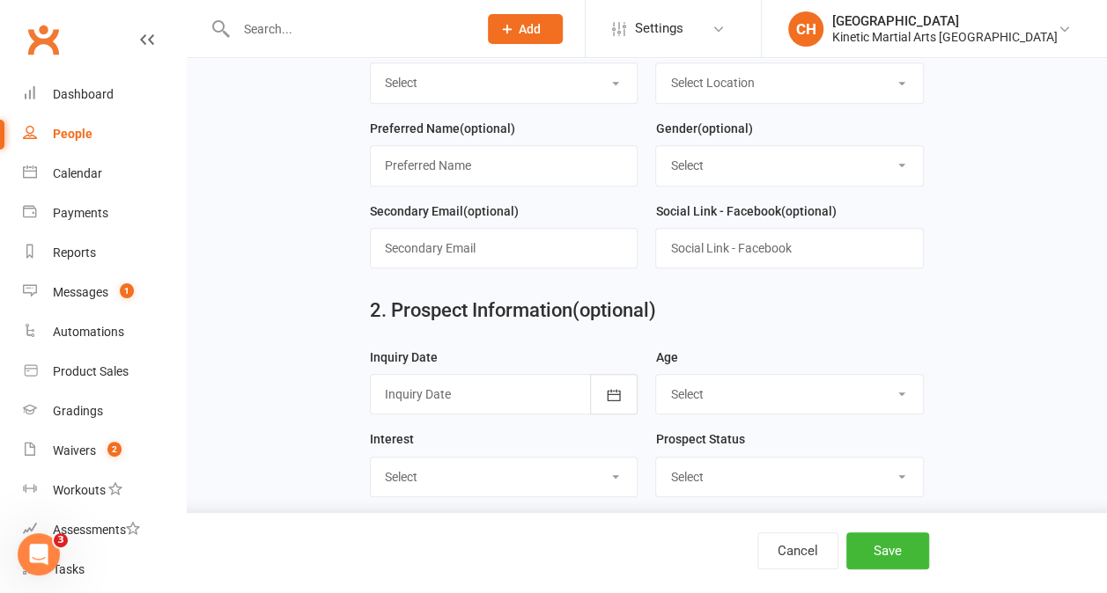
scroll to position [556, 0]
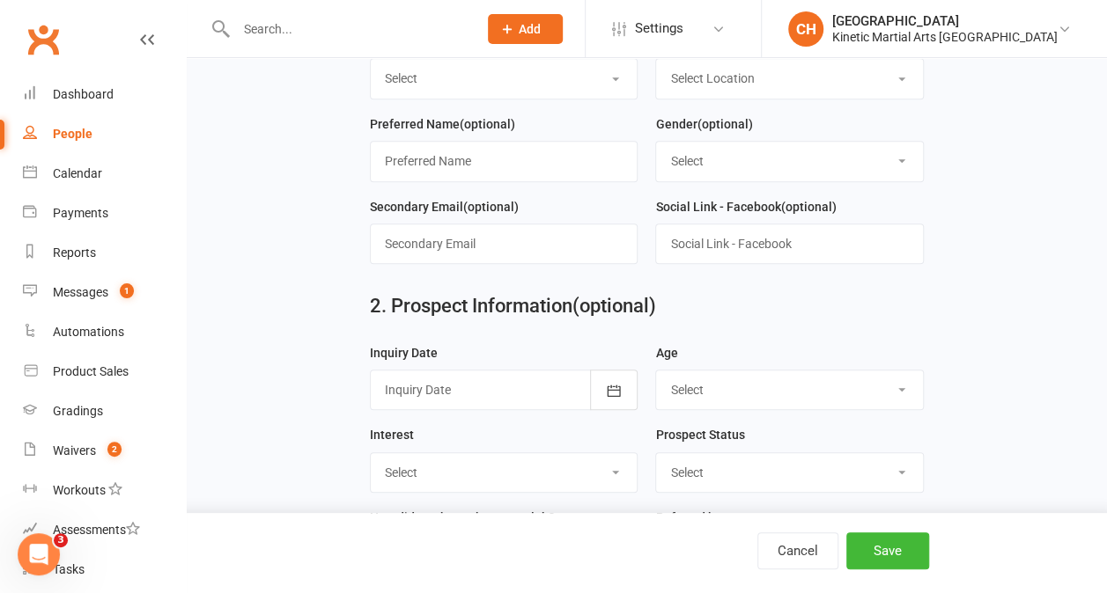
type input "0434603623"
click at [720, 387] on select "Select 3-5 yrs 6-8 yrs 9-12 yrs 13-16 yrs 17-24 yrs 25-39 yrs 40 yrs + Family g…" at bounding box center [789, 390] width 267 height 39
select select "9-12 yrs"
click at [656, 371] on select "Select 3-5 yrs 6-8 yrs 9-12 yrs 13-16 yrs 17-24 yrs 25-39 yrs 40 yrs + Family g…" at bounding box center [789, 390] width 267 height 39
click at [939, 449] on main "1. Contact Information Drop profile image here 300×300 Choose file First Name […" at bounding box center [646, 218] width 871 height 1328
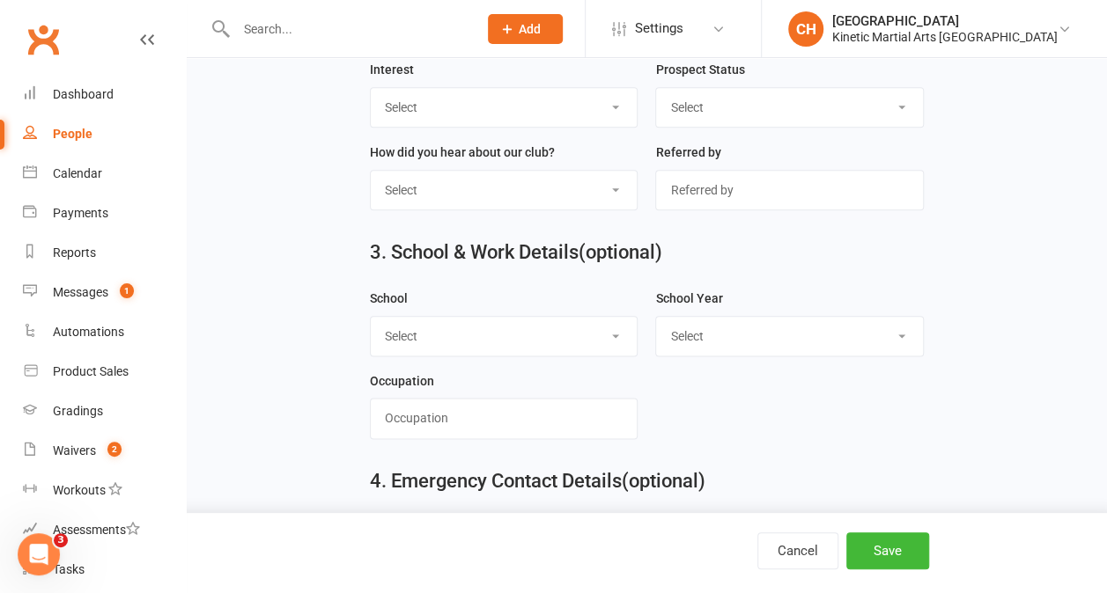
scroll to position [1112, 0]
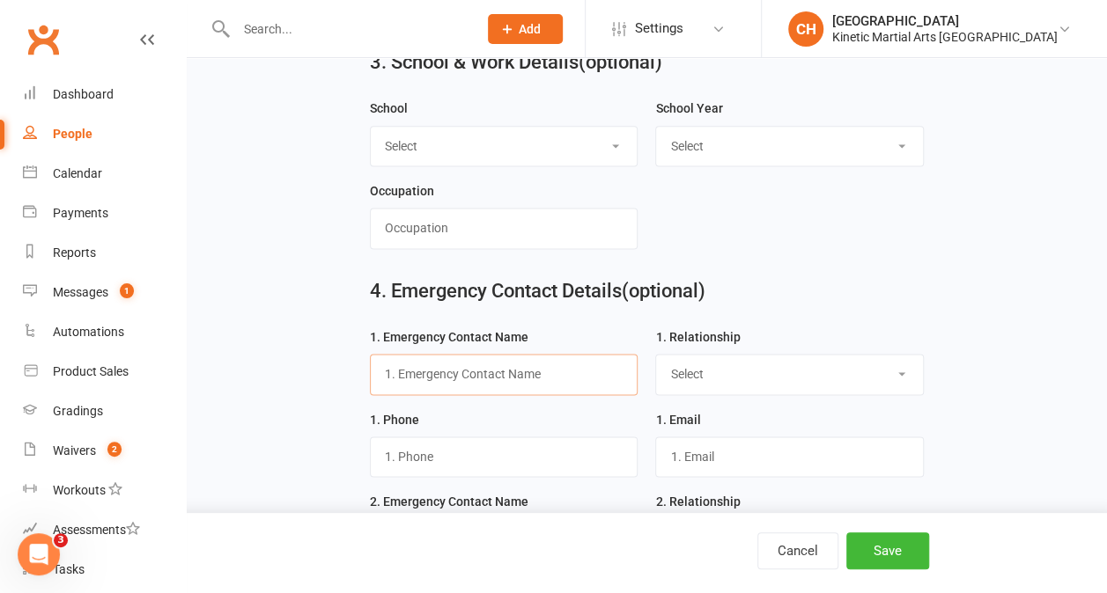
click at [510, 360] on input "text" at bounding box center [504, 374] width 269 height 41
type input "[PERSON_NAME]"
click at [713, 368] on select "Select Mother Father Wife / Girlfriend Husband / Boyfriend Grandmother / Aunt G…" at bounding box center [789, 374] width 267 height 39
select select "Father"
click at [656, 355] on select "Select Mother Father Wife / Girlfriend Husband / Boyfriend Grandmother / Aunt G…" at bounding box center [789, 374] width 267 height 39
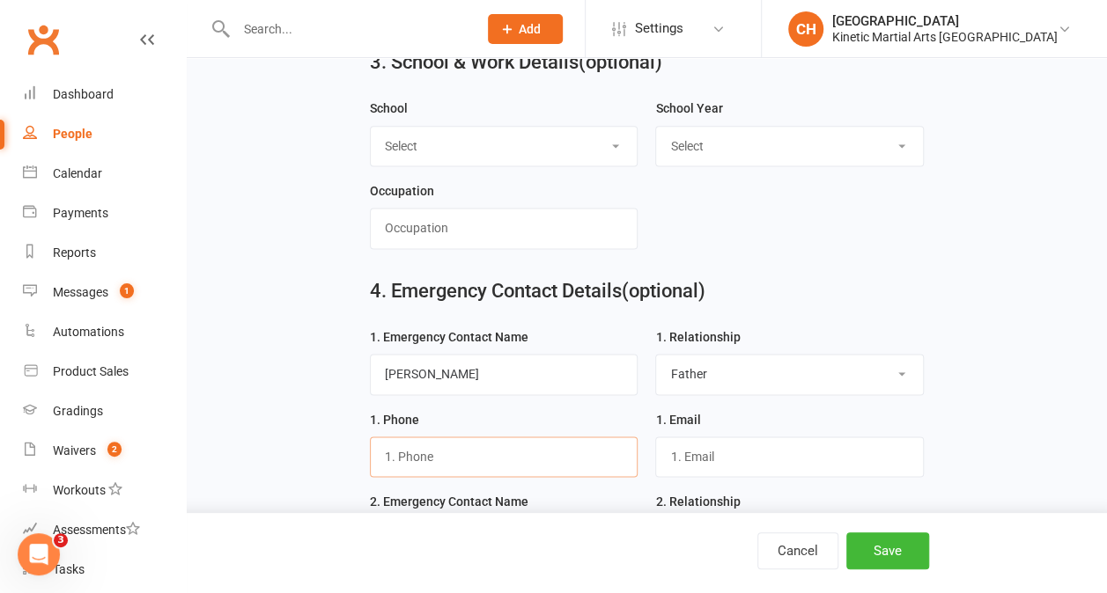
click at [519, 441] on input "text" at bounding box center [504, 457] width 269 height 41
paste input "0434603623"
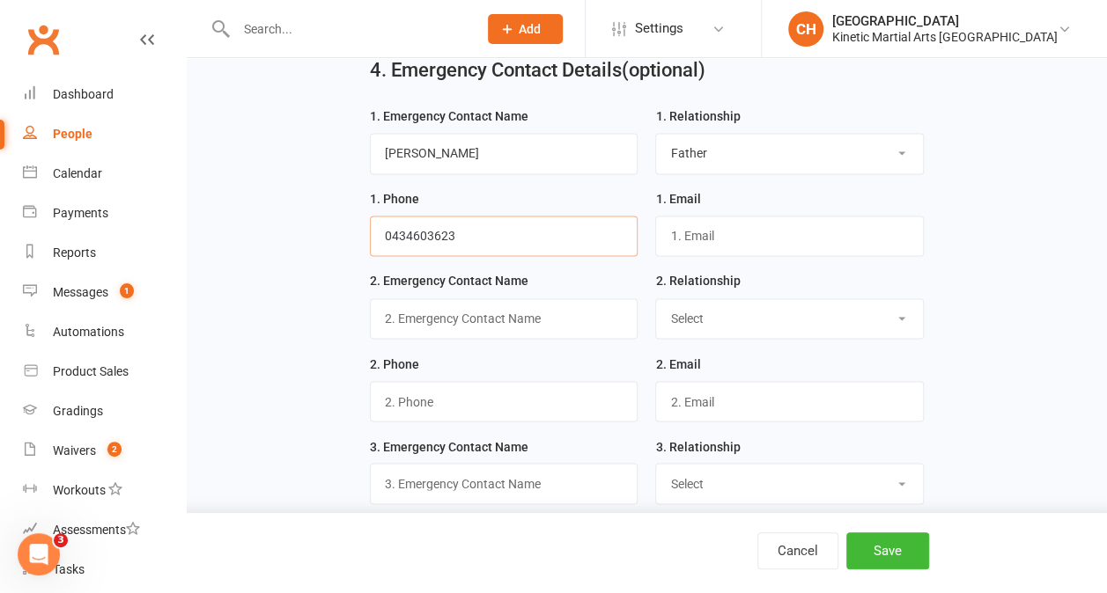
scroll to position [1421, 0]
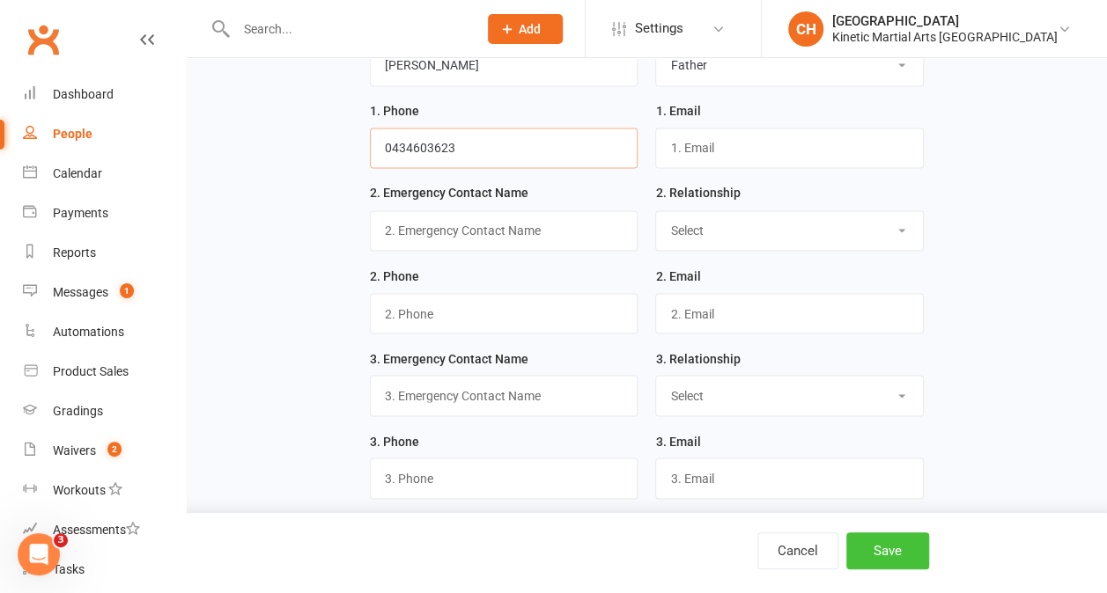
type input "0434603623"
click at [891, 549] on button "Save" at bounding box center [887, 551] width 83 height 37
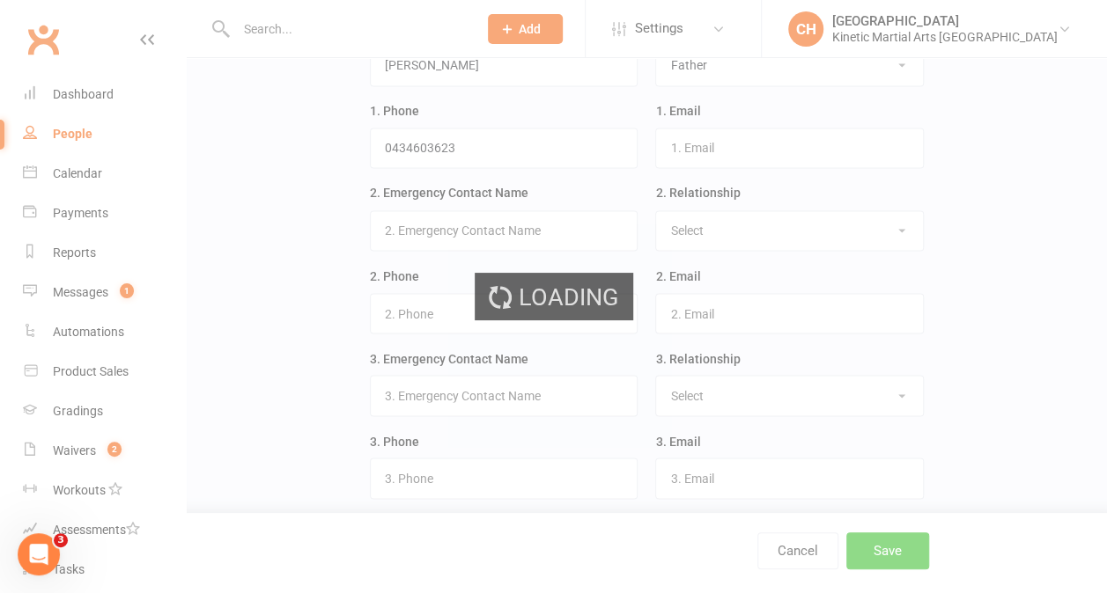
scroll to position [0, 0]
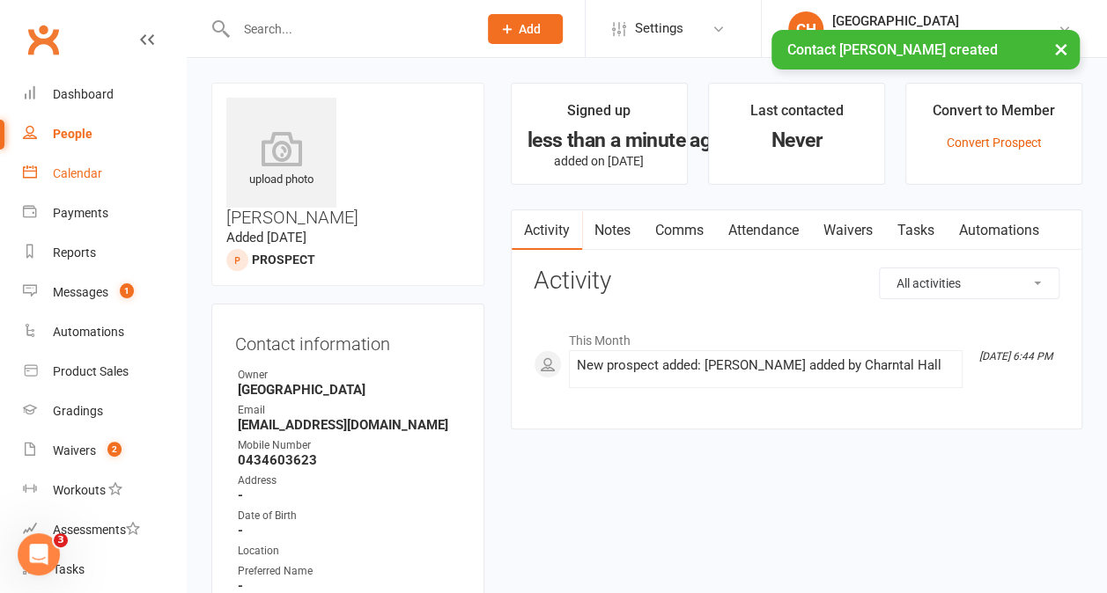
click at [70, 180] on div "Calendar" at bounding box center [77, 173] width 49 height 14
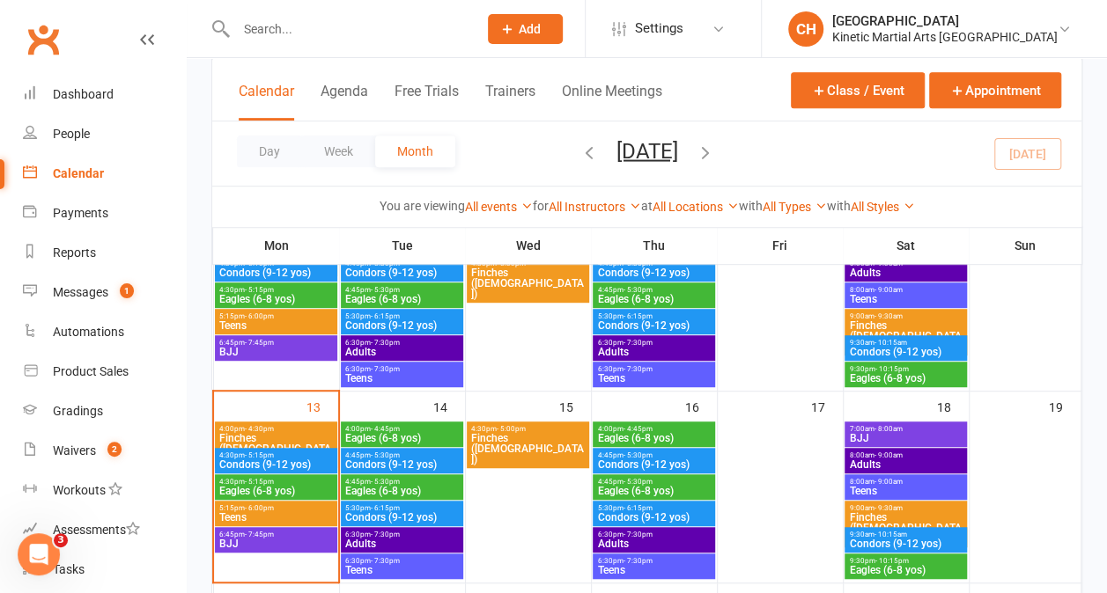
scroll to position [370, 0]
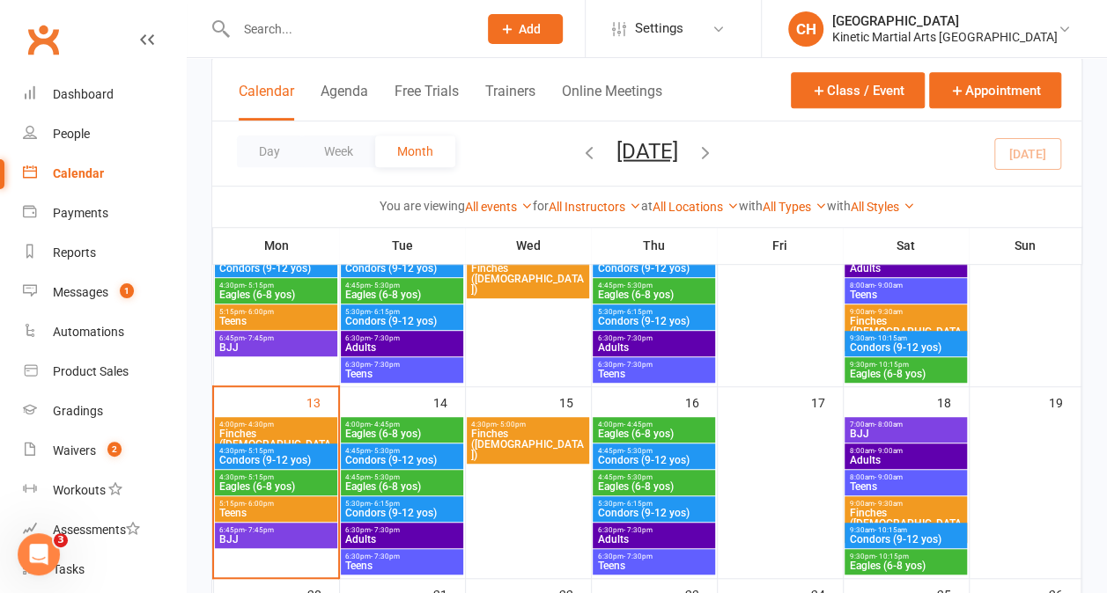
click at [403, 482] on span "Eagles (6-8 yos)" at bounding box center [401, 487] width 114 height 11
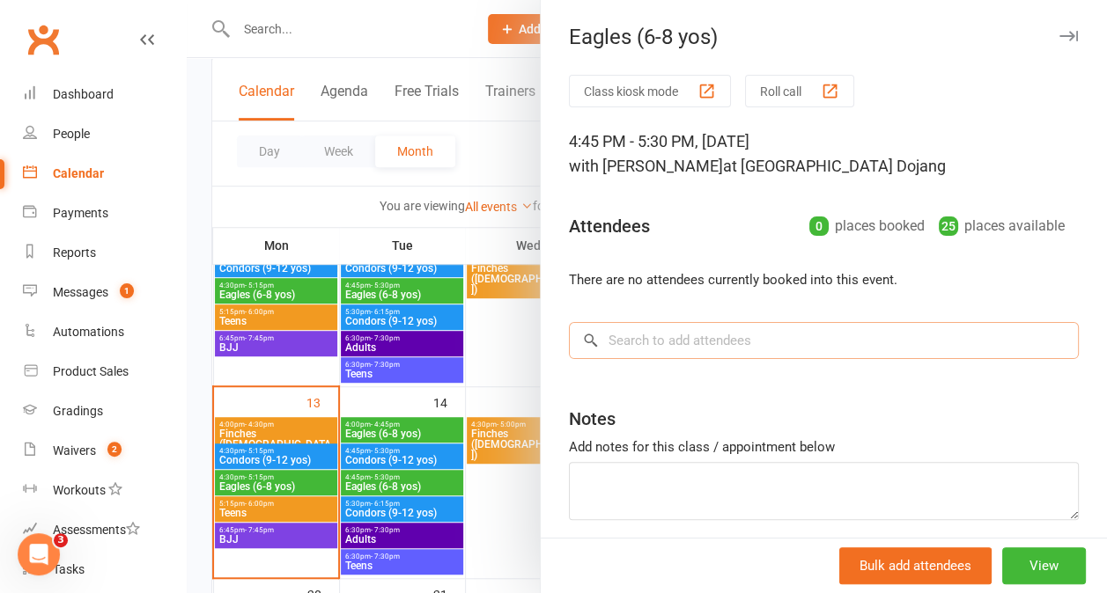
click at [657, 347] on input "search" at bounding box center [824, 340] width 510 height 37
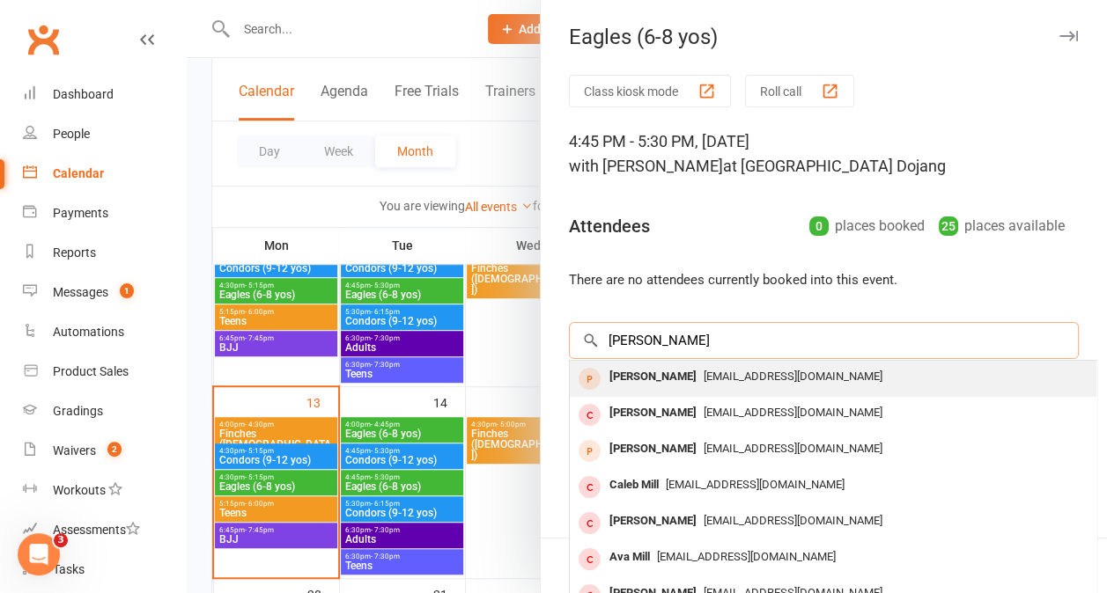
type input "[PERSON_NAME]"
click at [652, 373] on div "[PERSON_NAME]" at bounding box center [652, 378] width 101 height 26
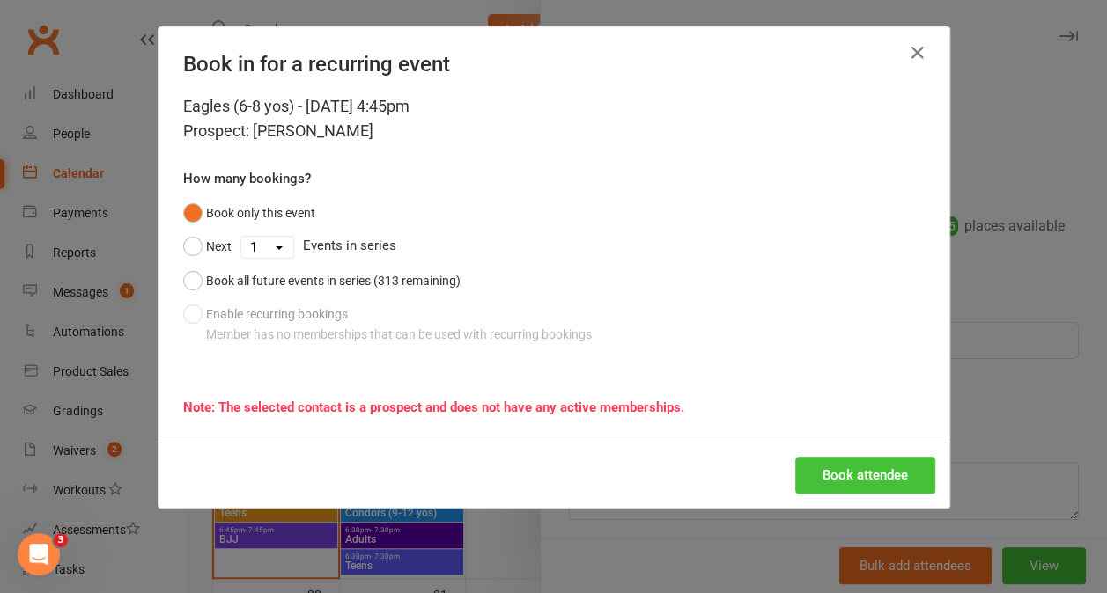
click at [831, 477] on button "Book attendee" at bounding box center [865, 475] width 140 height 37
